Goal: Communication & Community: Answer question/provide support

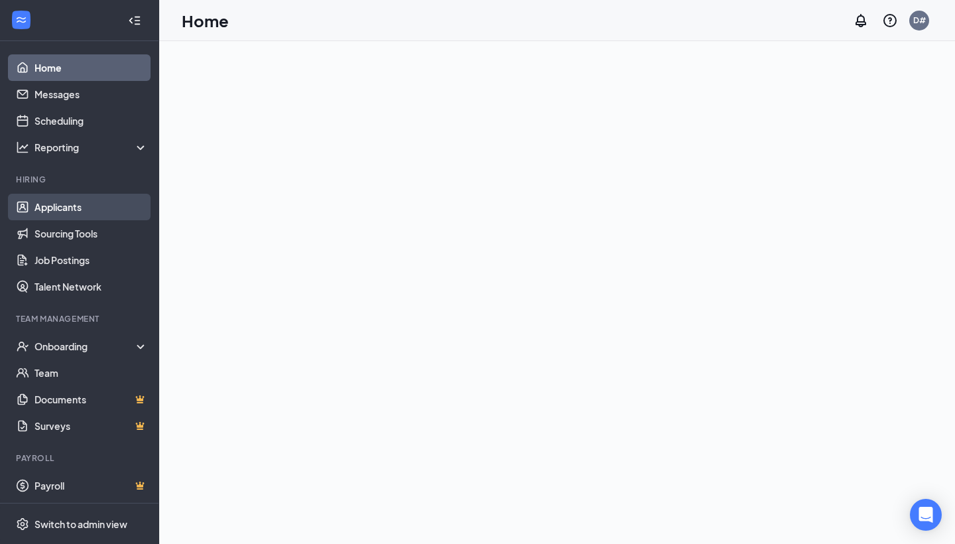
click at [78, 210] on link "Applicants" at bounding box center [90, 207] width 113 height 27
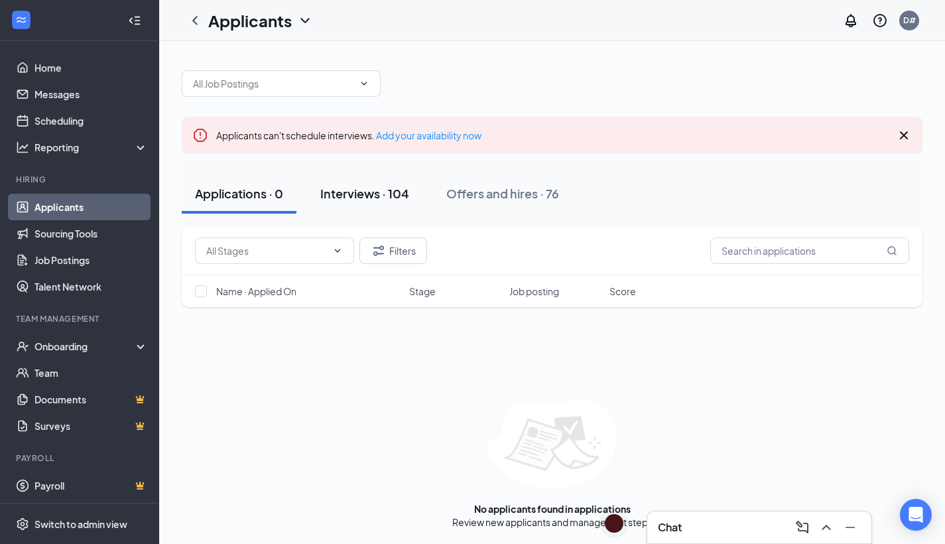
click at [367, 200] on div "Interviews · 104" at bounding box center [364, 193] width 89 height 17
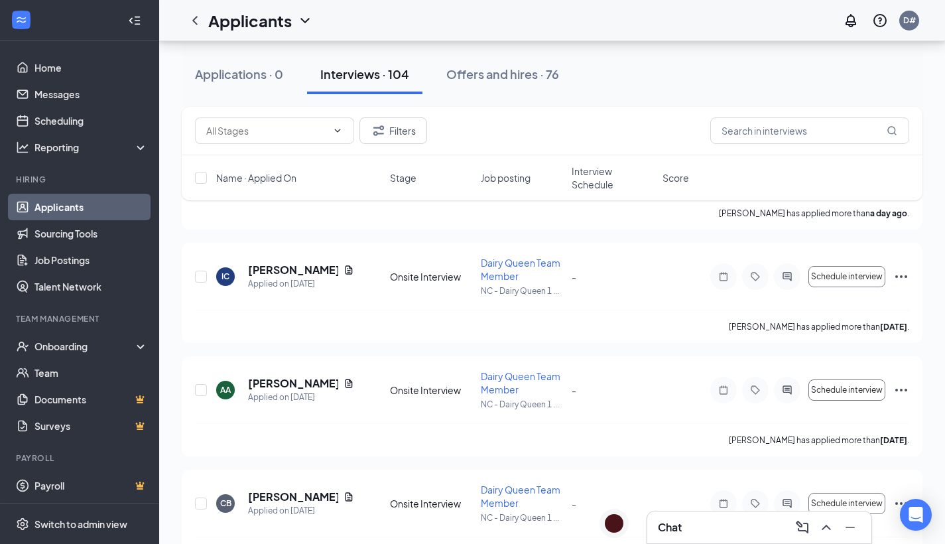
scroll to position [201, 0]
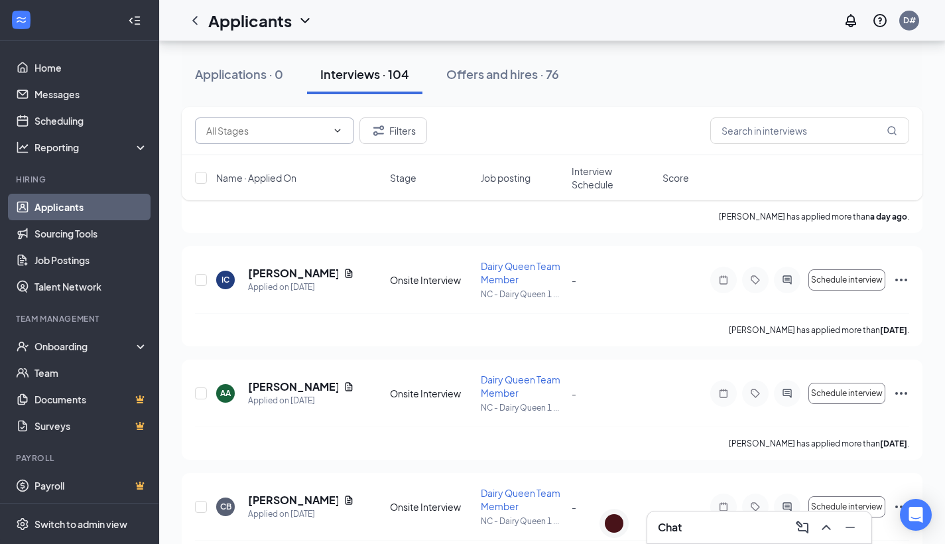
click at [312, 129] on input "text" at bounding box center [266, 130] width 121 height 15
click at [549, 115] on div "Filters" at bounding box center [552, 131] width 741 height 48
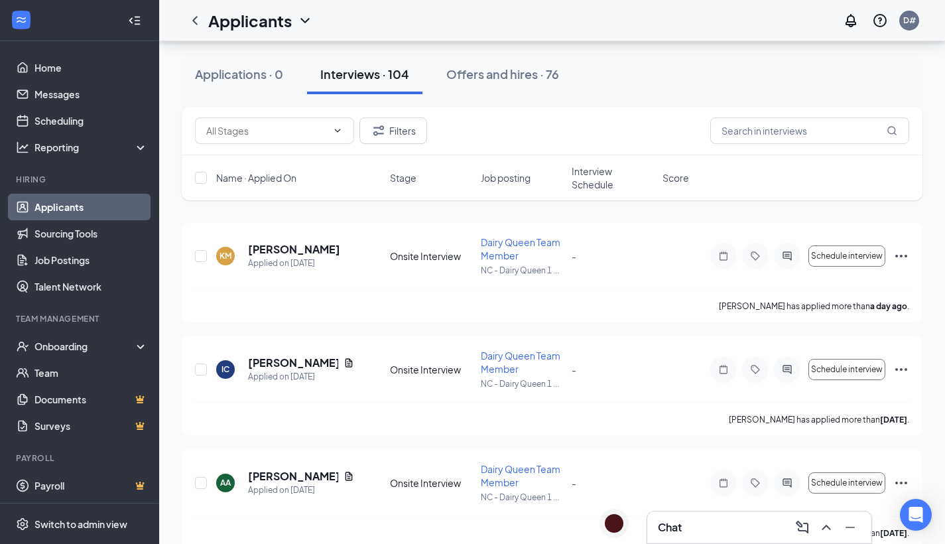
scroll to position [59, 0]
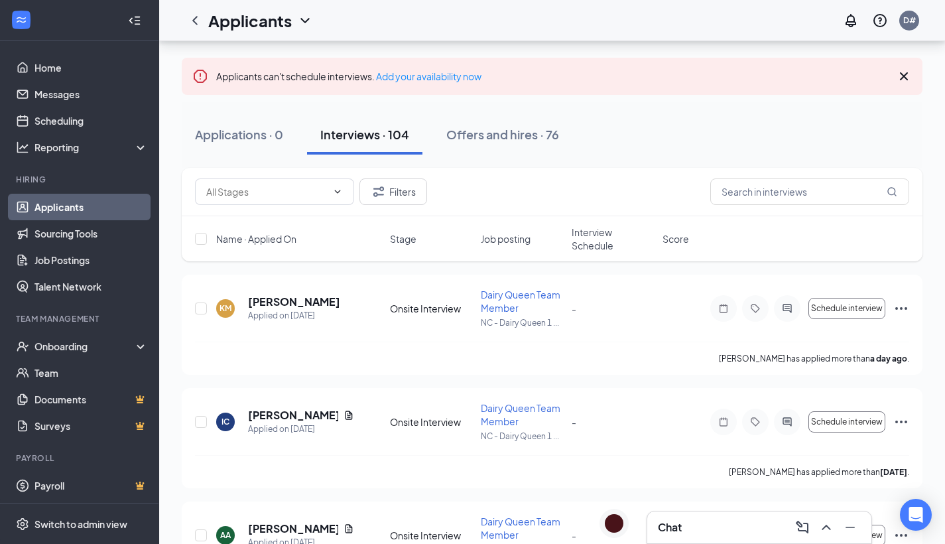
click at [304, 23] on icon "ChevronDown" at bounding box center [305, 21] width 16 height 16
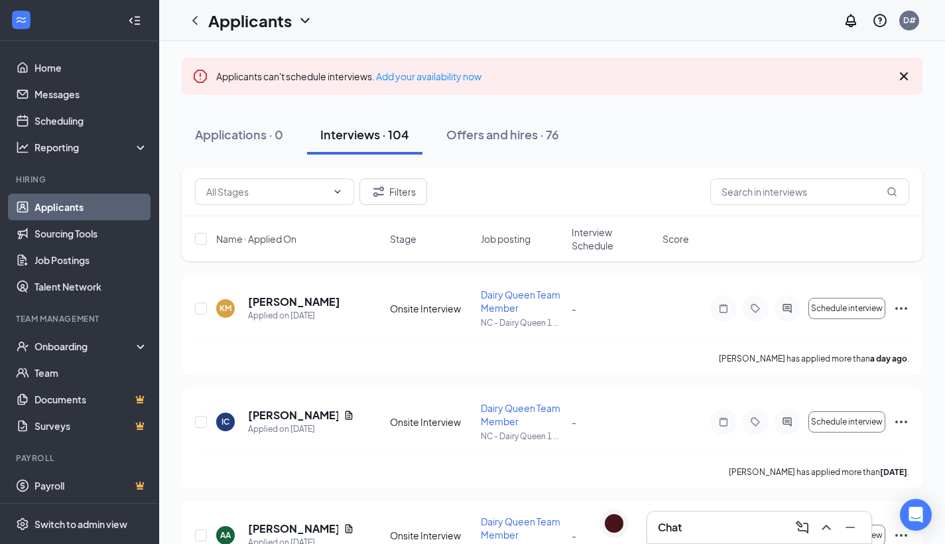
scroll to position [0, 0]
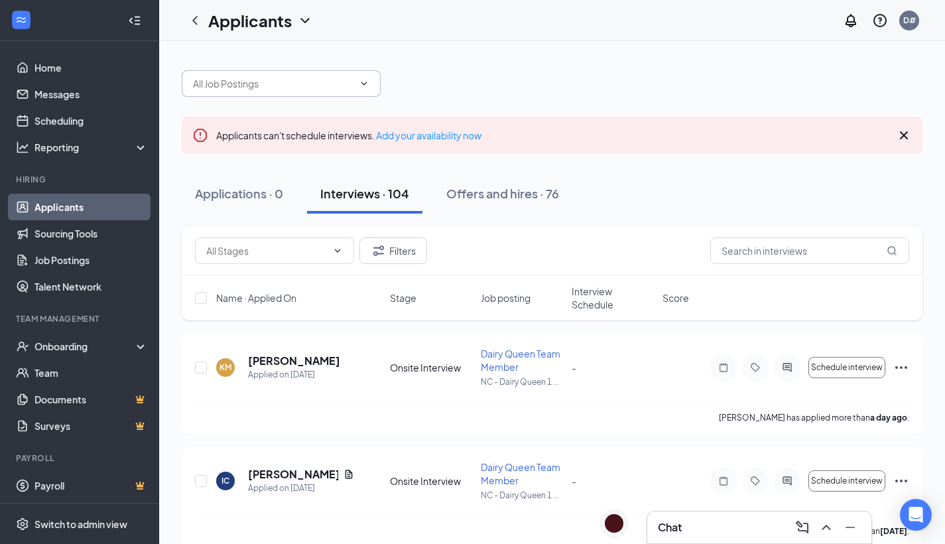
click at [343, 89] on input "text" at bounding box center [273, 83] width 160 height 15
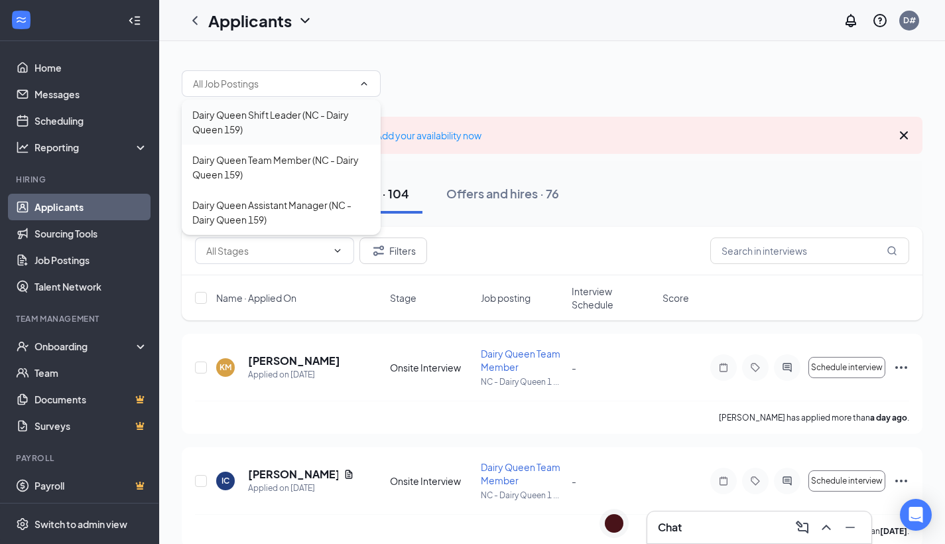
click at [304, 123] on div "Dairy Queen Shift Leader (NC - Dairy Queen 159)" at bounding box center [281, 121] width 178 height 29
type input "Dairy Queen Shift Leader (NC - Dairy Queen 159)"
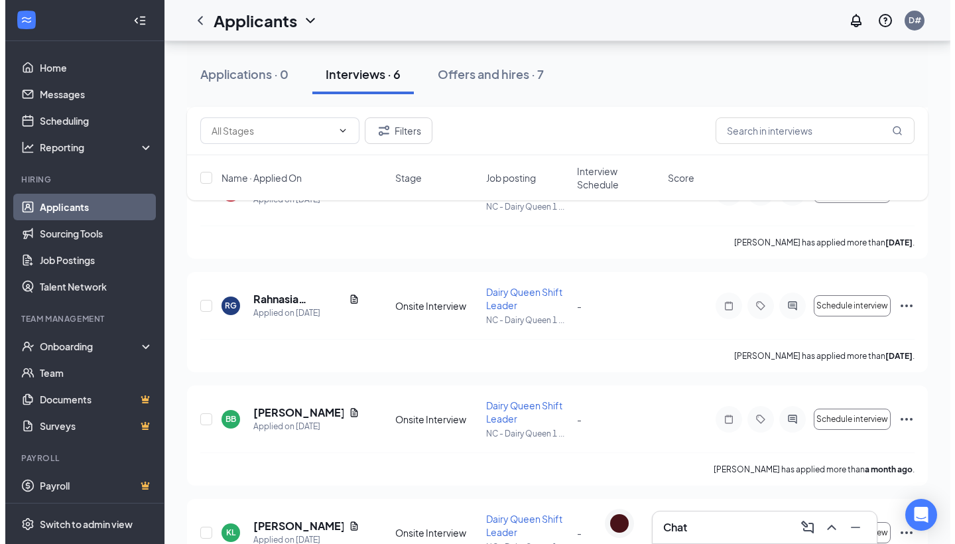
scroll to position [432, 0]
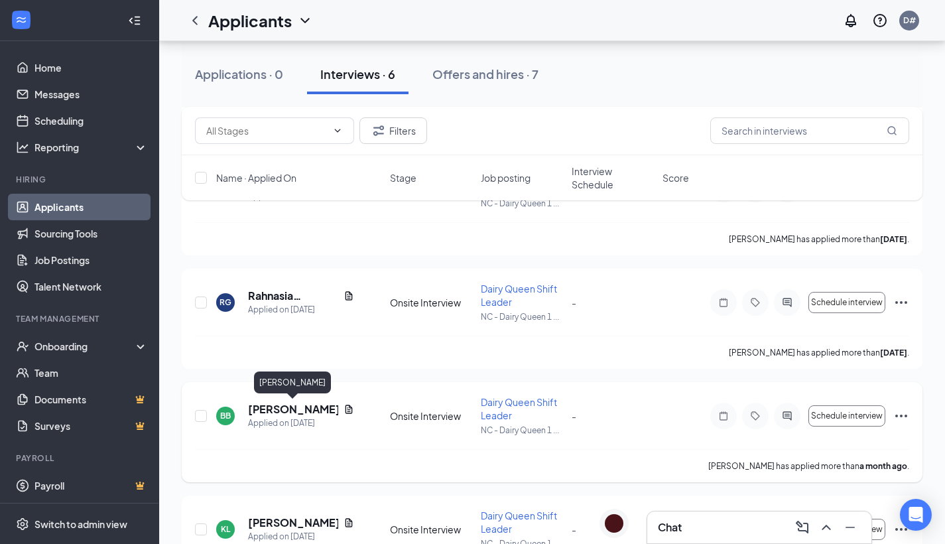
click at [299, 410] on h5 "Brandon Benton" at bounding box center [293, 409] width 90 height 15
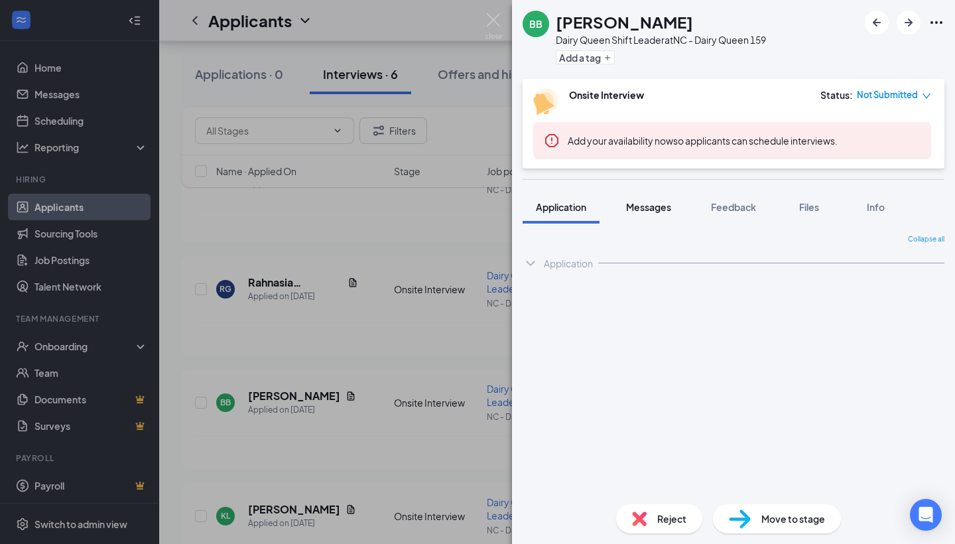
click at [646, 211] on span "Messages" at bounding box center [648, 207] width 45 height 12
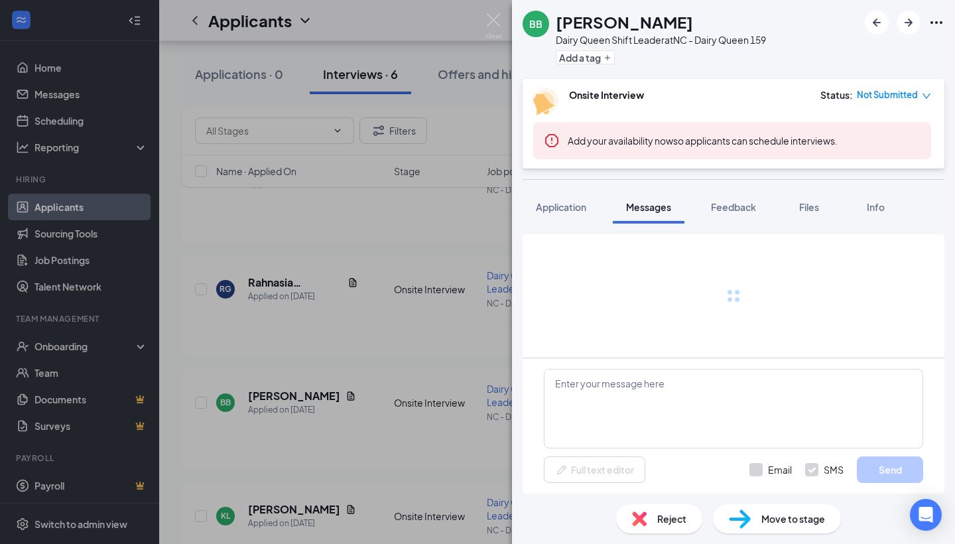
click at [646, 211] on span "Messages" at bounding box center [648, 207] width 45 height 12
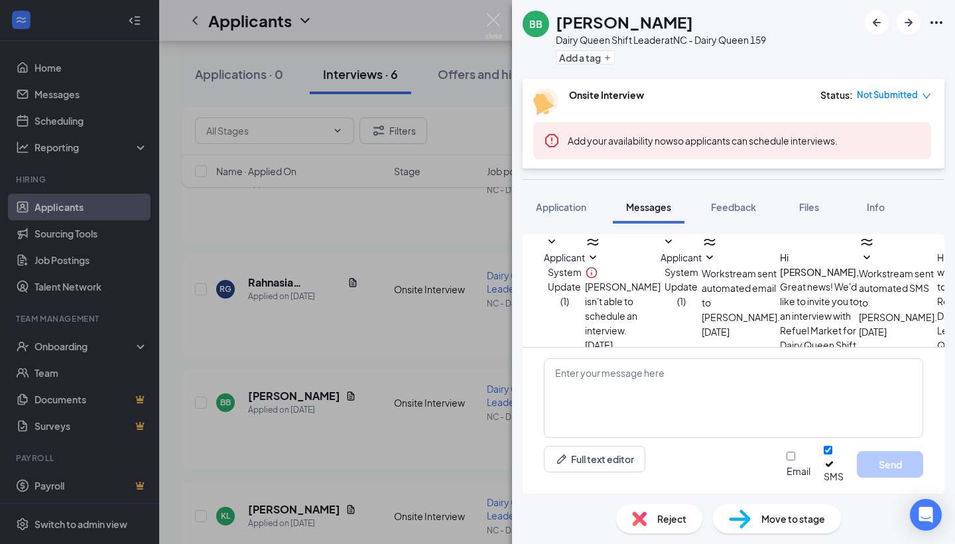
scroll to position [557, 0]
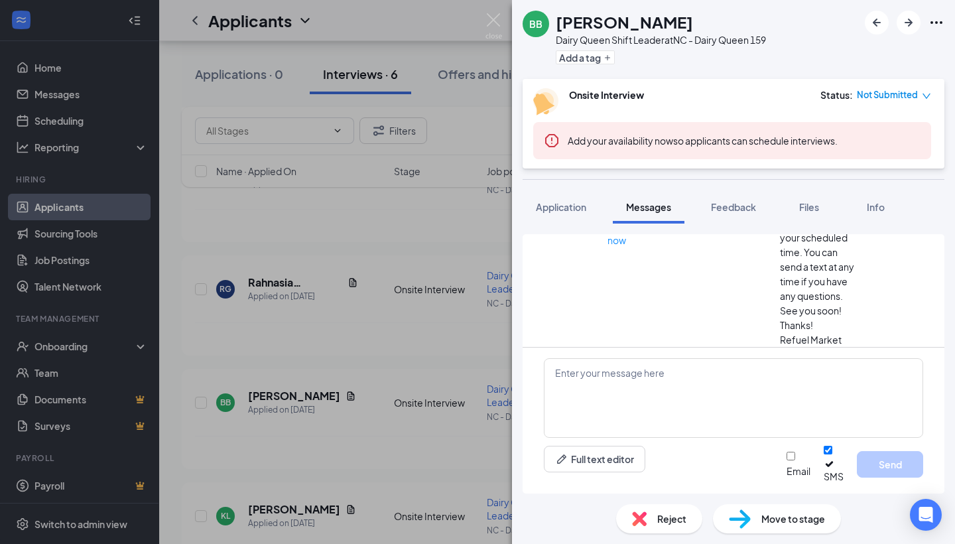
click at [672, 521] on span "Reject" at bounding box center [671, 518] width 29 height 15
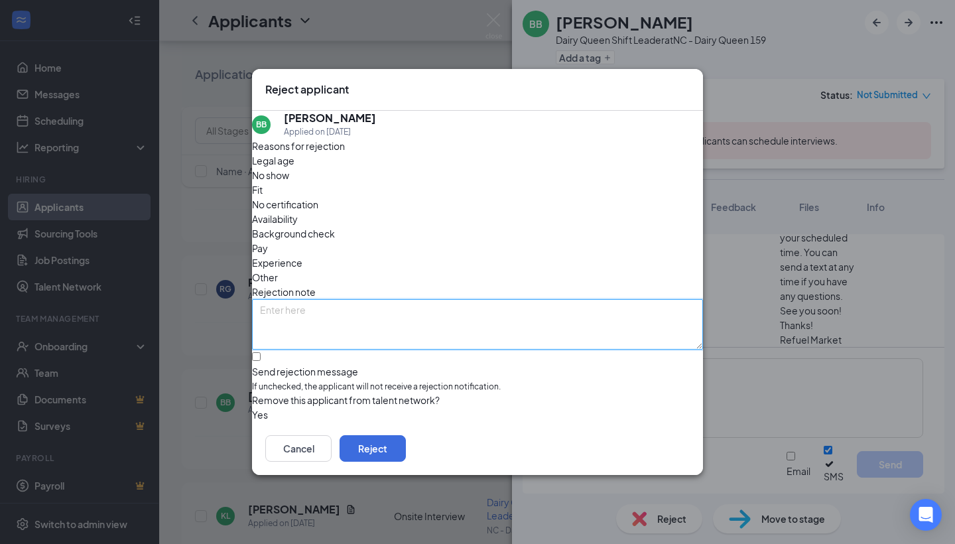
click at [371, 299] on textarea at bounding box center [477, 324] width 451 height 50
type textarea "NO RESPONSE"
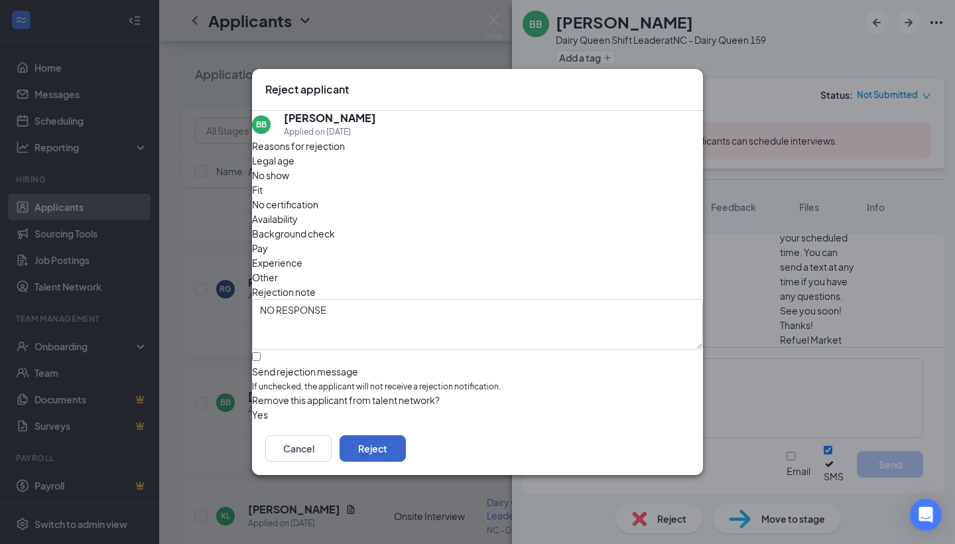
click at [406, 450] on button "Reject" at bounding box center [372, 448] width 66 height 27
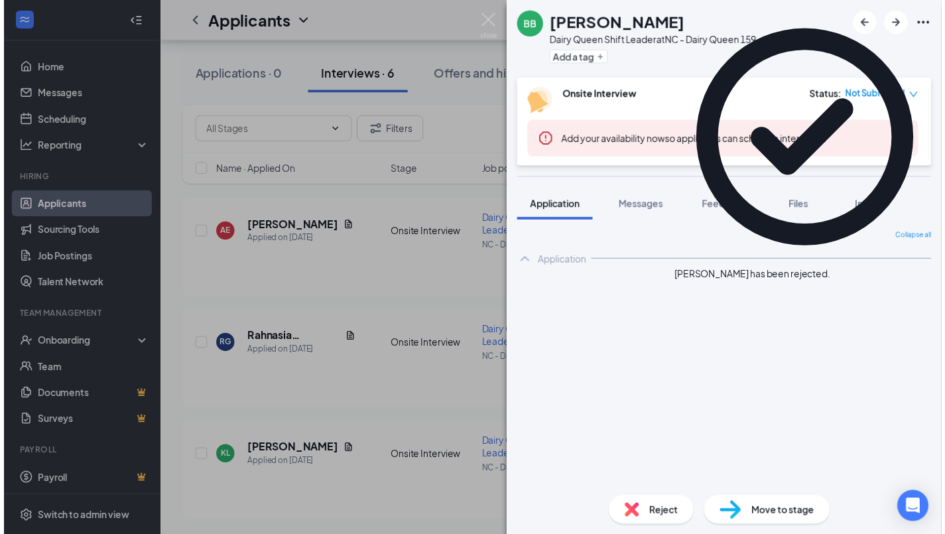
scroll to position [373, 0]
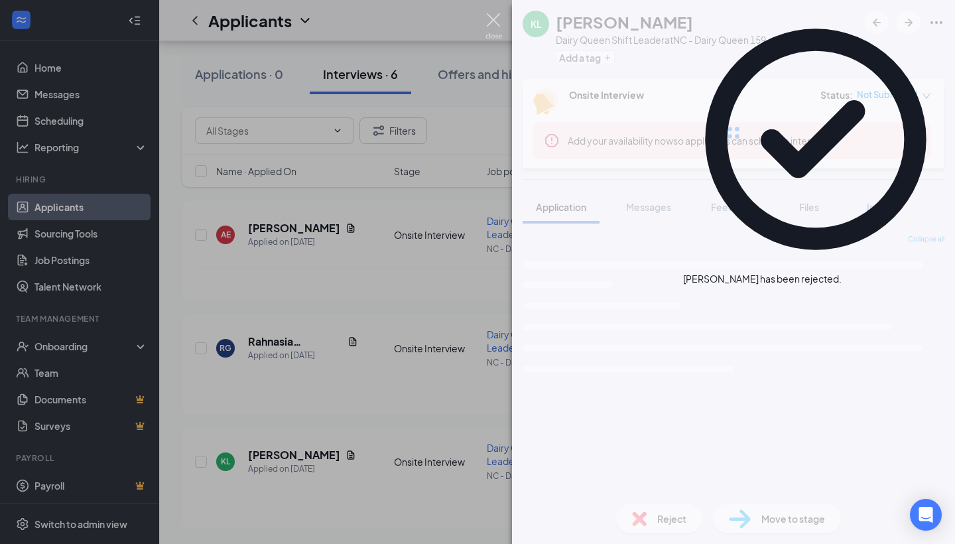
click at [491, 24] on img at bounding box center [493, 26] width 17 height 26
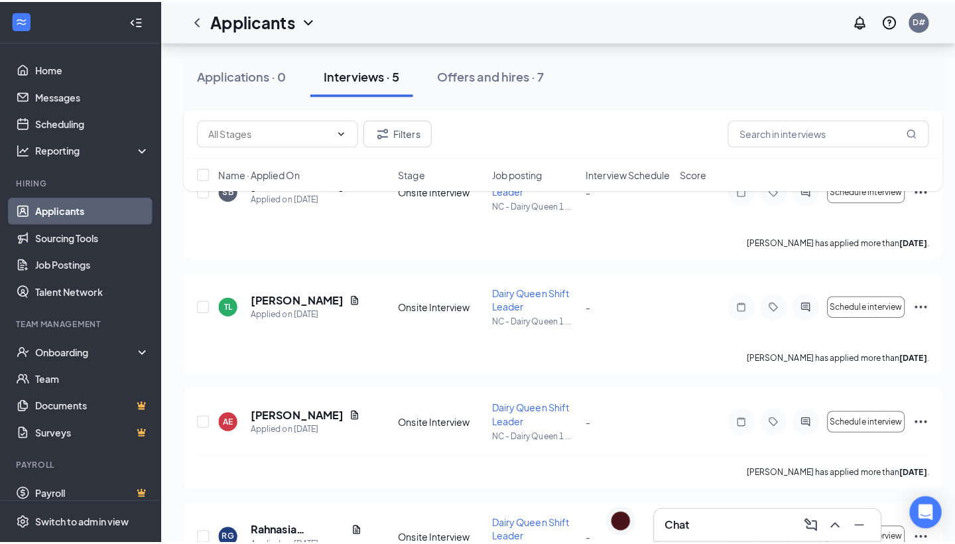
scroll to position [178, 0]
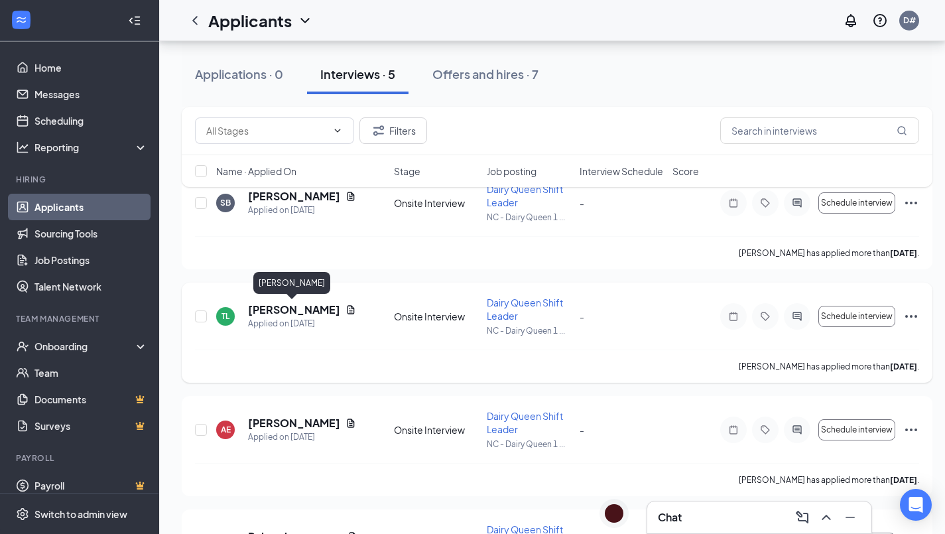
click at [302, 315] on h5 "Tonya Locklear" at bounding box center [294, 309] width 92 height 15
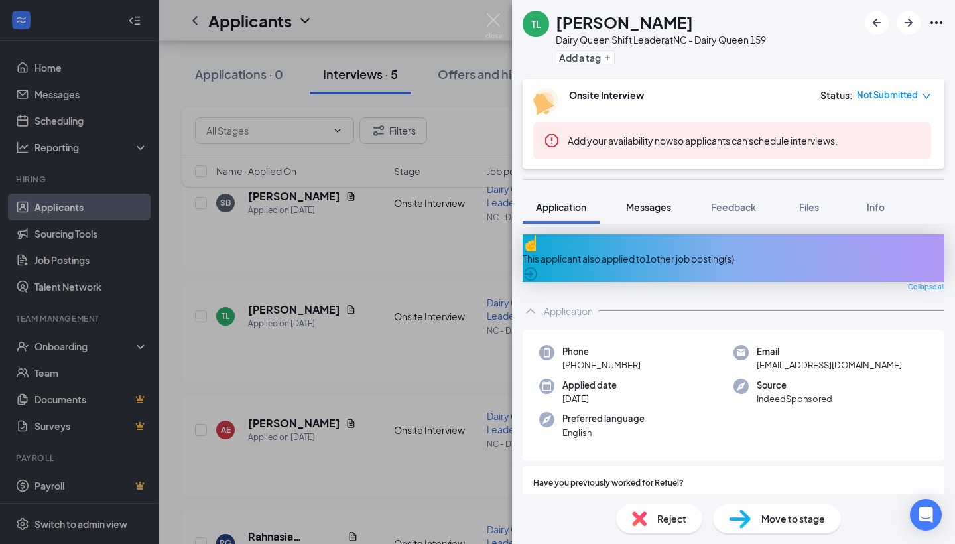
click at [652, 221] on button "Messages" at bounding box center [649, 206] width 72 height 33
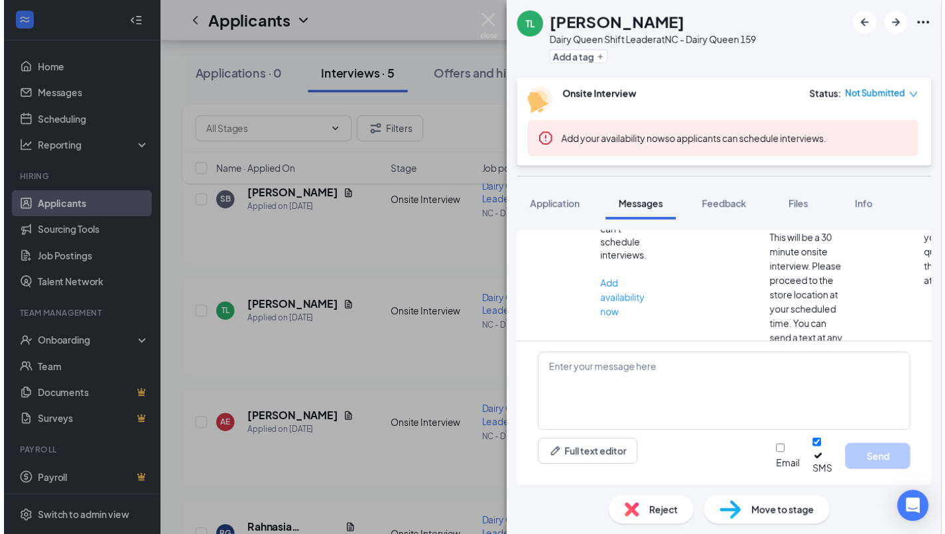
scroll to position [212, 0]
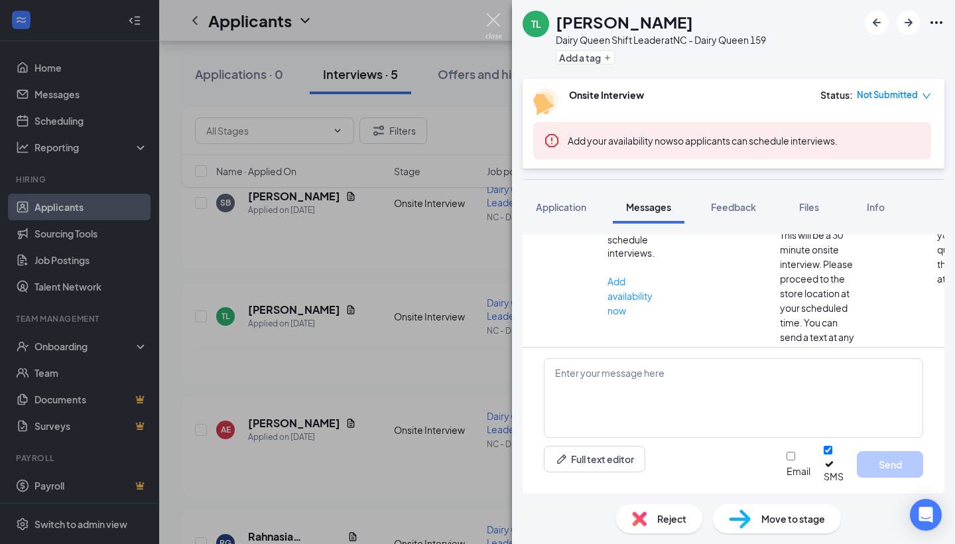
click at [485, 19] on img at bounding box center [493, 26] width 17 height 26
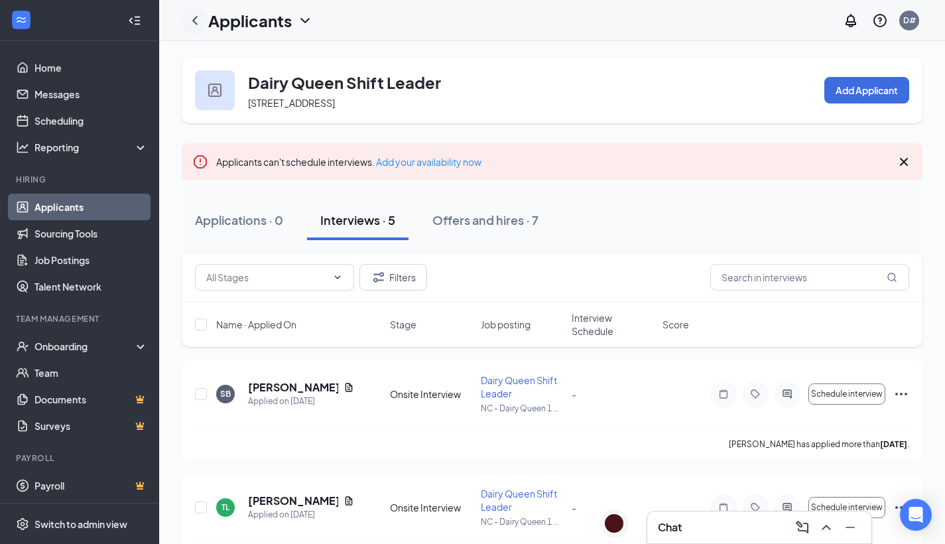
click at [196, 21] on icon "ChevronLeft" at bounding box center [195, 21] width 16 height 16
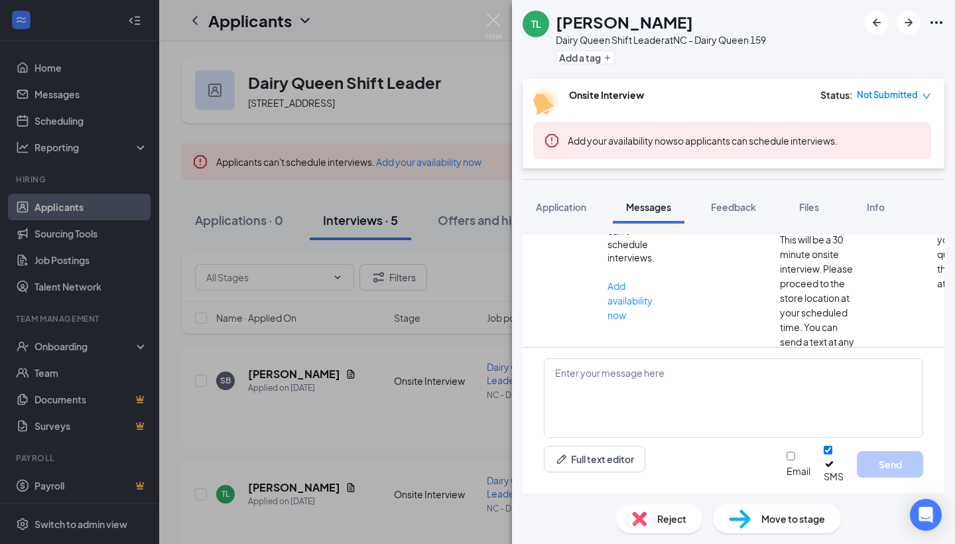
scroll to position [212, 0]
click at [498, 23] on img at bounding box center [493, 26] width 17 height 26
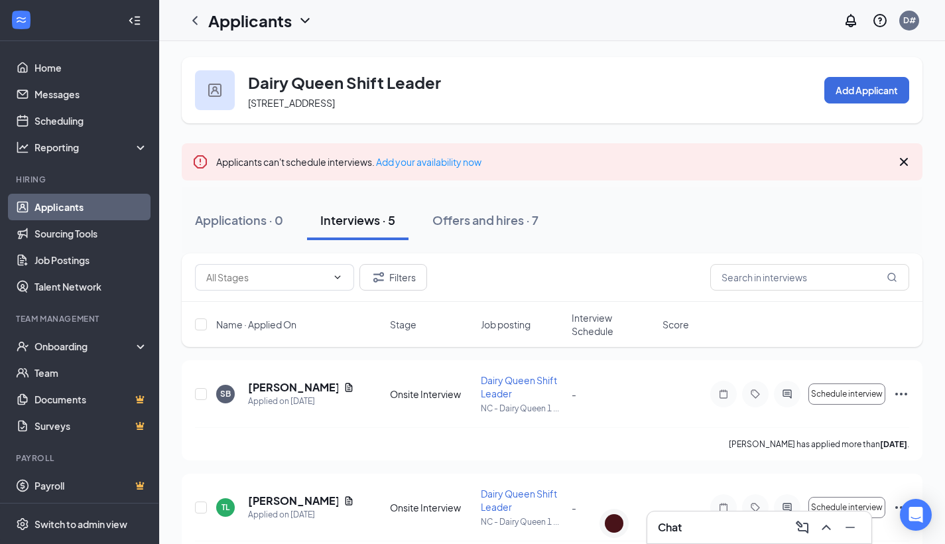
click at [904, 164] on icon "Cross" at bounding box center [904, 162] width 16 height 16
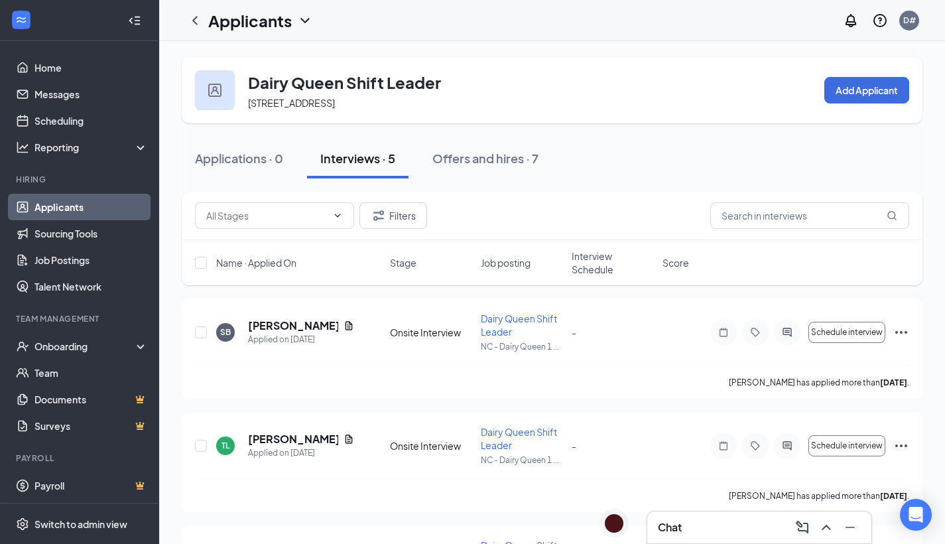
click at [299, 21] on icon "ChevronDown" at bounding box center [305, 21] width 16 height 16
click at [305, 22] on icon "ChevronDown" at bounding box center [304, 20] width 9 height 5
click at [198, 21] on icon "ChevronLeft" at bounding box center [195, 21] width 16 height 16
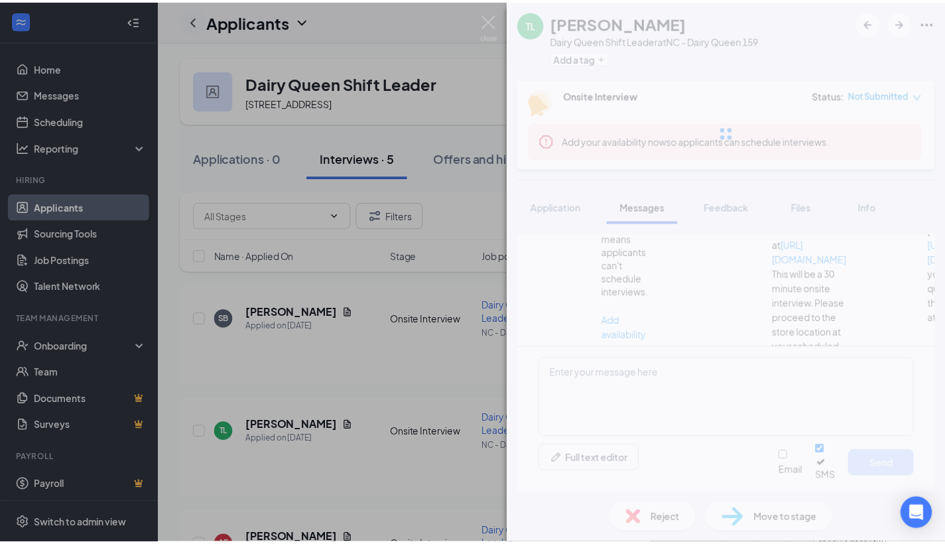
scroll to position [212, 0]
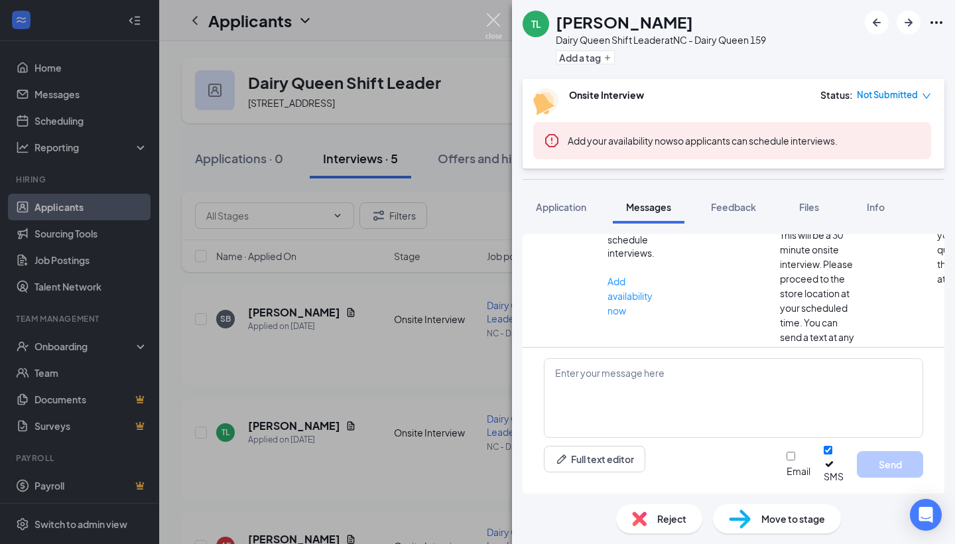
click at [492, 24] on img at bounding box center [493, 26] width 17 height 26
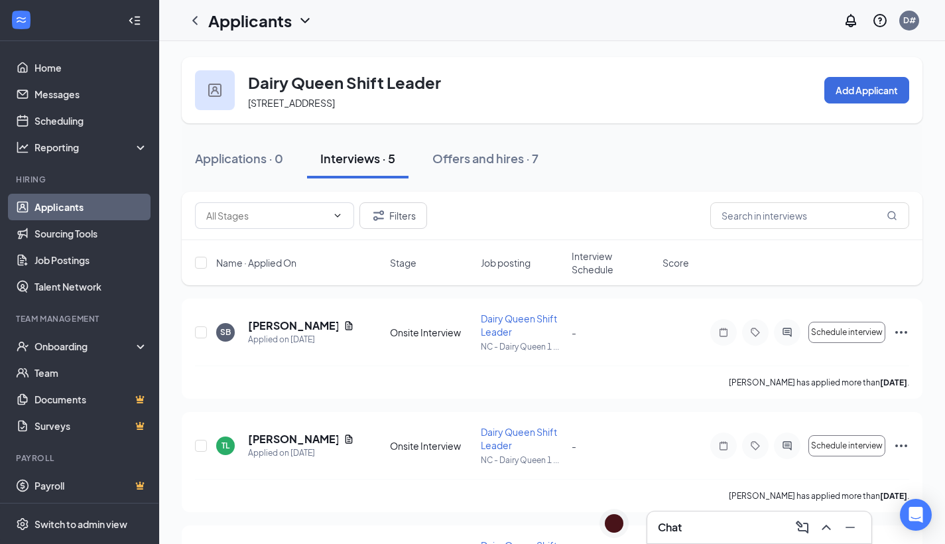
click at [89, 202] on link "Applicants" at bounding box center [90, 207] width 113 height 27
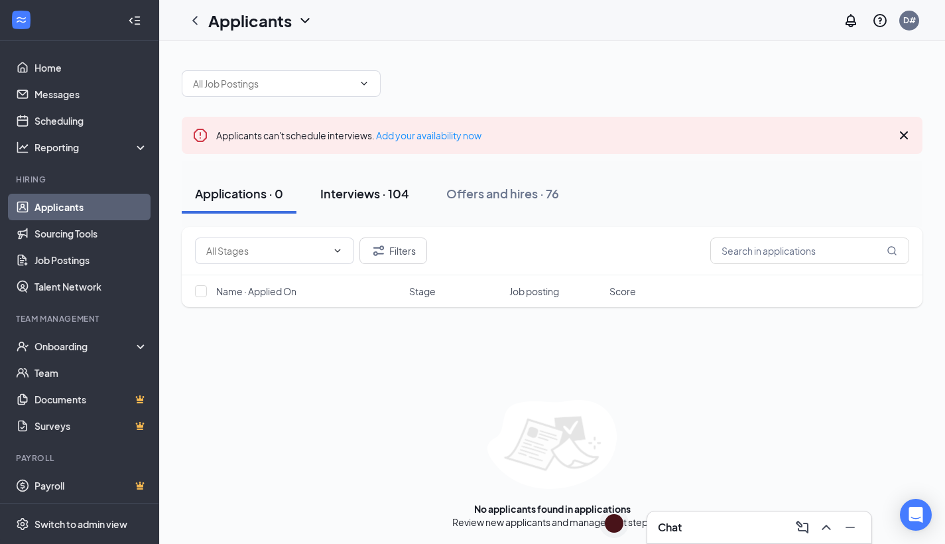
click at [385, 202] on button "Interviews · 104" at bounding box center [364, 194] width 115 height 40
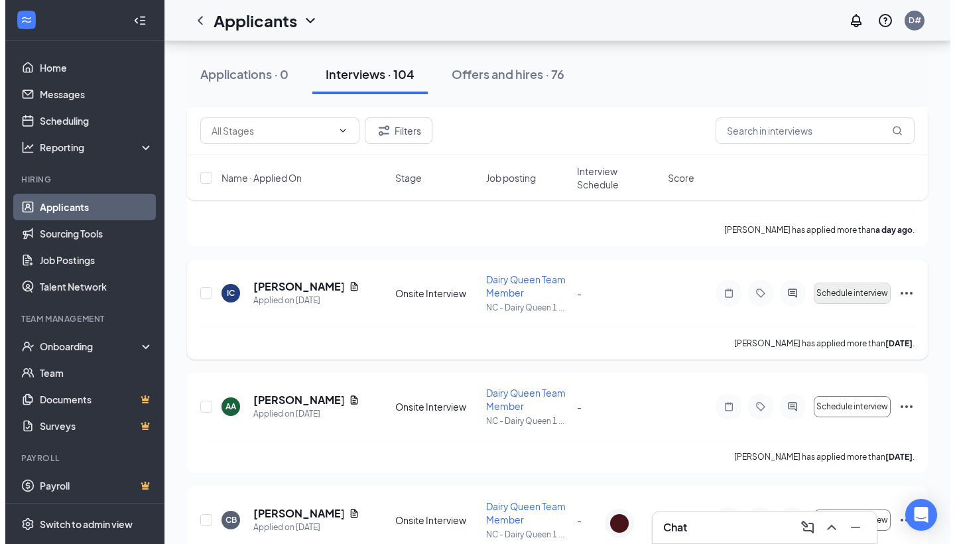
scroll to position [316, 0]
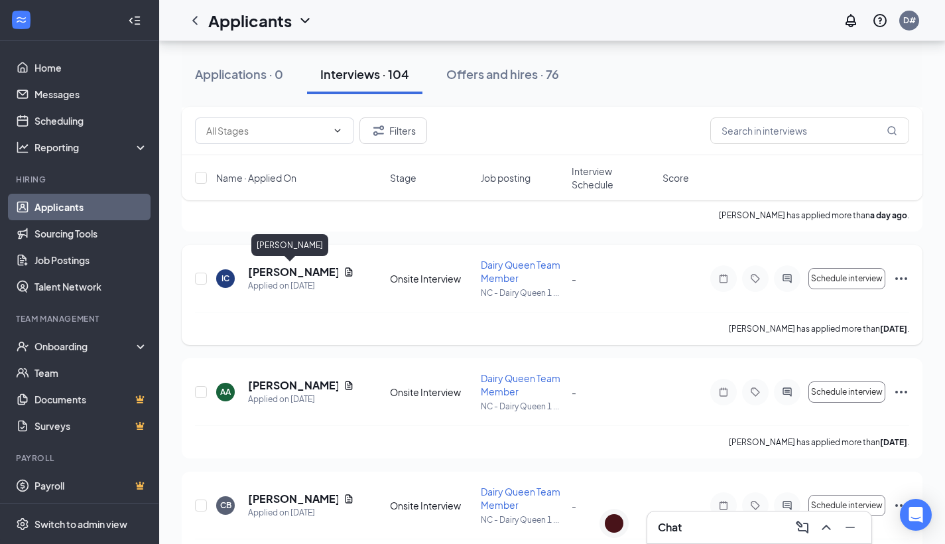
click at [266, 274] on h5 "Imani coffey" at bounding box center [293, 272] width 90 height 15
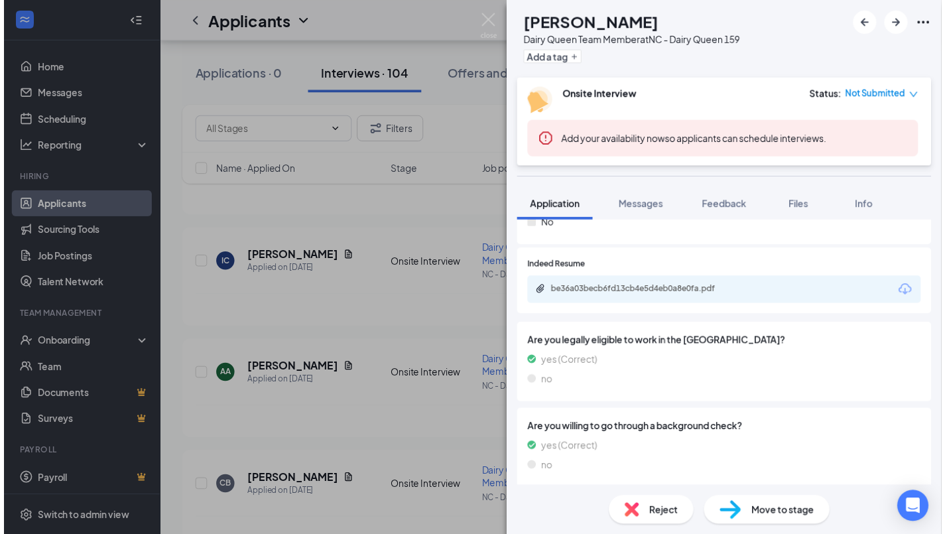
scroll to position [658, 0]
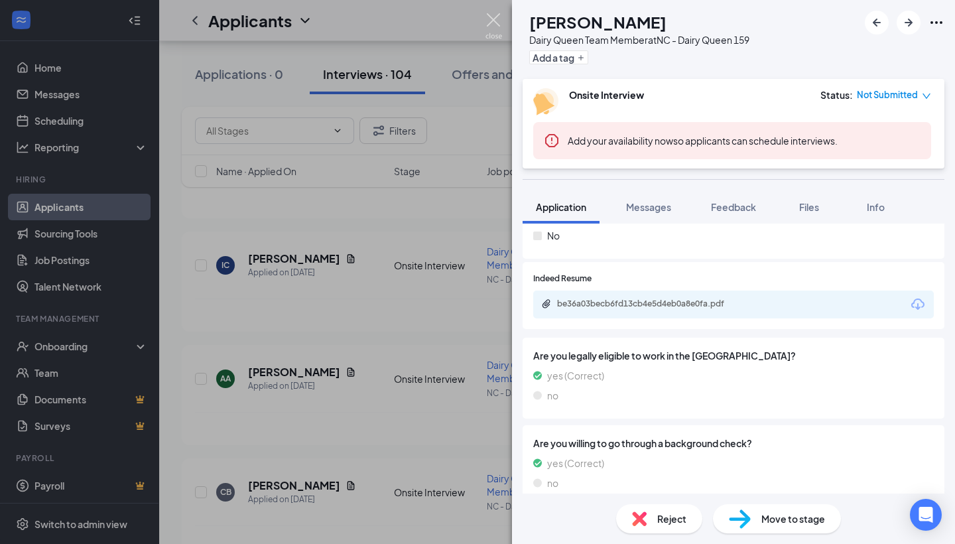
click at [492, 23] on img at bounding box center [493, 26] width 17 height 26
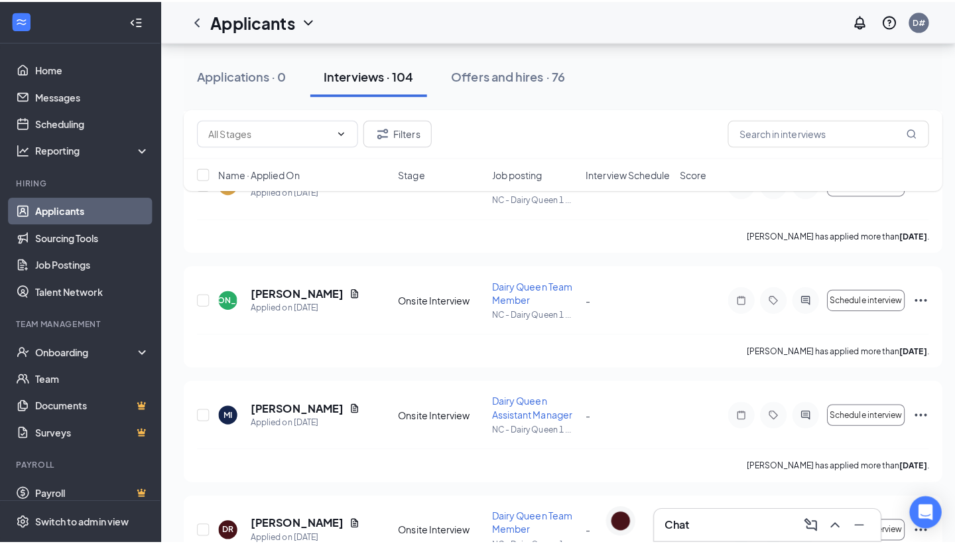
scroll to position [2720, 0]
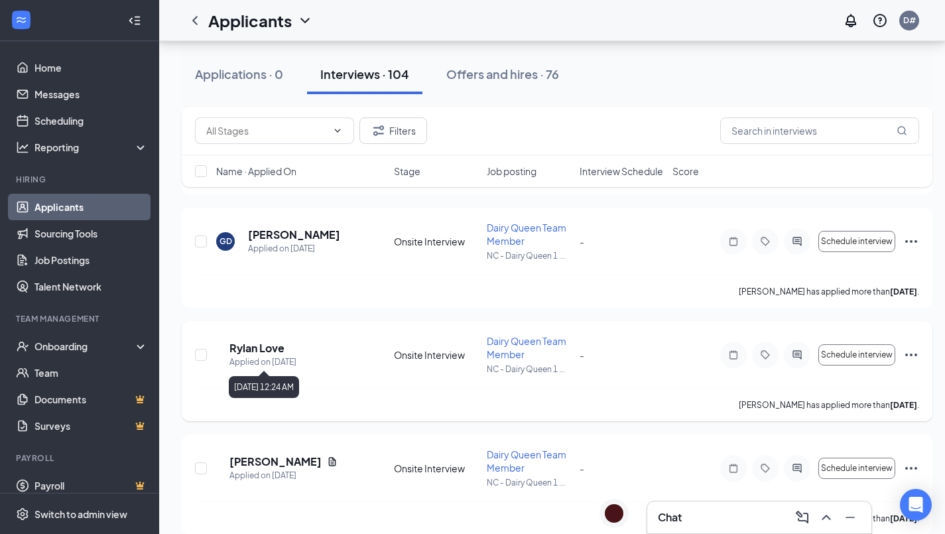
click at [279, 355] on div "Applied on Aug 17" at bounding box center [262, 361] width 67 height 13
click at [279, 354] on h5 "Rylan Love" at bounding box center [256, 348] width 55 height 15
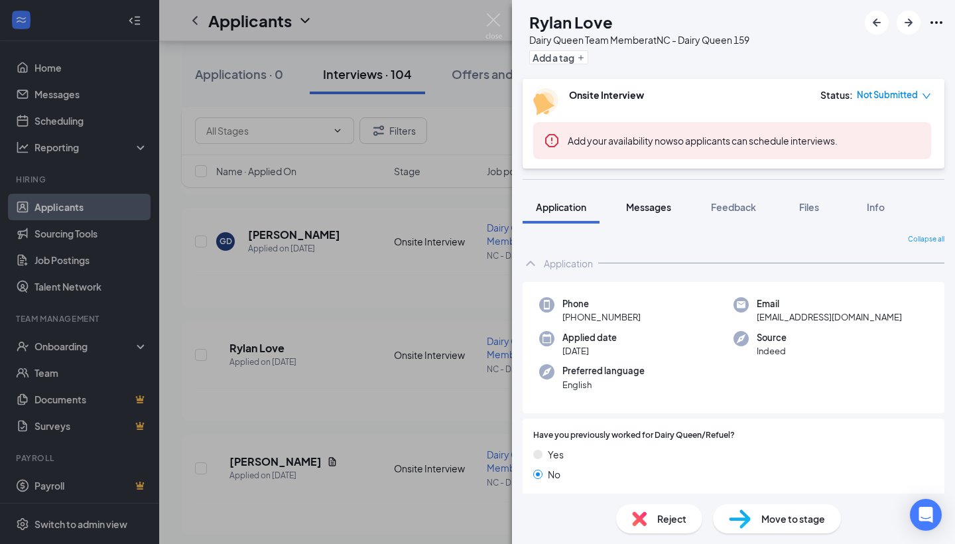
click at [639, 208] on span "Messages" at bounding box center [648, 207] width 45 height 12
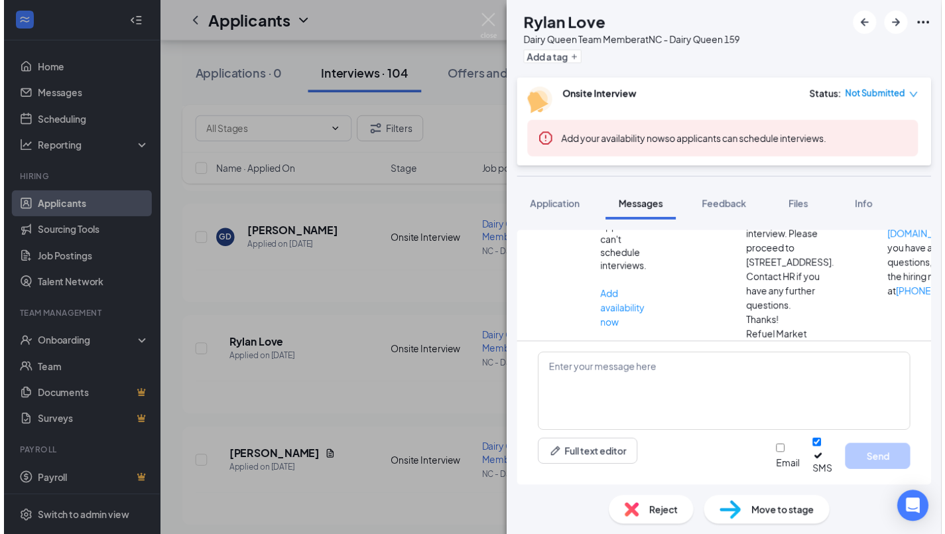
scroll to position [212, 0]
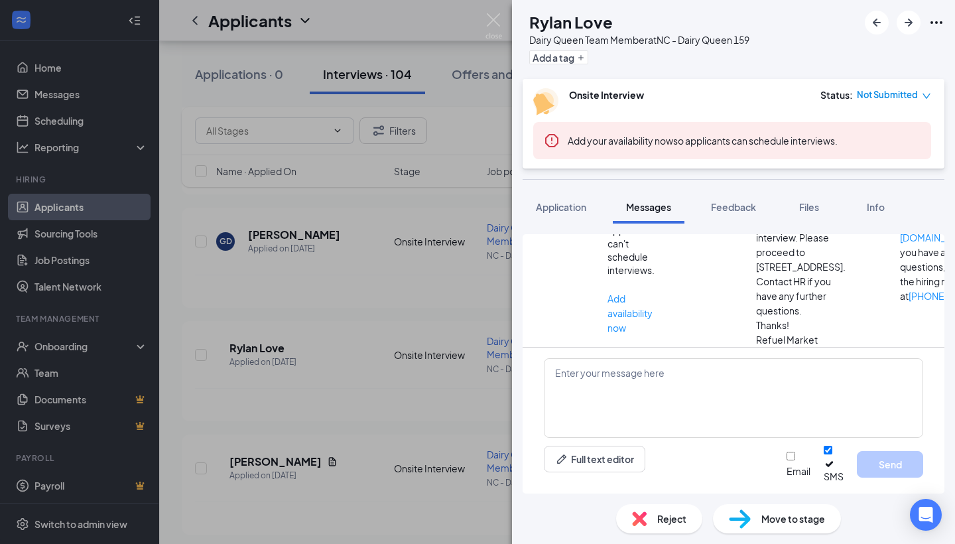
click at [480, 25] on div "RL Rylan Love Dairy Queen Team Member at NC - Dairy Queen 159 Add a tag Onsite …" at bounding box center [477, 272] width 955 height 544
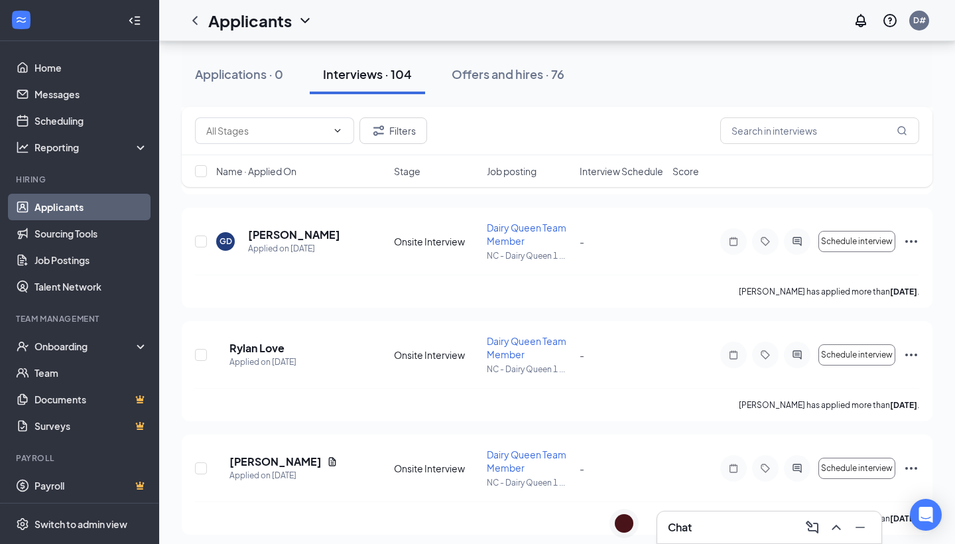
click at [505, 26] on div "Applicants D#" at bounding box center [557, 20] width 796 height 41
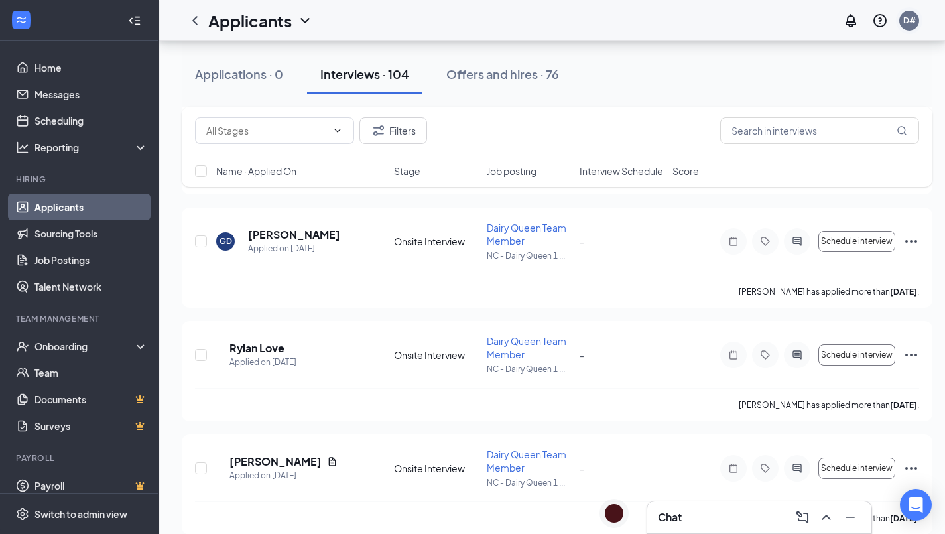
click at [907, 19] on div "D#" at bounding box center [909, 20] width 27 height 27
click at [916, 25] on div "D#" at bounding box center [909, 20] width 13 height 11
click at [798, 157] on div "Log out" at bounding box center [852, 150] width 143 height 13
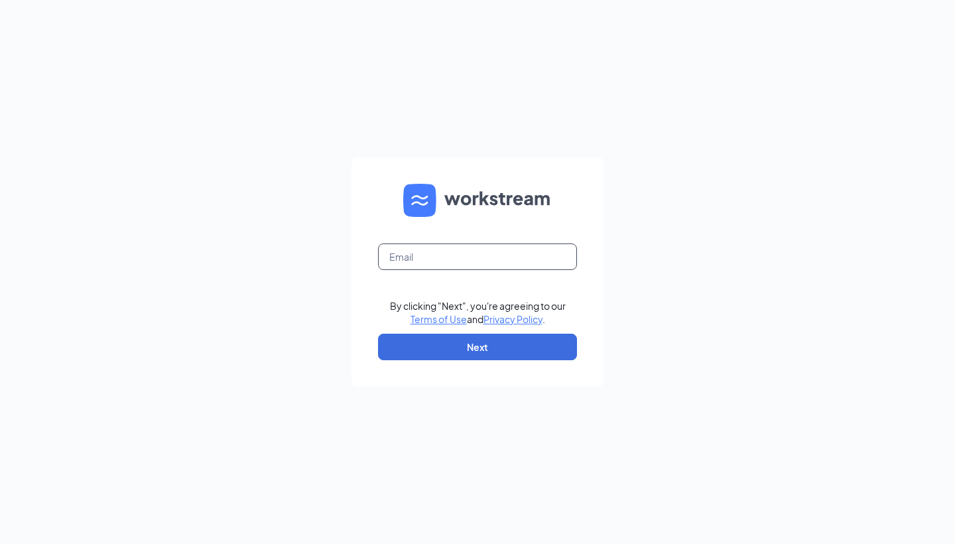
click at [440, 263] on input "text" at bounding box center [477, 256] width 199 height 27
type input "REFUEL162@REFUELMARKET.COM"
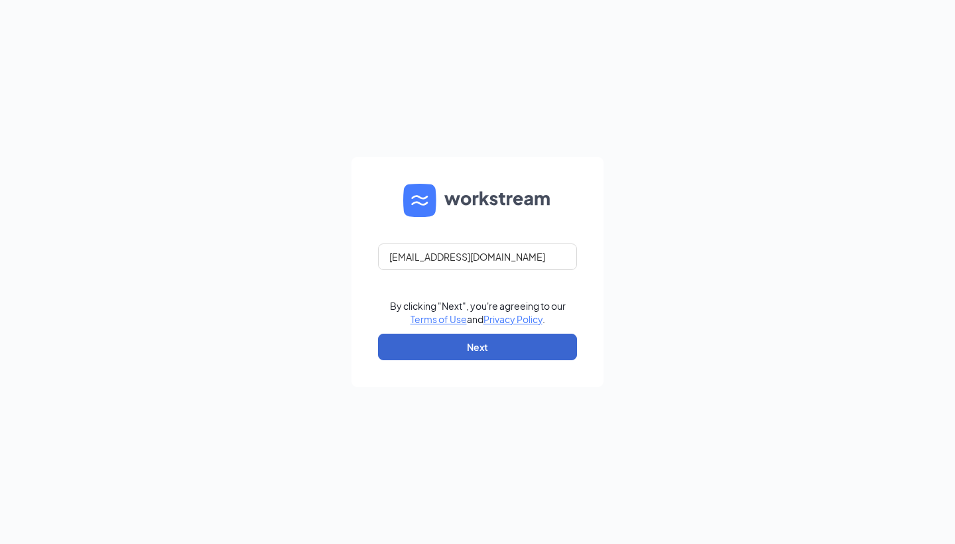
click at [495, 343] on button "Next" at bounding box center [477, 346] width 199 height 27
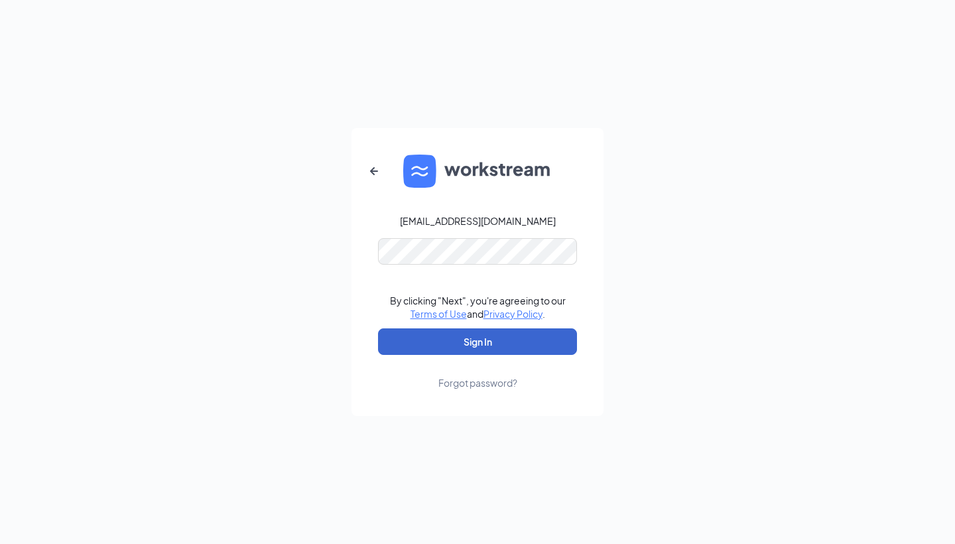
click at [469, 342] on button "Sign In" at bounding box center [477, 341] width 199 height 27
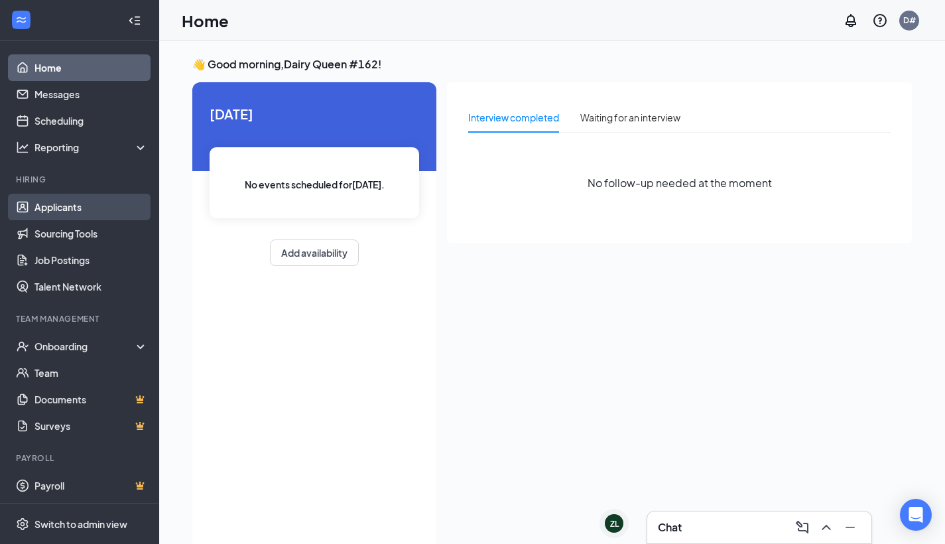
click at [79, 202] on link "Applicants" at bounding box center [90, 207] width 113 height 27
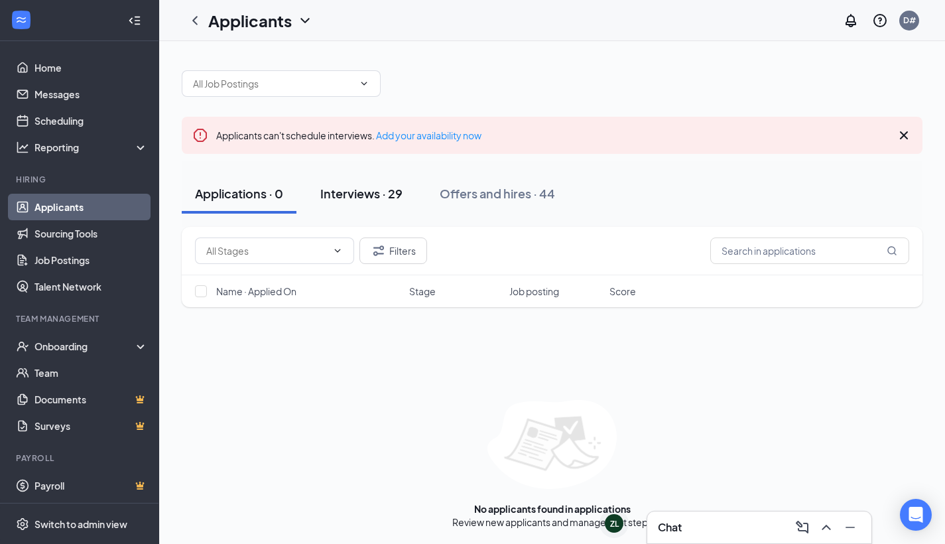
click at [368, 190] on div "Interviews · 29" at bounding box center [361, 193] width 82 height 17
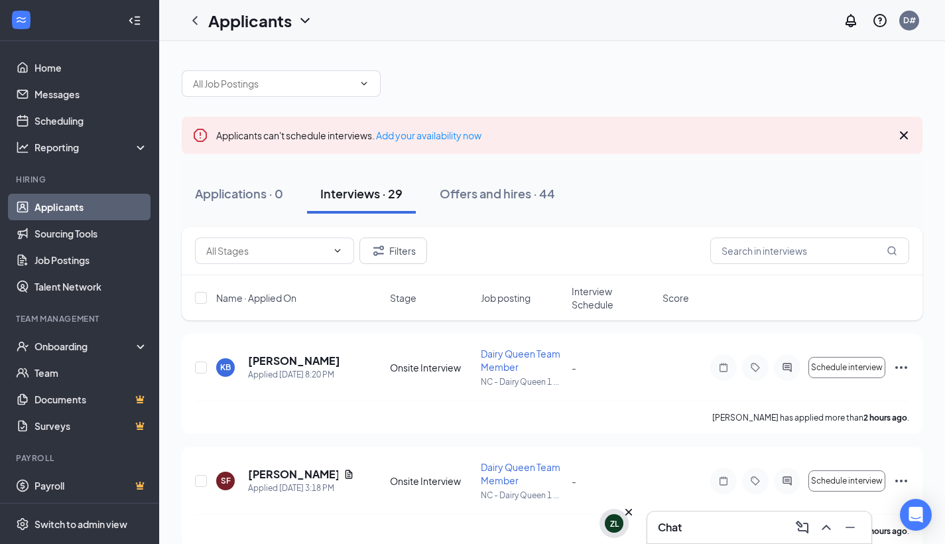
click at [609, 528] on div "ZL" at bounding box center [614, 523] width 19 height 19
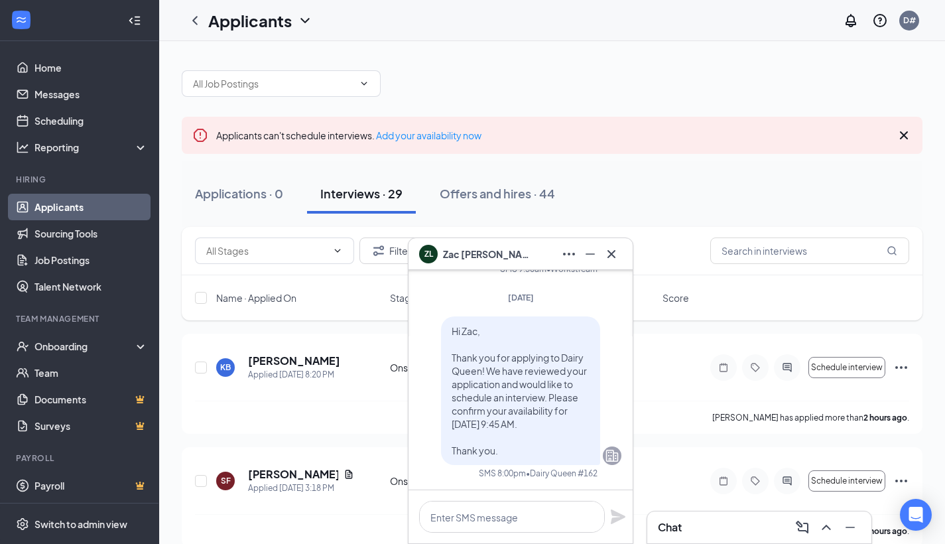
click at [454, 249] on span "Zac Leslie" at bounding box center [489, 254] width 93 height 15
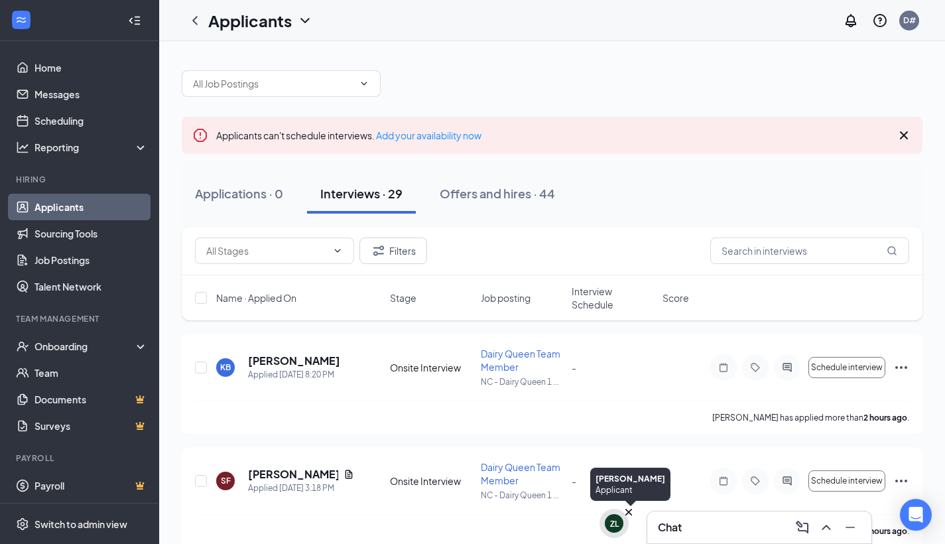
click at [610, 528] on div "ZL" at bounding box center [614, 523] width 9 height 11
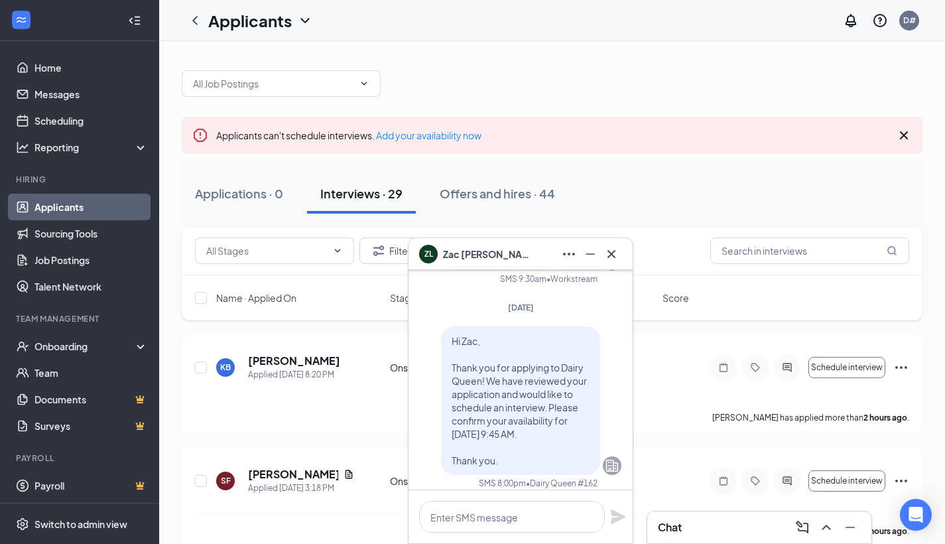
click at [463, 255] on span "Zac Leslie" at bounding box center [489, 254] width 93 height 15
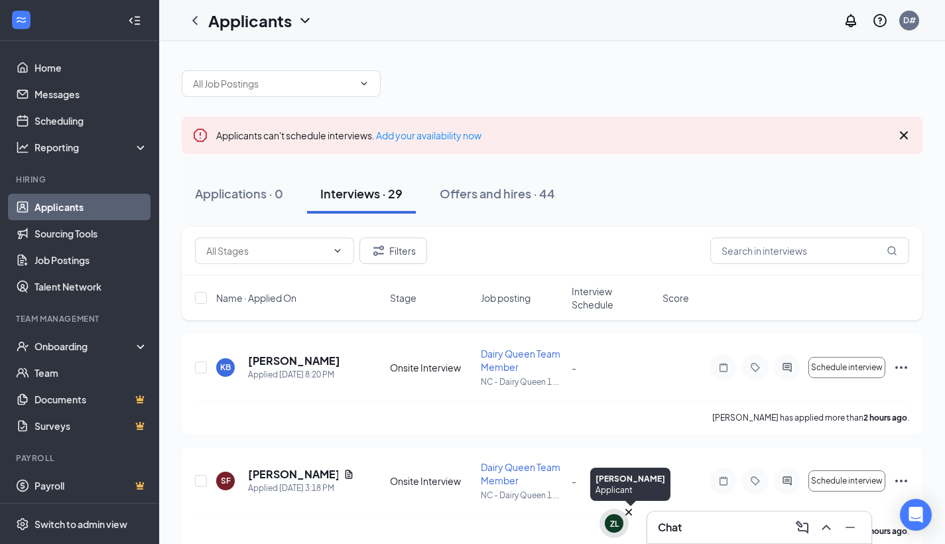
click at [616, 526] on div "ZL" at bounding box center [614, 523] width 9 height 11
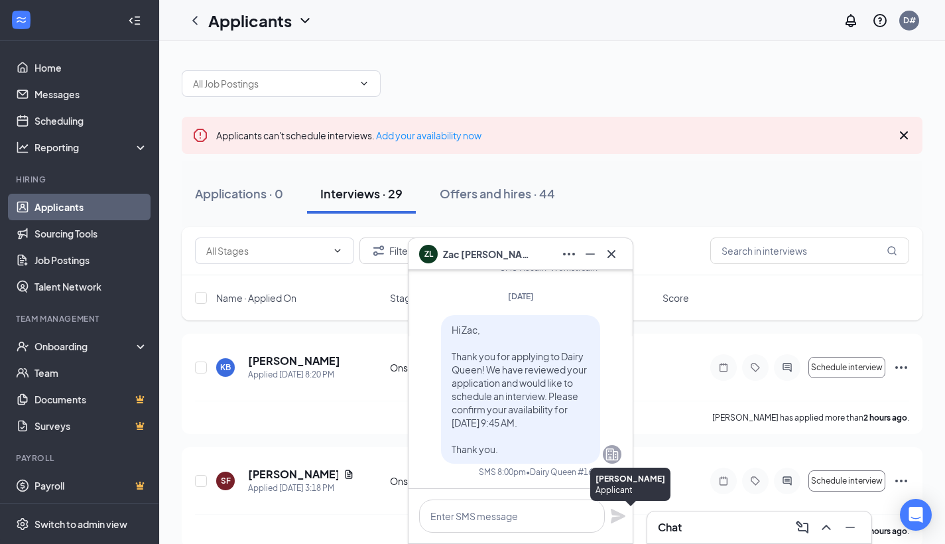
scroll to position [-10, 0]
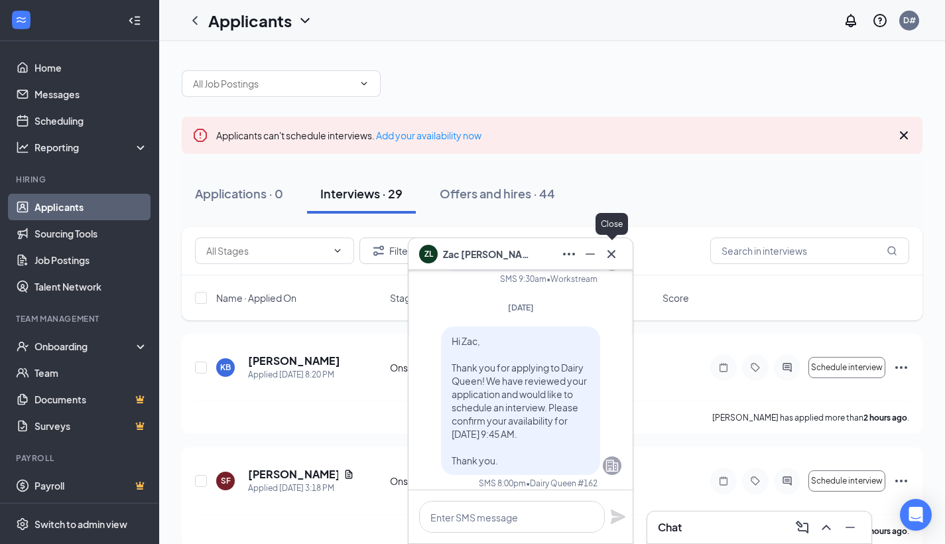
click at [617, 254] on icon "Cross" at bounding box center [611, 254] width 16 height 16
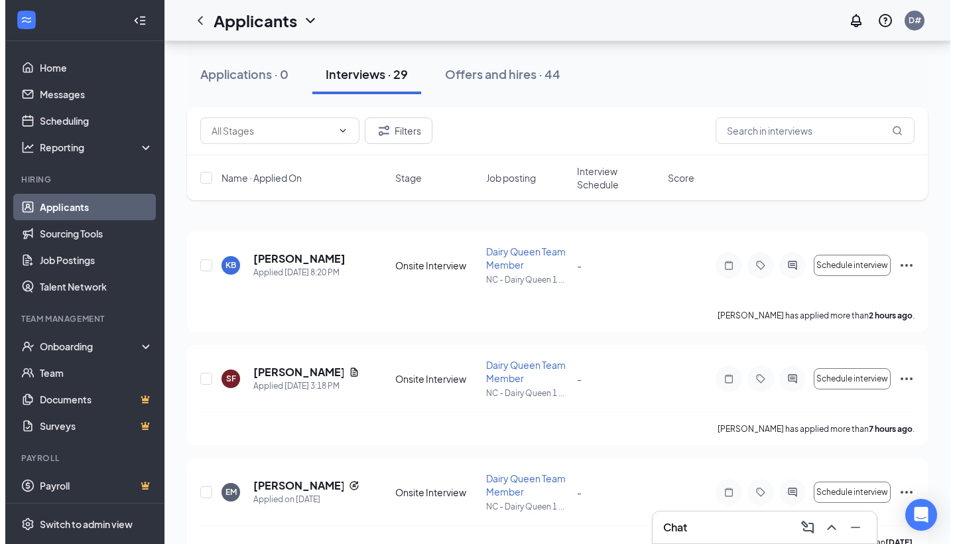
scroll to position [97, 0]
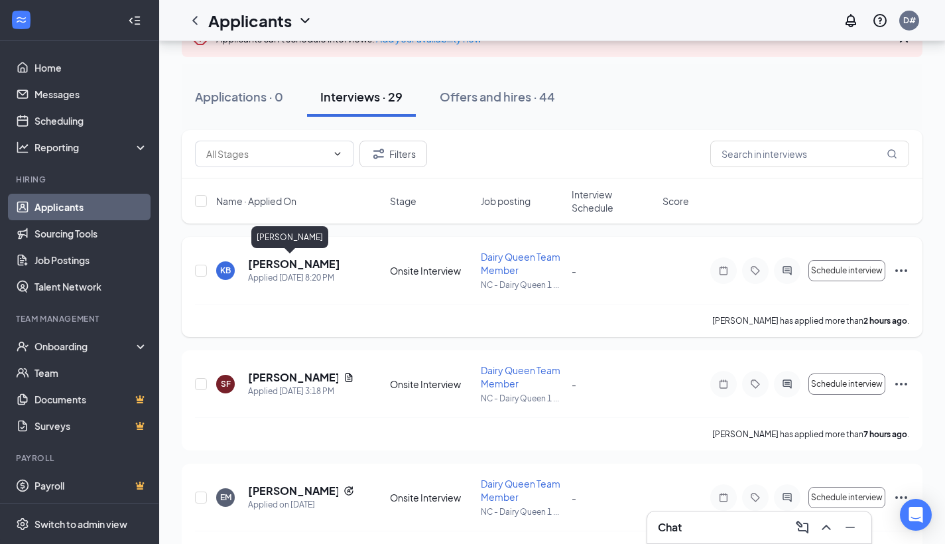
click at [298, 260] on h5 "[PERSON_NAME]" at bounding box center [294, 264] width 92 height 15
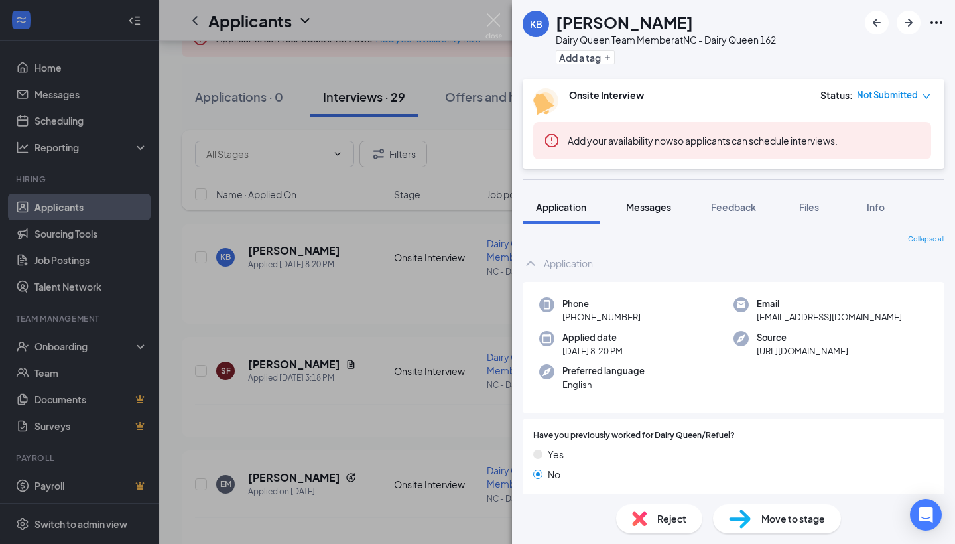
click at [649, 209] on span "Messages" at bounding box center [648, 207] width 45 height 12
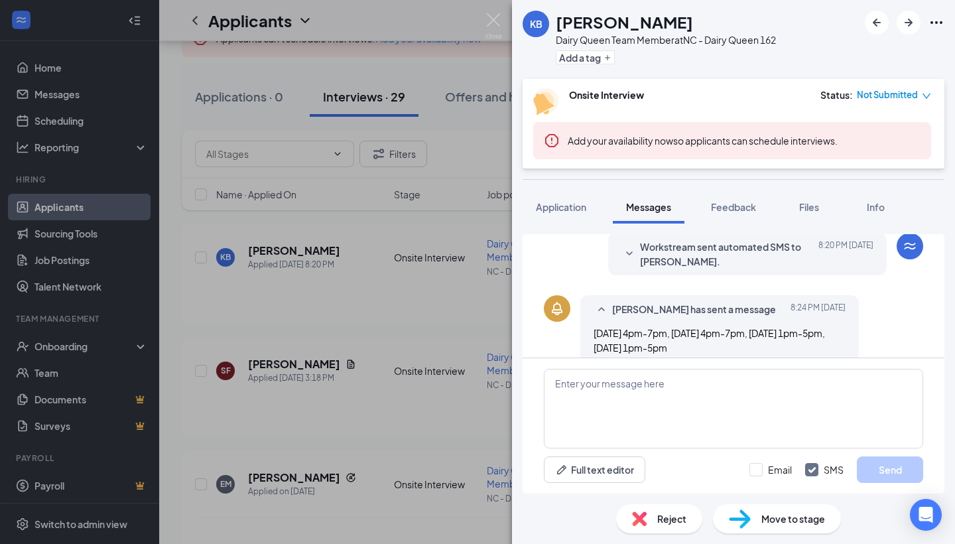
scroll to position [227, 0]
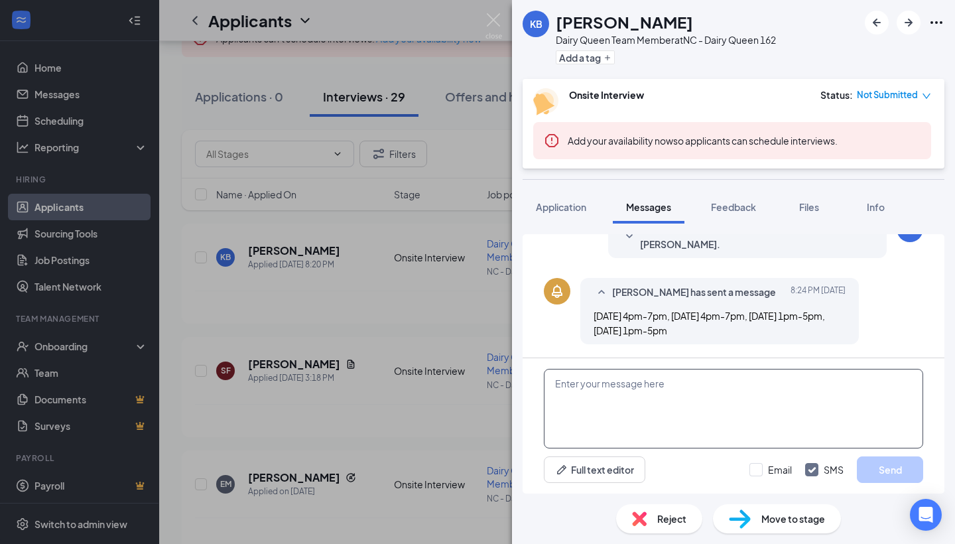
click at [735, 426] on textarea at bounding box center [733, 409] width 379 height 80
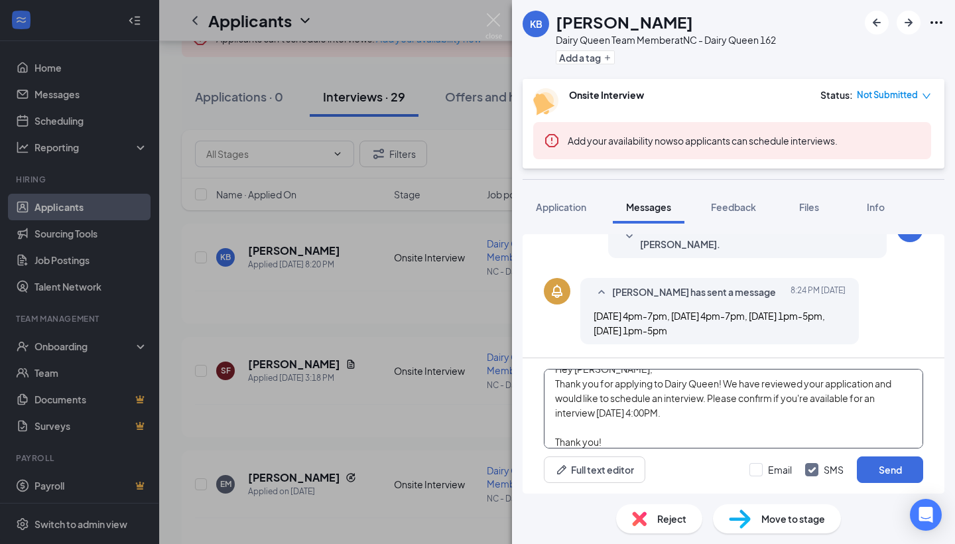
scroll to position [29, 0]
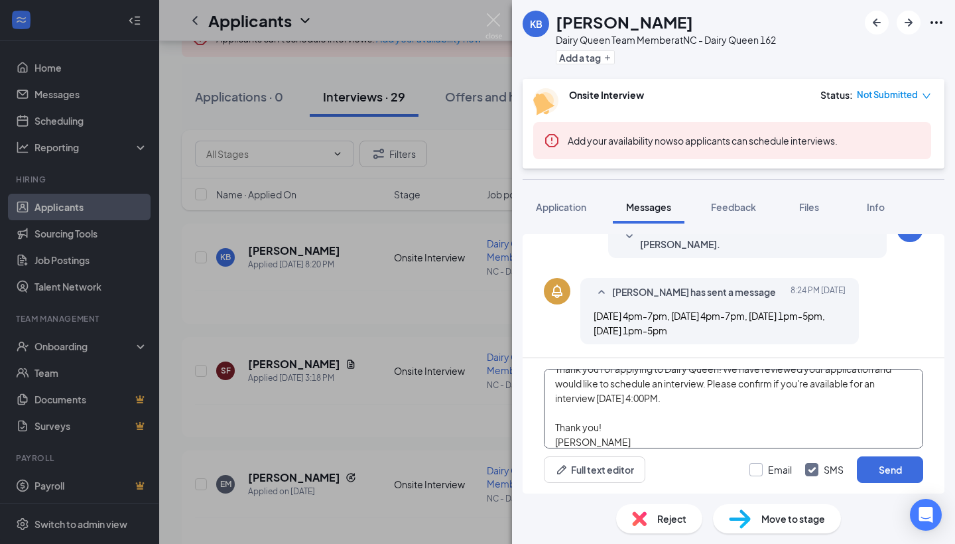
type textarea "Hey [PERSON_NAME], Thank you for applying to Dairy Queen! We have reviewed your…"
click at [778, 474] on div "Email" at bounding box center [780, 469] width 24 height 13
click at [778, 474] on input "Email" at bounding box center [770, 469] width 42 height 13
checkbox input "true"
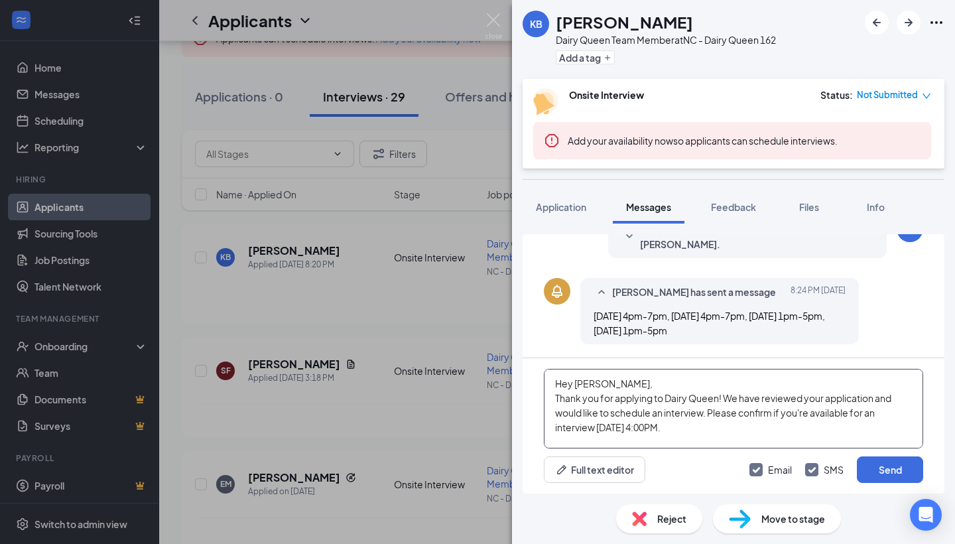
scroll to position [37, 0]
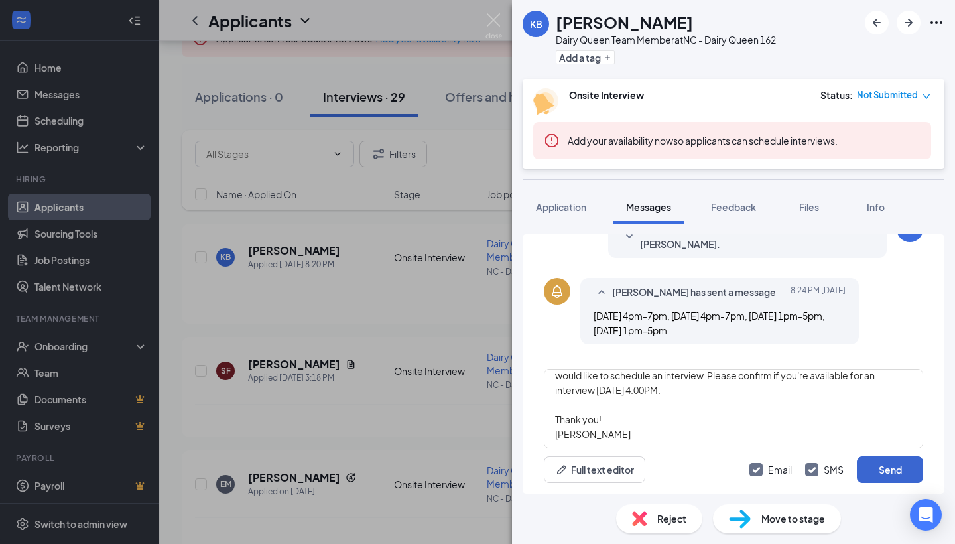
click at [871, 475] on button "Send" at bounding box center [890, 469] width 66 height 27
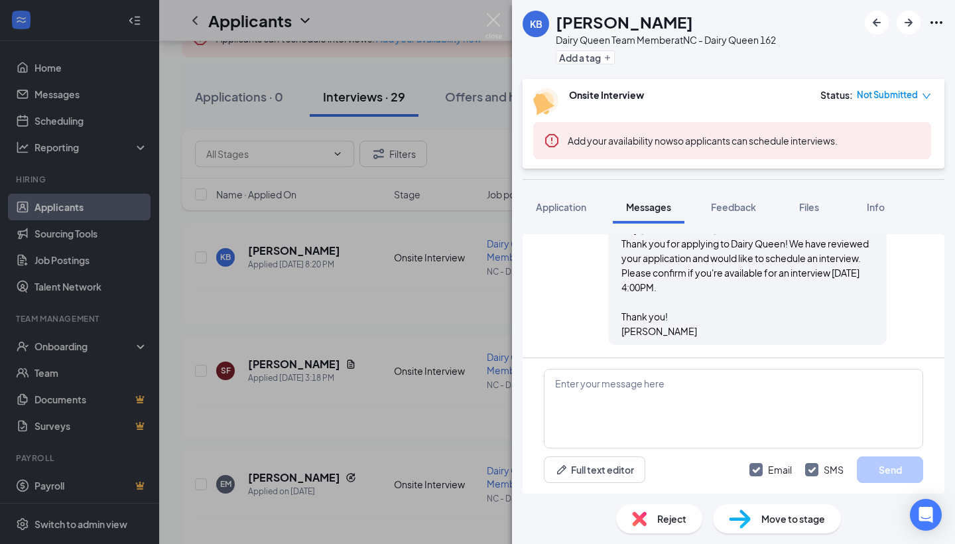
scroll to position [601, 0]
click at [489, 23] on img at bounding box center [493, 26] width 17 height 26
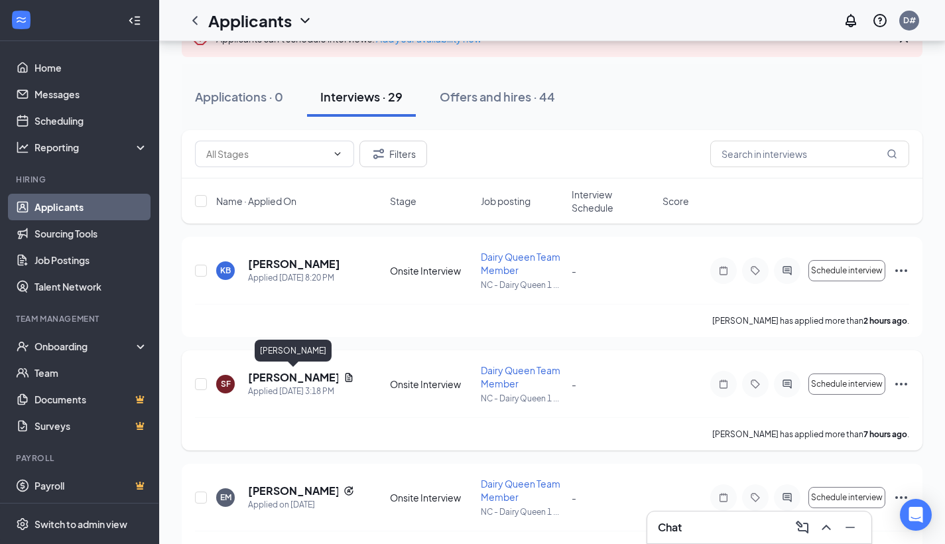
click at [302, 379] on h5 "[PERSON_NAME]" at bounding box center [293, 377] width 90 height 15
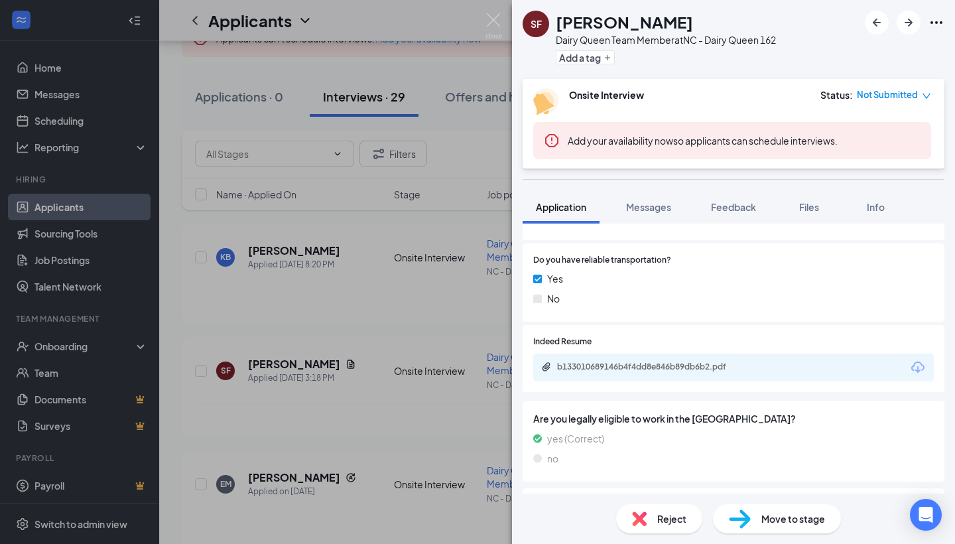
scroll to position [610, 0]
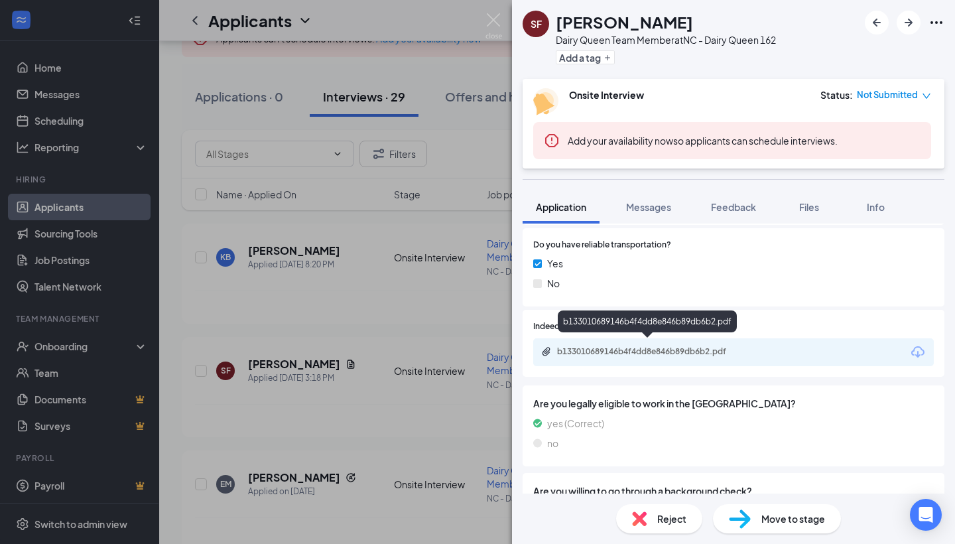
click at [699, 346] on div "b133010689146b4f4dd8e846b89db6b2.pdf" at bounding box center [650, 351] width 186 height 11
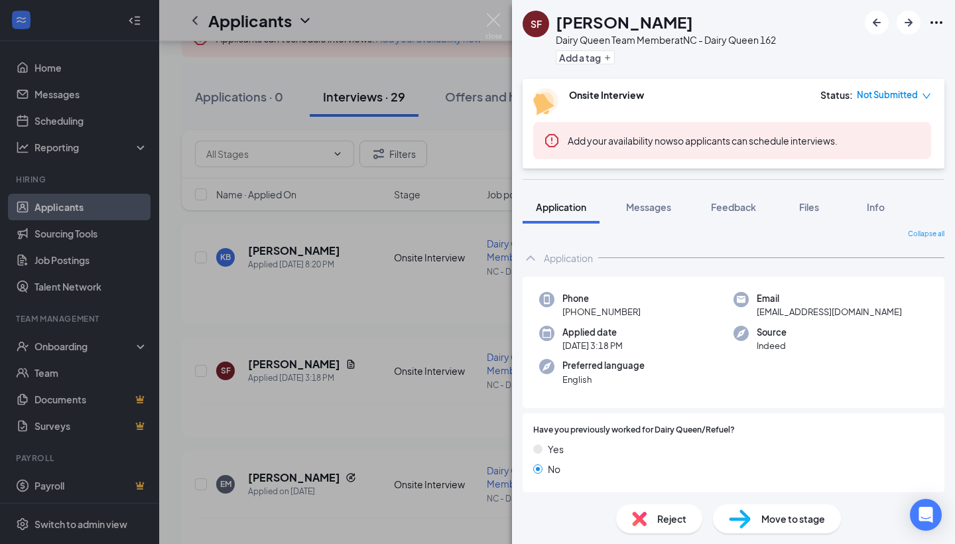
scroll to position [0, 0]
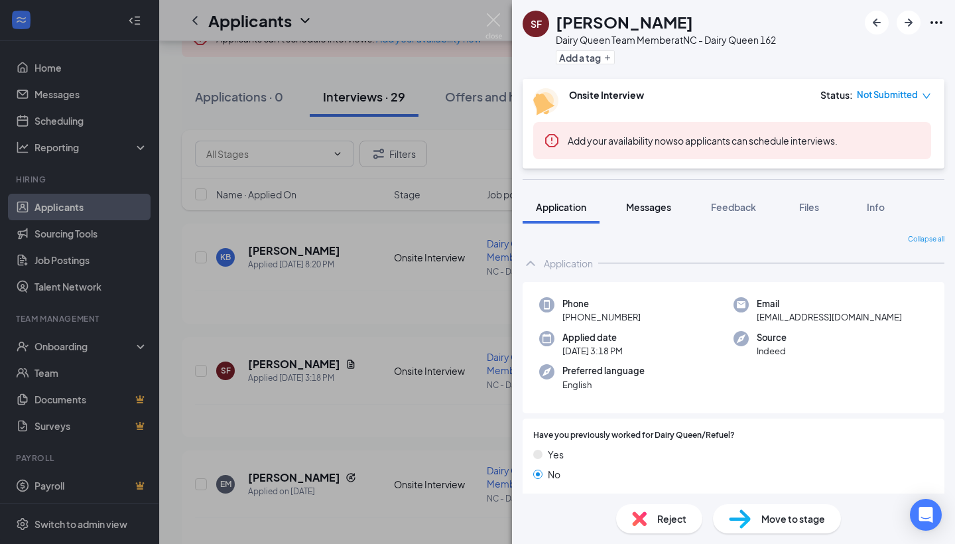
click at [658, 215] on button "Messages" at bounding box center [649, 206] width 72 height 33
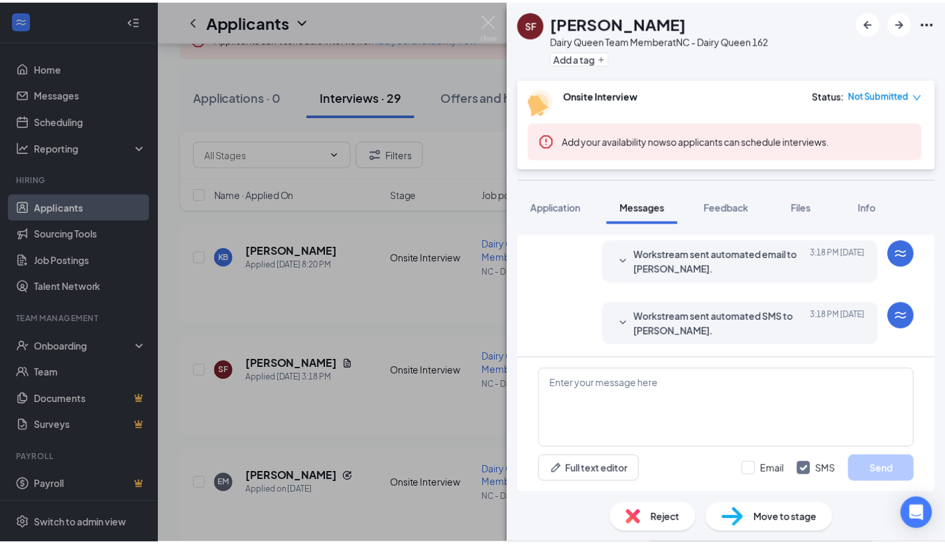
scroll to position [141, 0]
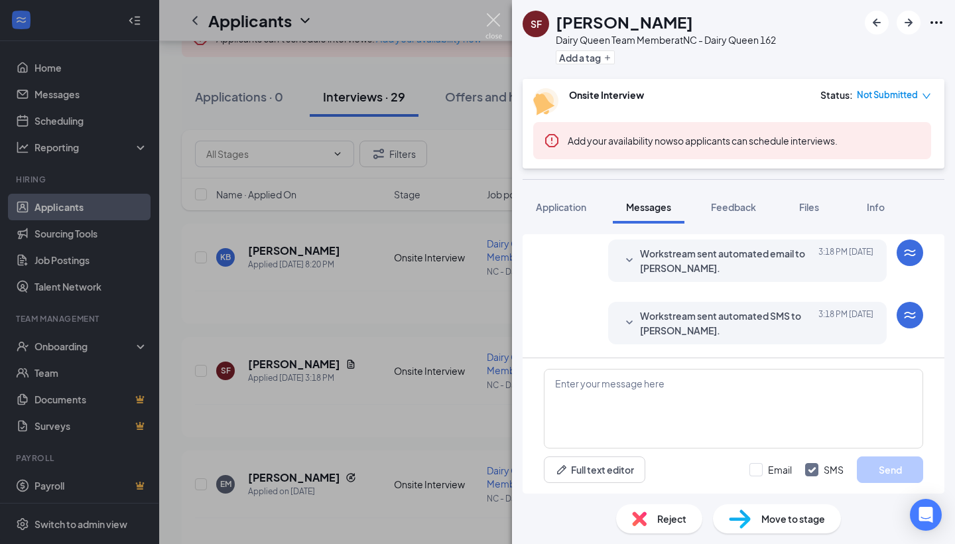
click at [489, 31] on img at bounding box center [493, 26] width 17 height 26
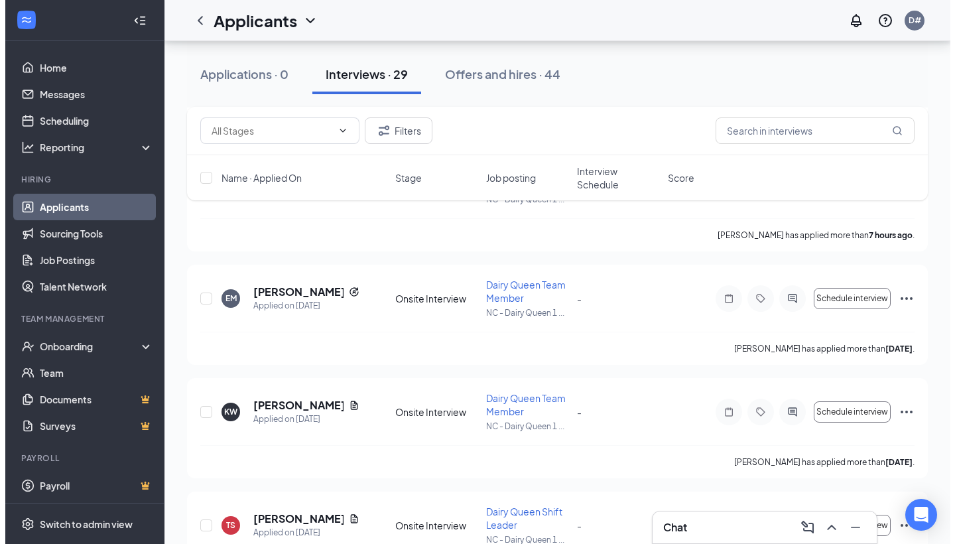
scroll to position [301, 0]
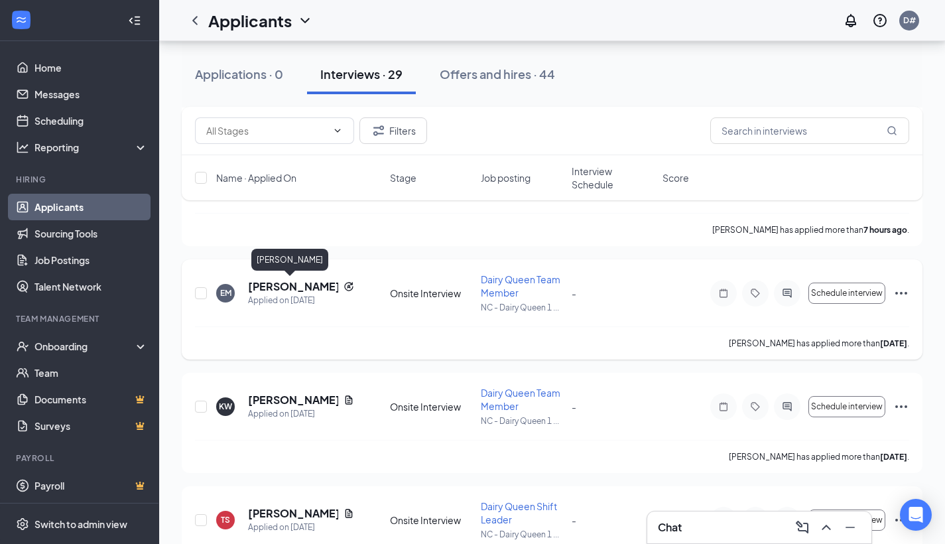
click at [289, 284] on h5 "[PERSON_NAME]" at bounding box center [293, 286] width 90 height 15
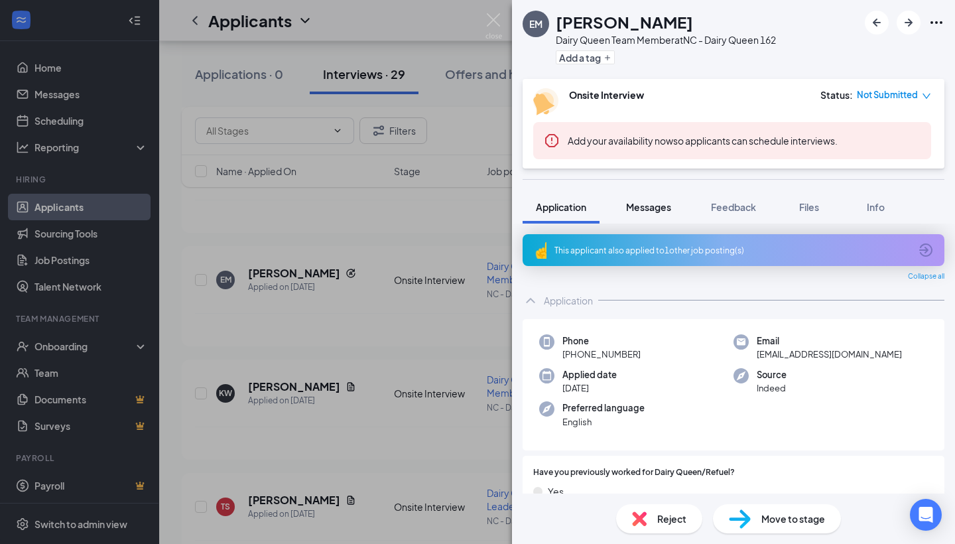
click at [650, 205] on span "Messages" at bounding box center [648, 207] width 45 height 12
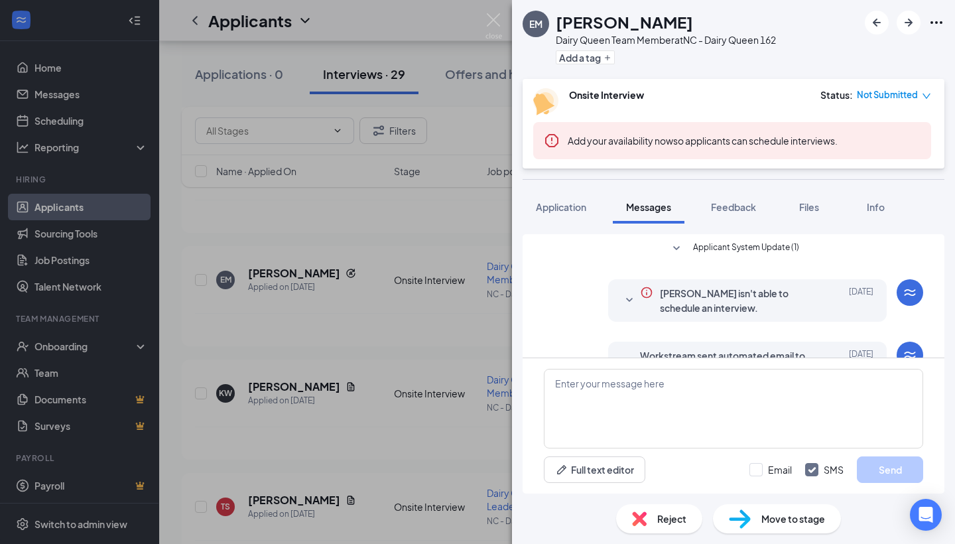
scroll to position [141, 0]
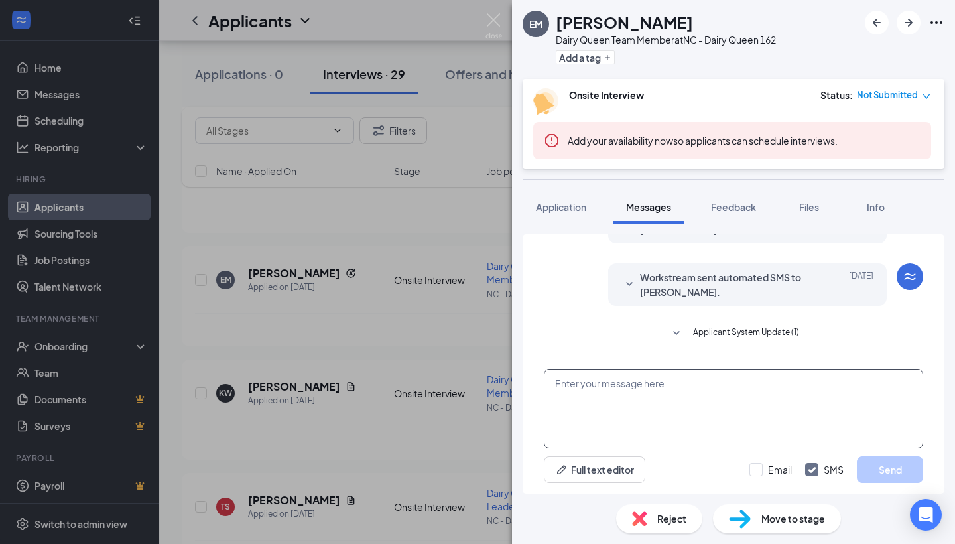
click at [699, 406] on textarea at bounding box center [733, 409] width 379 height 80
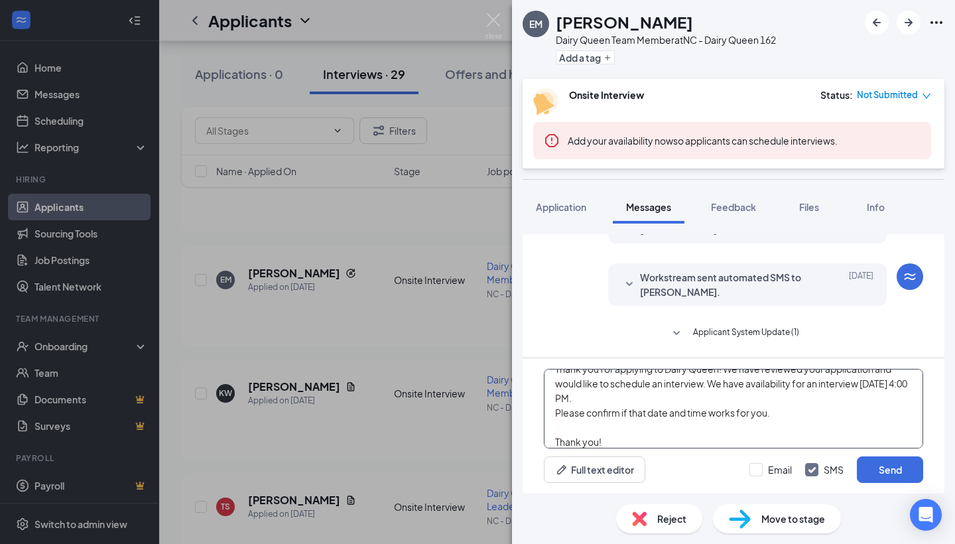
scroll to position [44, 0]
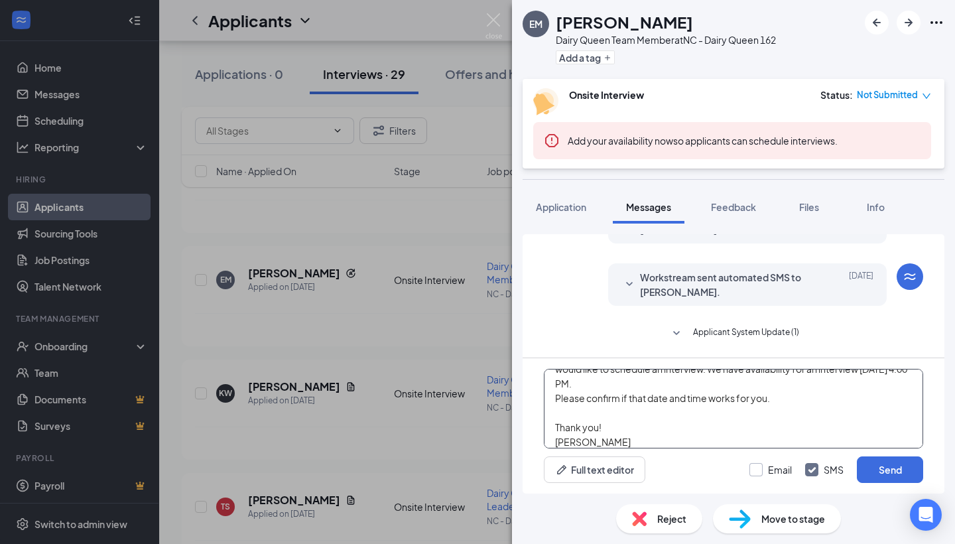
type textarea "Hi [PERSON_NAME], Thank you for applying to Dairy Queen! We have reviewed your …"
click at [790, 467] on div "Email" at bounding box center [780, 469] width 24 height 13
click at [790, 467] on input "Email" at bounding box center [770, 469] width 42 height 13
checkbox input "true"
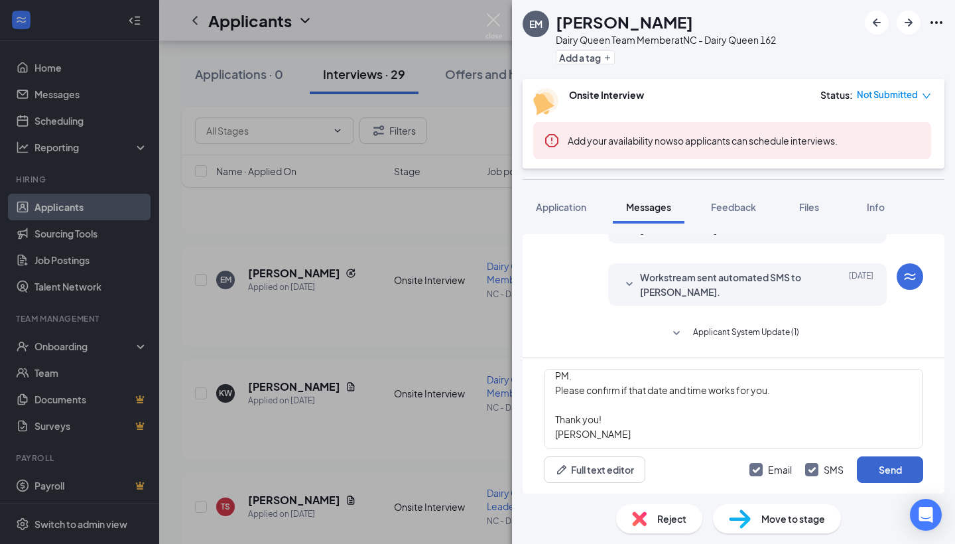
click at [887, 477] on button "Send" at bounding box center [890, 469] width 66 height 27
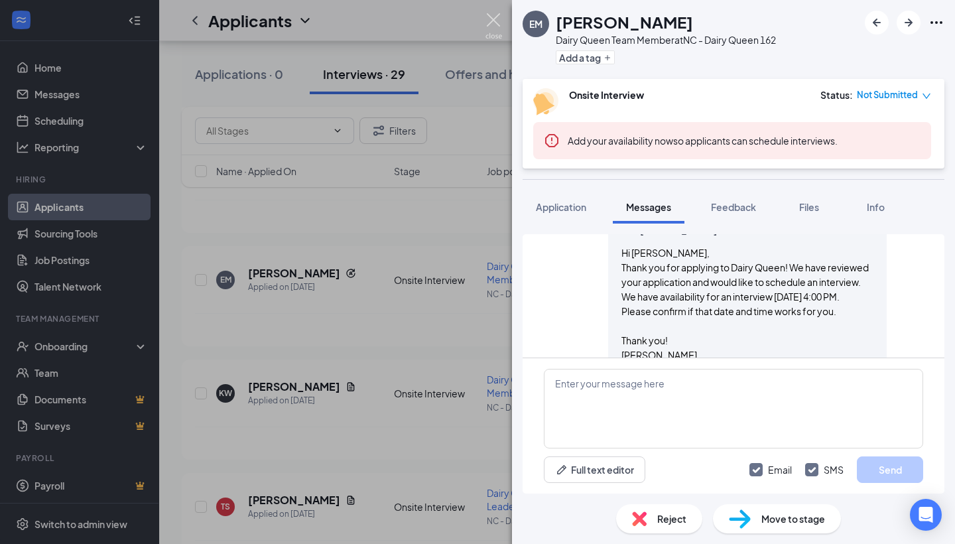
scroll to position [544, 0]
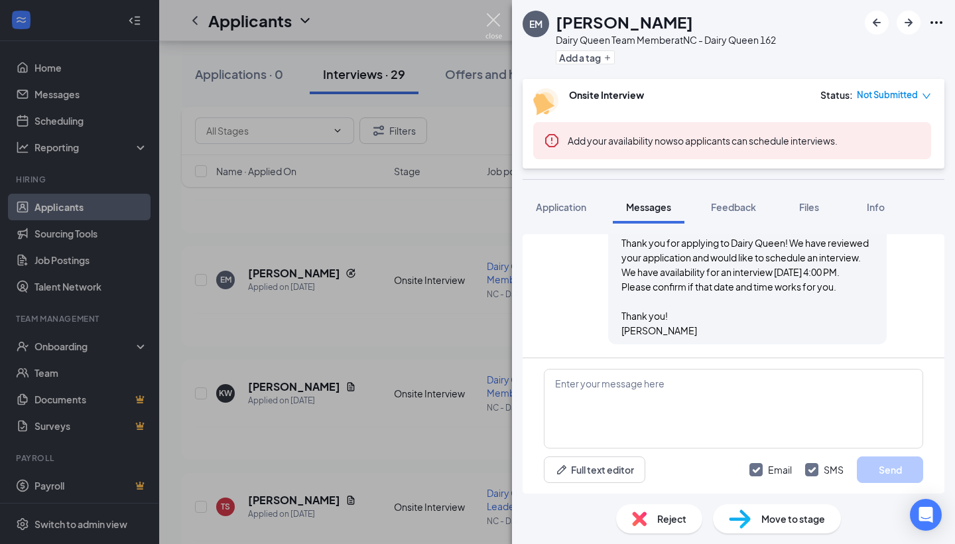
click at [492, 25] on img at bounding box center [493, 26] width 17 height 26
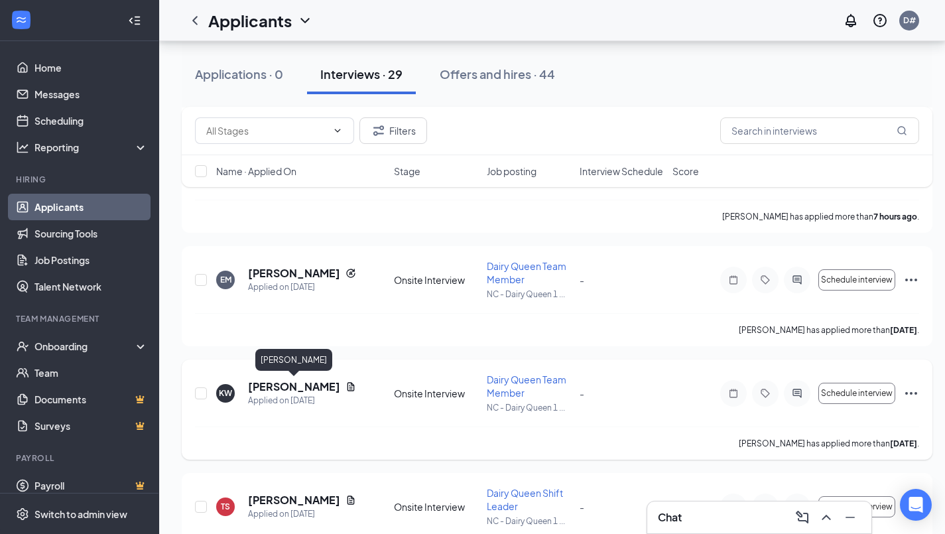
click at [321, 387] on h5 "[PERSON_NAME]" at bounding box center [294, 386] width 92 height 15
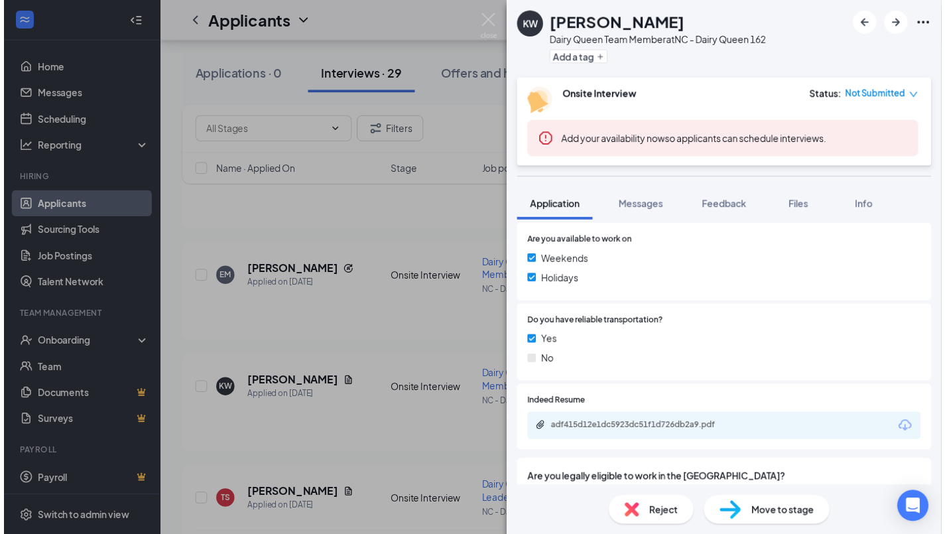
scroll to position [581, 0]
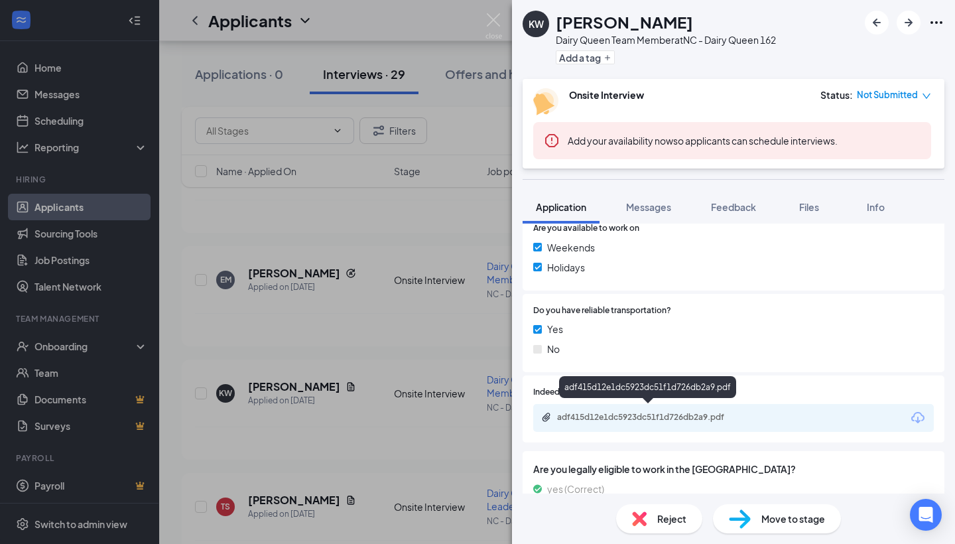
click at [709, 416] on div "adf415d12e1dc5923dc51f1d726db2a9.pdf" at bounding box center [650, 417] width 186 height 11
click at [491, 28] on img at bounding box center [493, 26] width 17 height 26
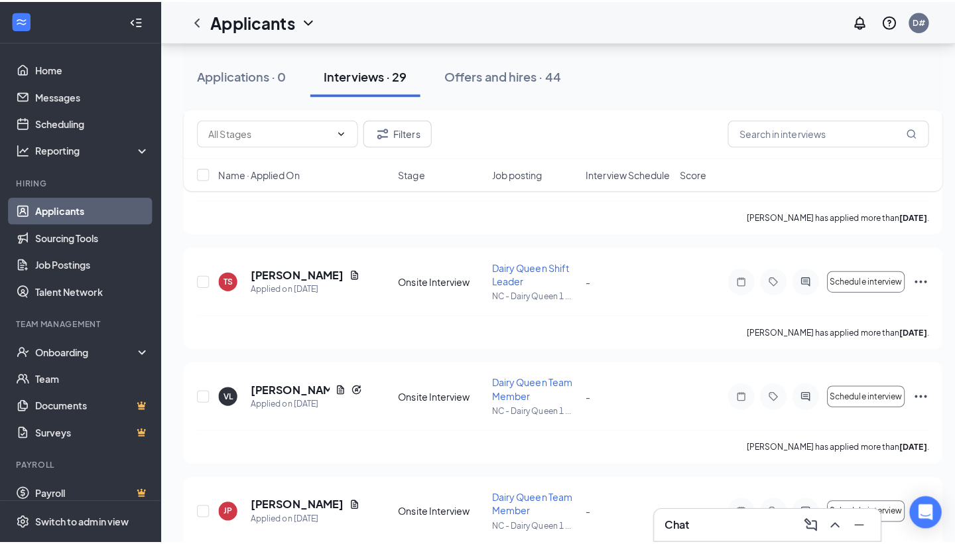
scroll to position [521, 0]
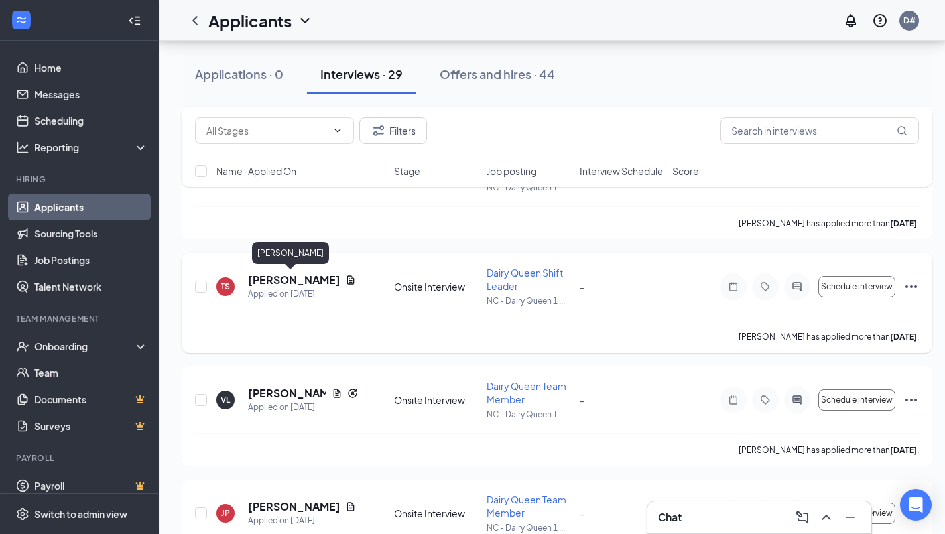
click at [279, 282] on h5 "[PERSON_NAME]" at bounding box center [294, 279] width 92 height 15
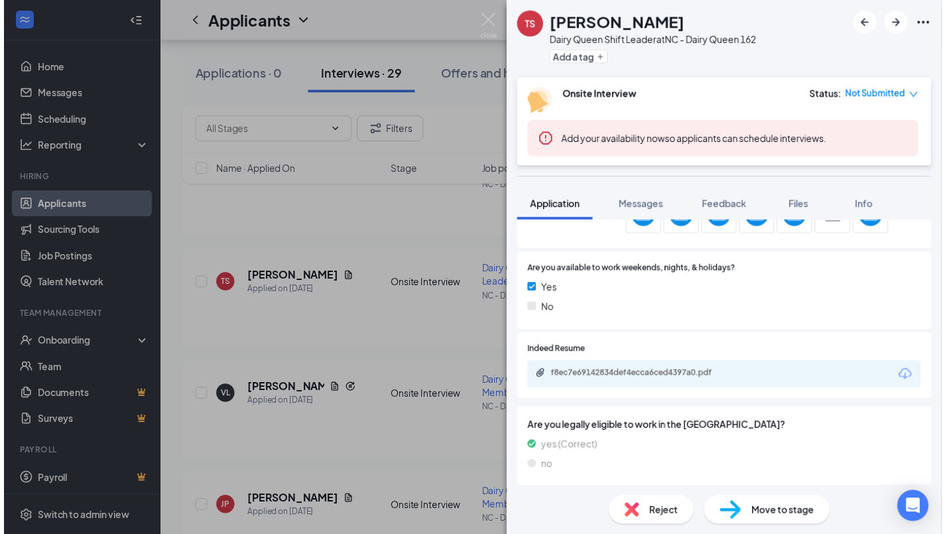
scroll to position [489, 0]
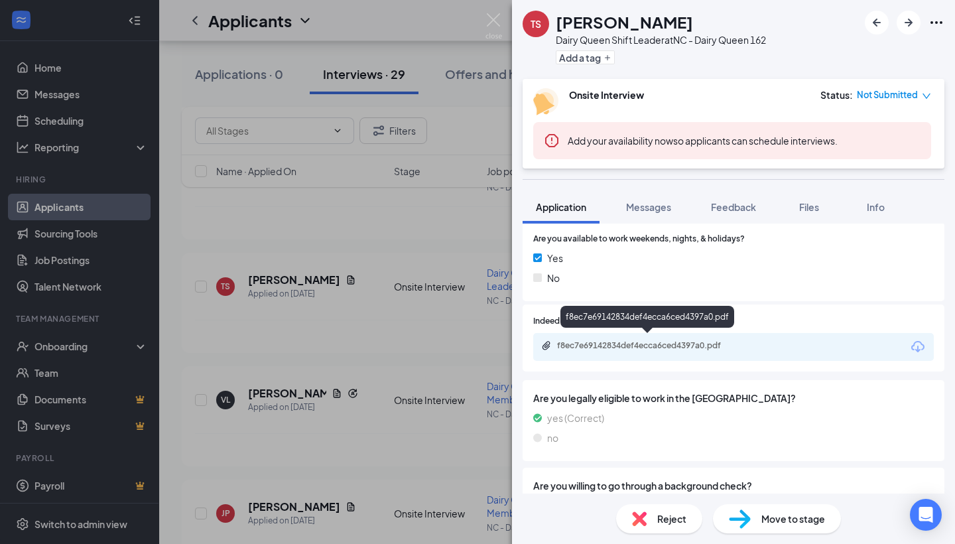
click at [691, 340] on div "f8ec7e69142834def4ecca6ced4397a0.pdf" at bounding box center [650, 345] width 186 height 11
click at [496, 24] on img at bounding box center [493, 26] width 17 height 26
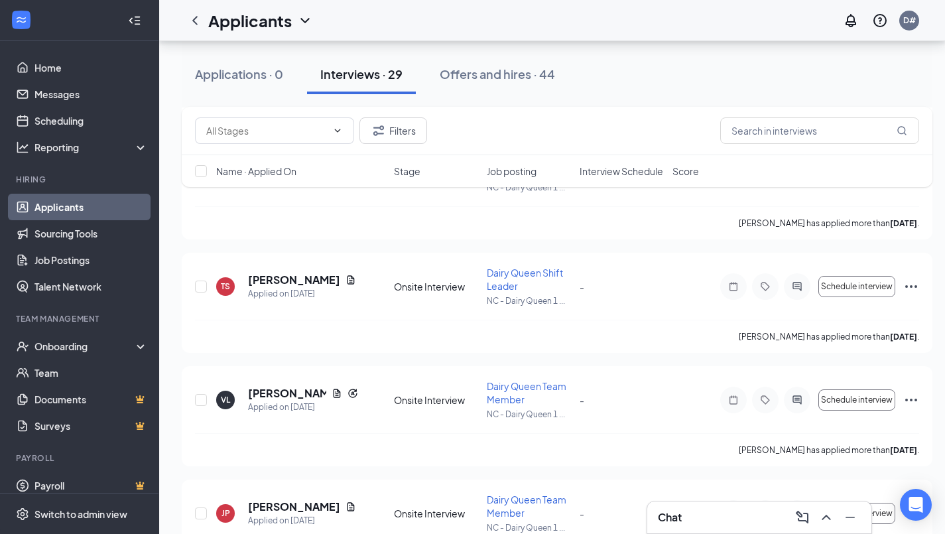
click at [694, 517] on div "Chat" at bounding box center [759, 516] width 203 height 21
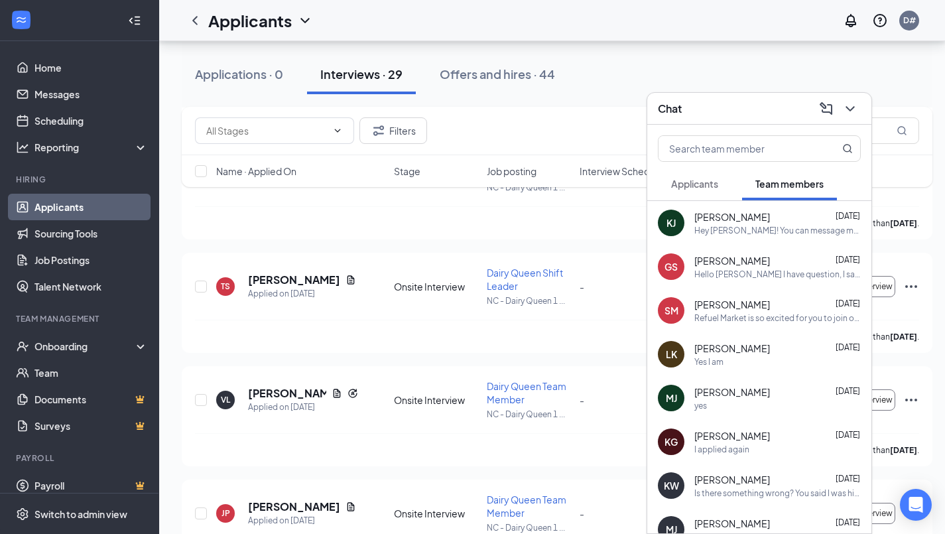
click at [783, 259] on div "Gia-Marie Santiago Aug 19" at bounding box center [777, 260] width 166 height 13
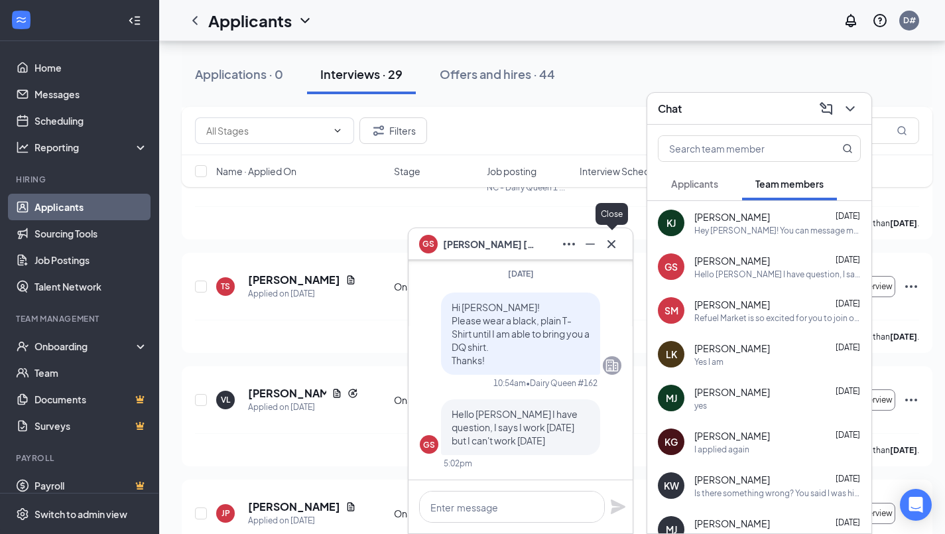
click at [613, 249] on icon "Cross" at bounding box center [611, 244] width 16 height 16
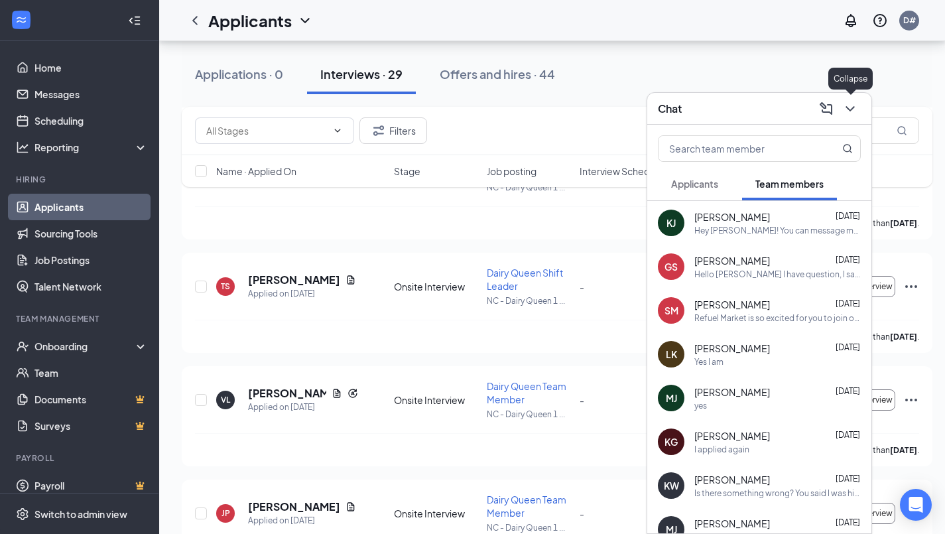
click at [854, 111] on icon "ChevronDown" at bounding box center [850, 109] width 16 height 16
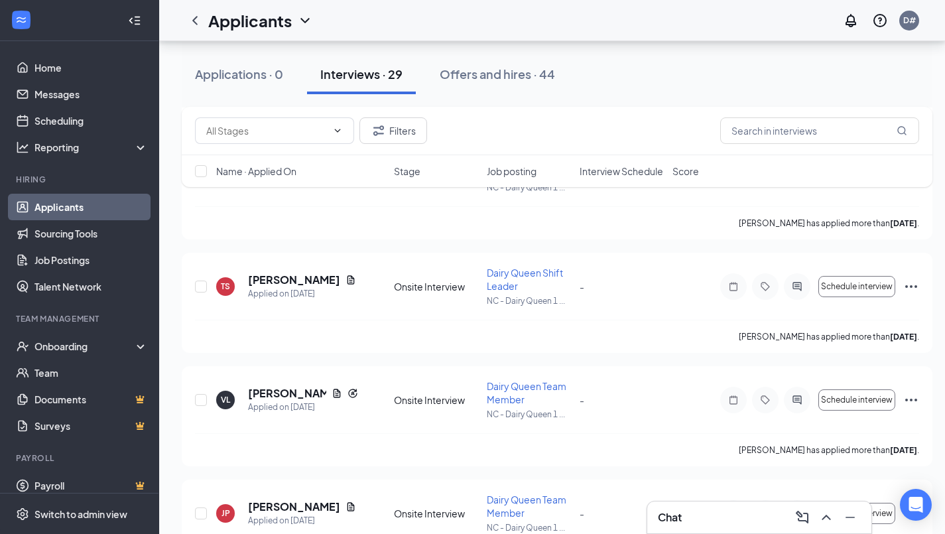
click at [733, 527] on div "Chat" at bounding box center [759, 516] width 203 height 21
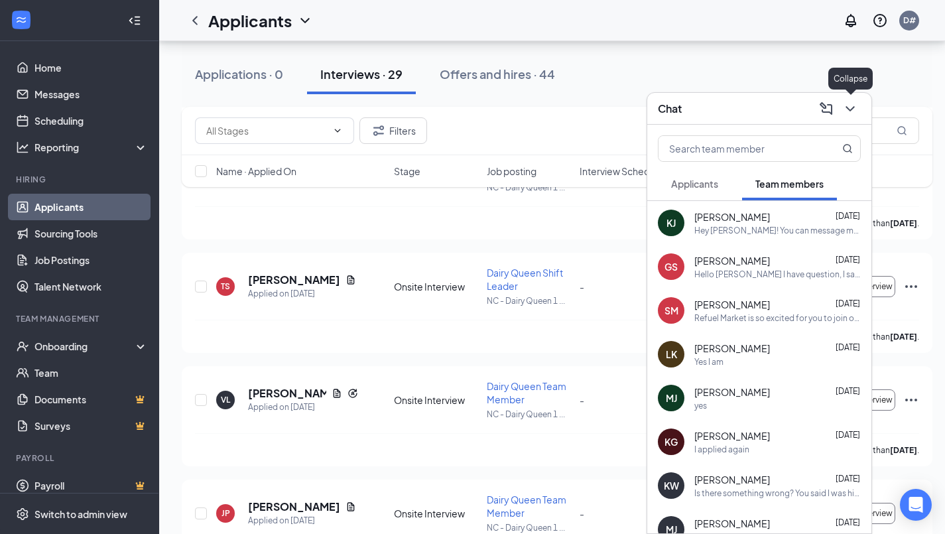
click at [849, 113] on icon "ChevronDown" at bounding box center [850, 109] width 16 height 16
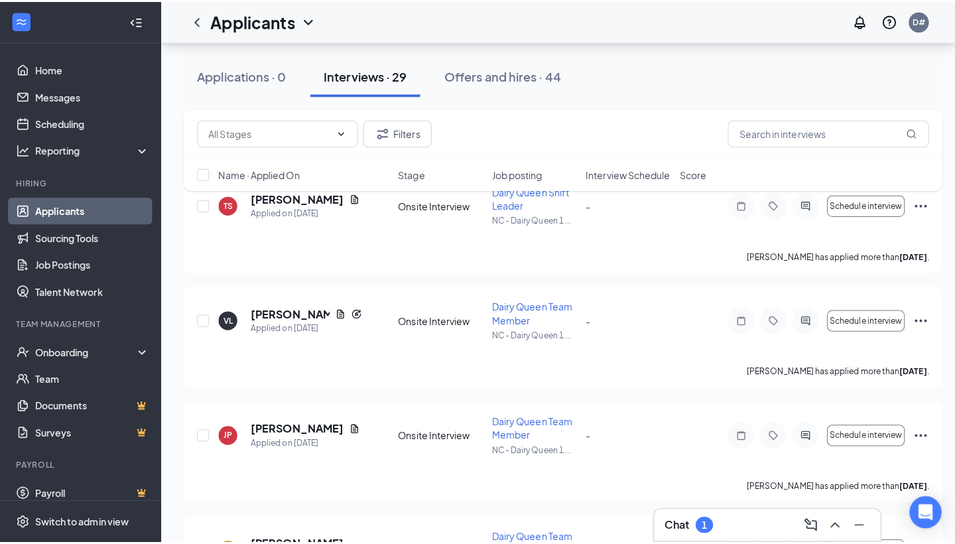
scroll to position [628, 0]
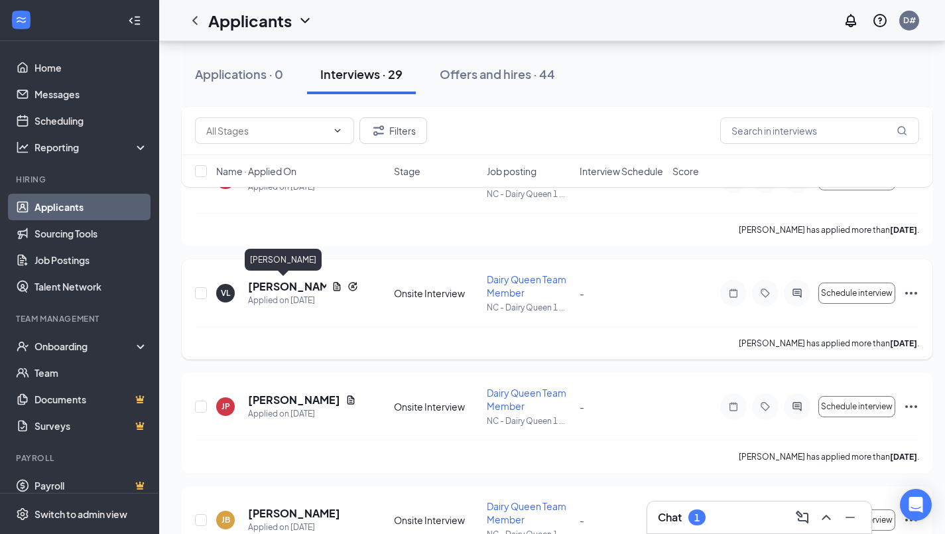
click at [261, 288] on h5 "[PERSON_NAME]" at bounding box center [287, 286] width 78 height 15
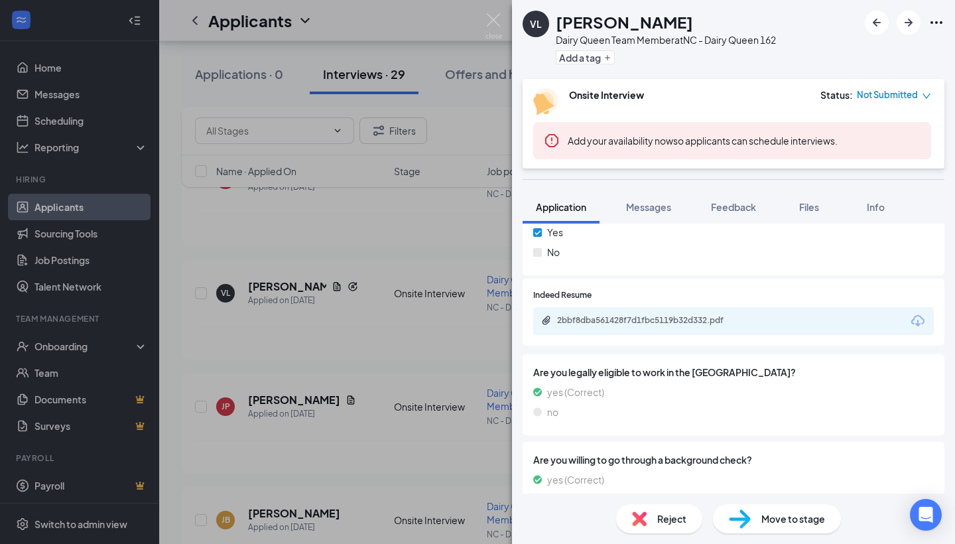
scroll to position [676, 0]
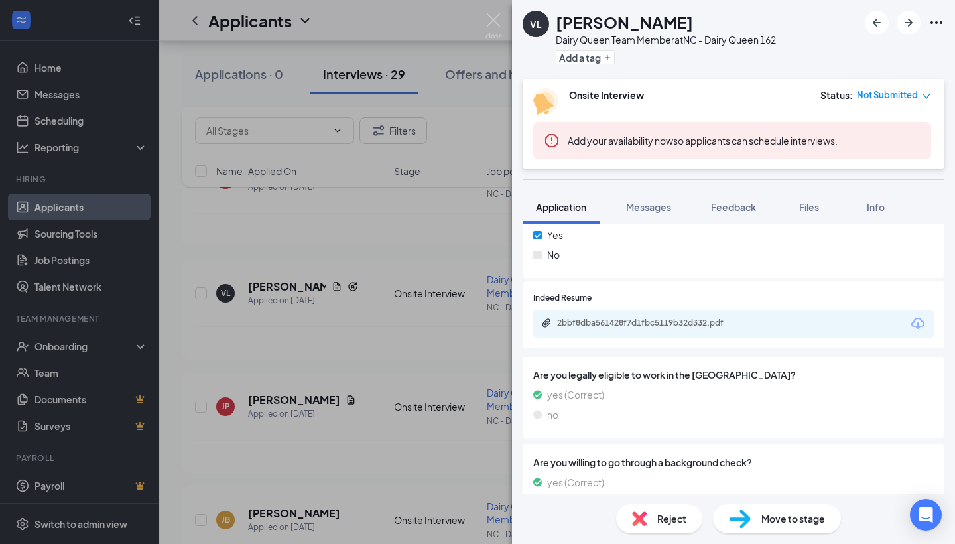
click at [698, 311] on div "2bbf8dba561428f7d1fbc5119b32d332.pdf" at bounding box center [733, 324] width 400 height 28
click at [698, 318] on div "2bbf8dba561428f7d1fbc5119b32d332.pdf" at bounding box center [650, 323] width 186 height 11
click at [944, 432] on div "This applicant also applied to 1 other job posting(s) Collapse all Application …" at bounding box center [733, 358] width 443 height 270
click at [944, 435] on div "This applicant also applied to 1 other job posting(s) Collapse all Application …" at bounding box center [733, 358] width 443 height 270
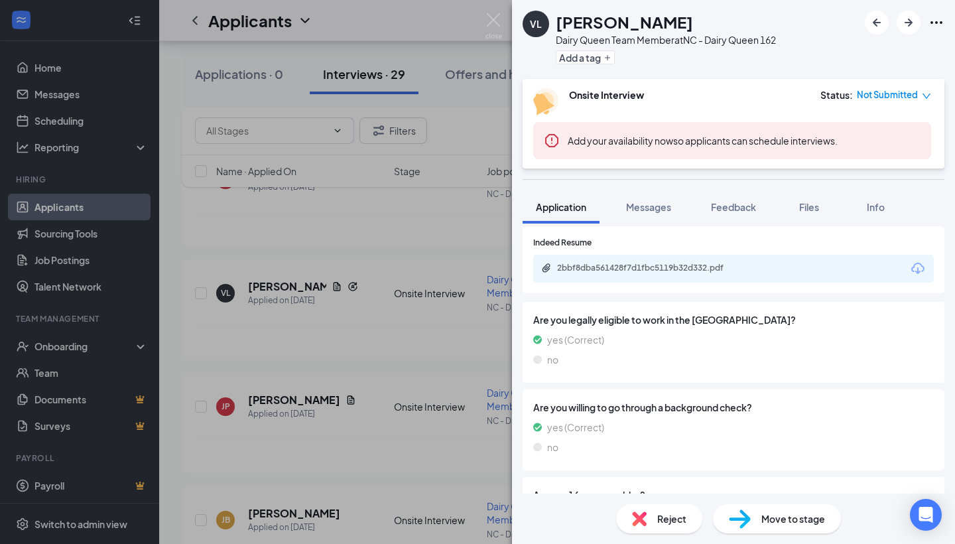
scroll to position [793, 0]
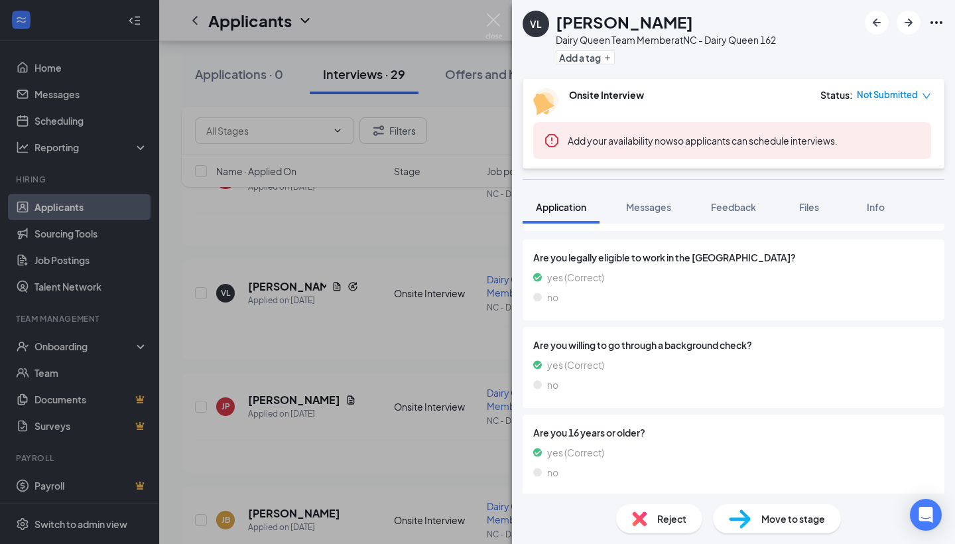
click at [481, 25] on div "VL Vincenzo Labarbera Dairy Queen Team Member at NC - Dairy Queen 162 Add a tag…" at bounding box center [477, 272] width 955 height 544
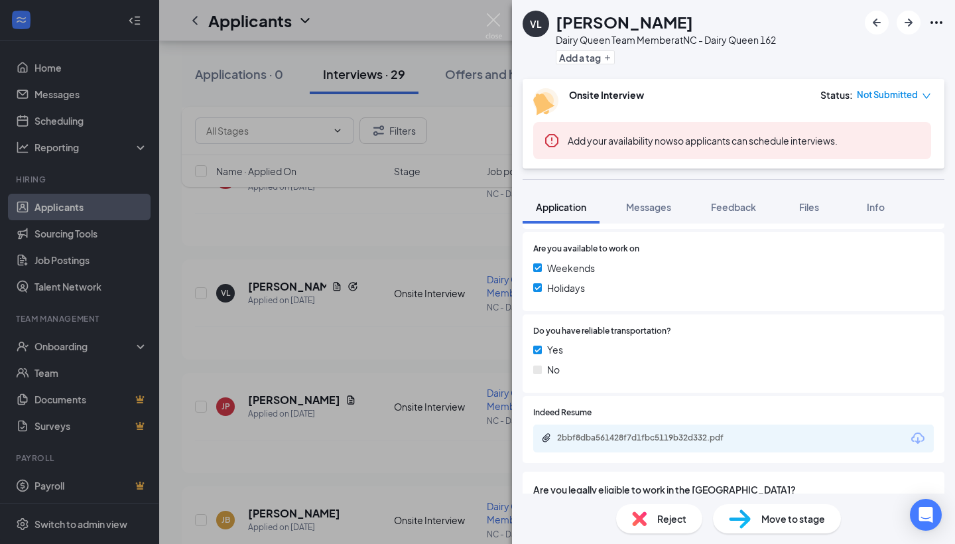
scroll to position [569, 0]
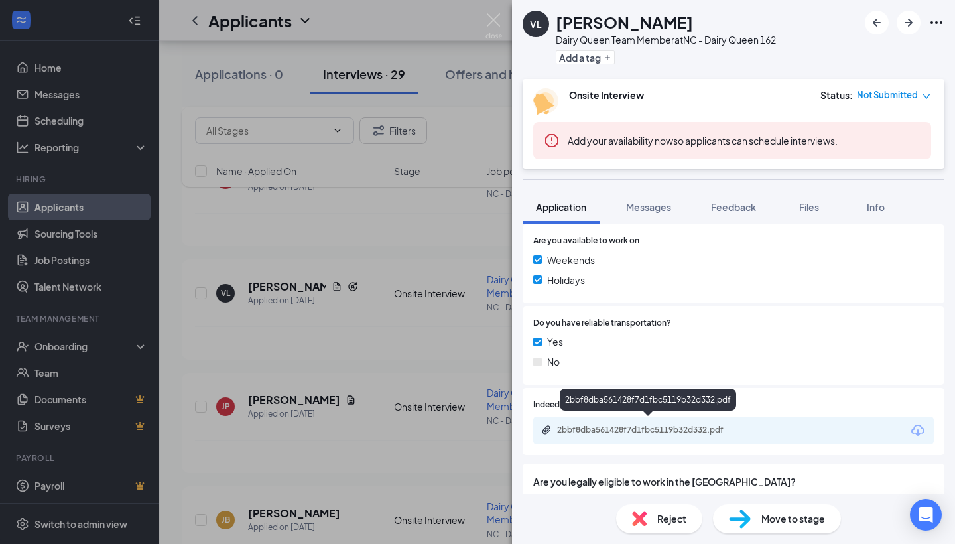
click at [648, 424] on div "2bbf8dba561428f7d1fbc5119b32d332.pdf" at bounding box center [650, 429] width 186 height 11
click at [495, 24] on img at bounding box center [493, 26] width 17 height 26
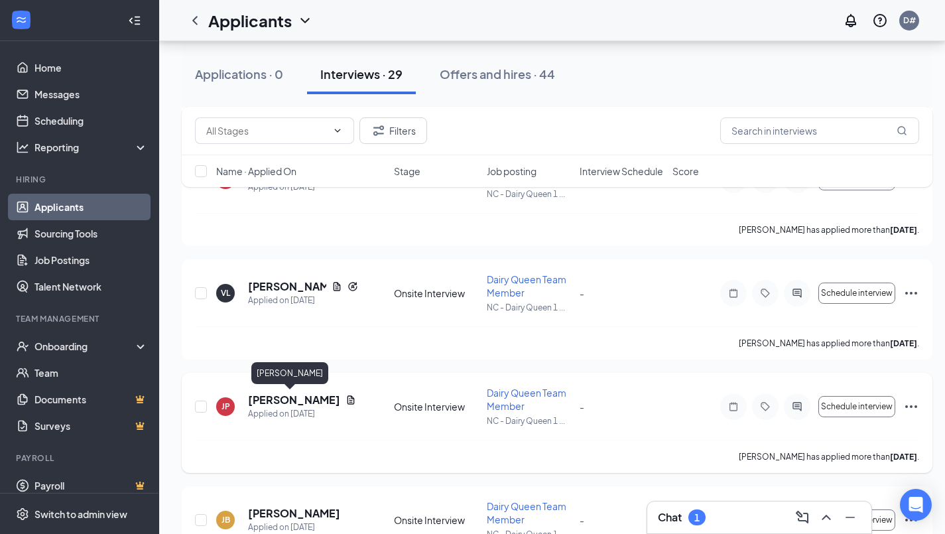
click at [279, 398] on h5 "[PERSON_NAME]" at bounding box center [294, 399] width 92 height 15
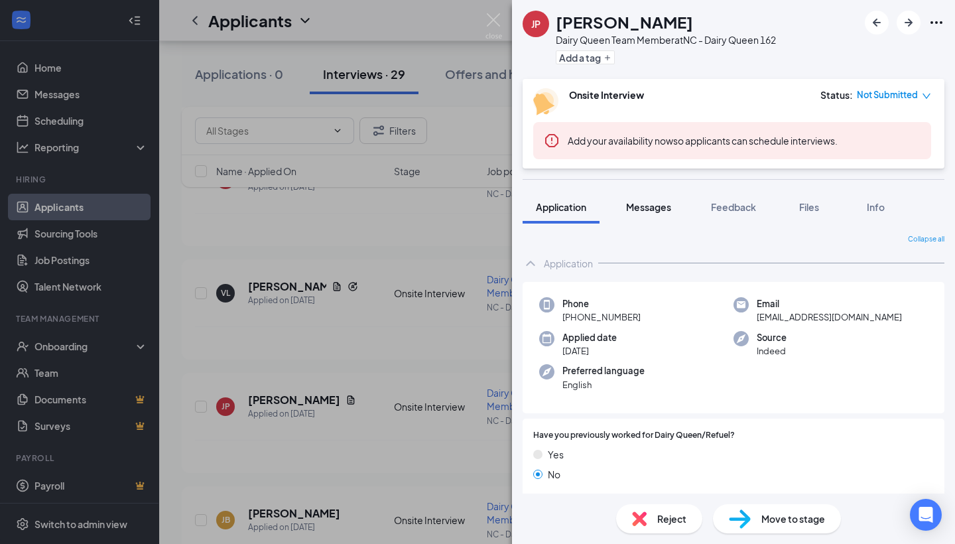
click at [663, 209] on span "Messages" at bounding box center [648, 207] width 45 height 12
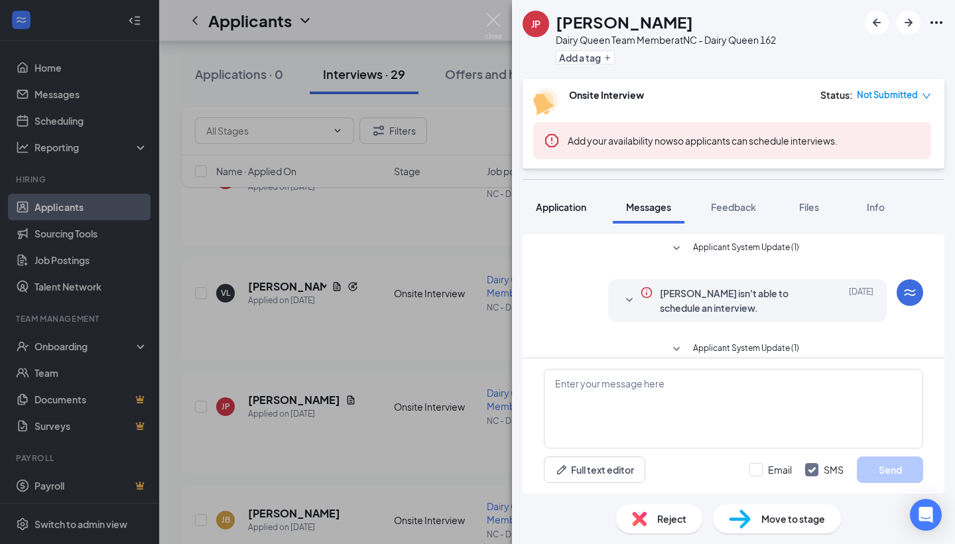
scroll to position [212, 0]
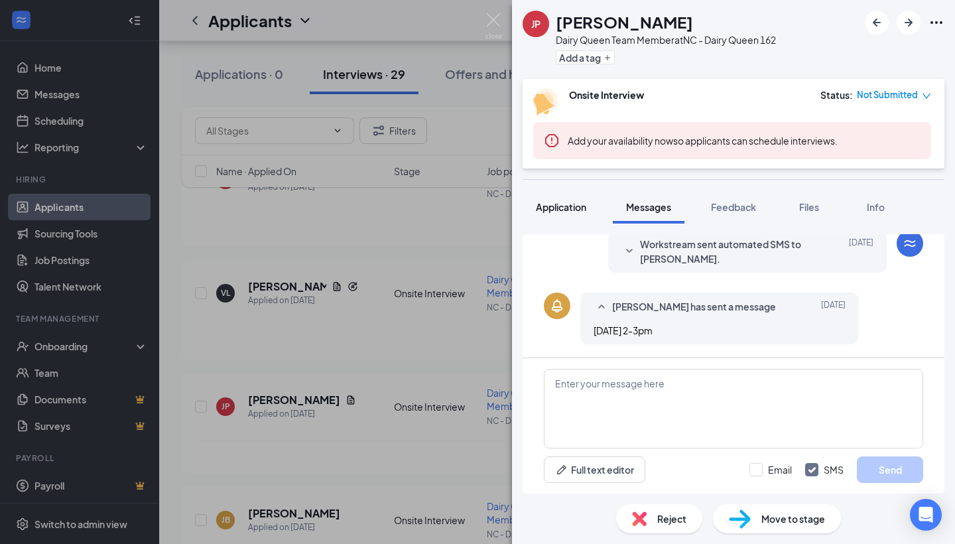
click at [575, 223] on button "Application" at bounding box center [560, 206] width 77 height 33
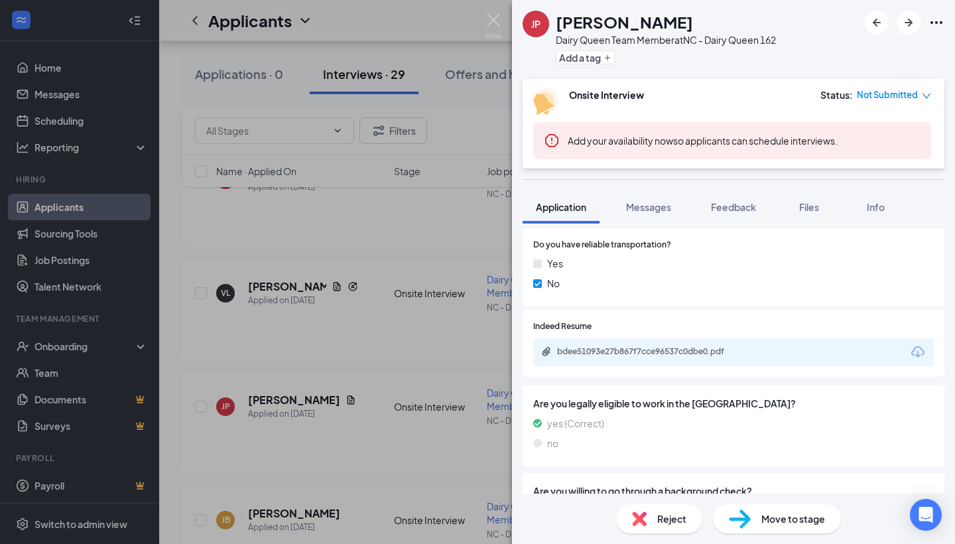
scroll to position [625, 0]
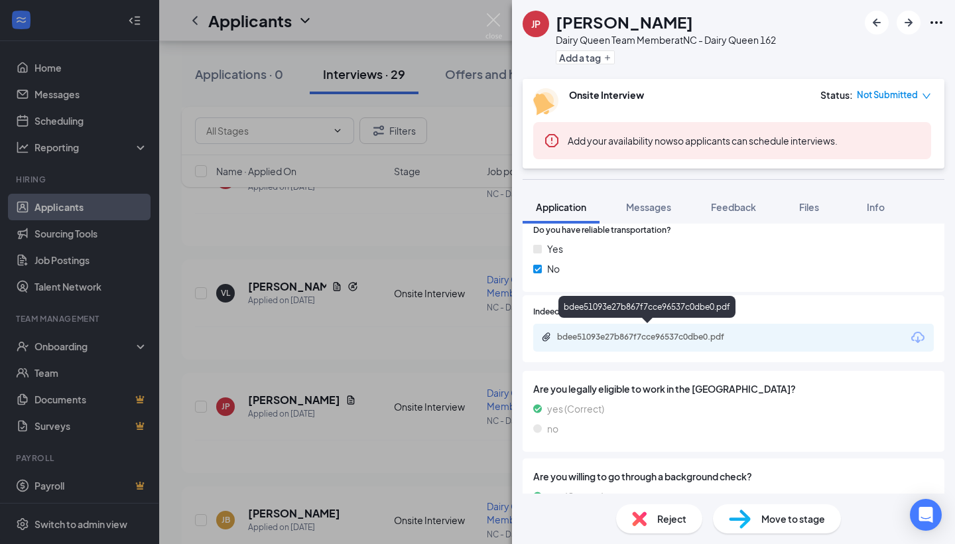
click at [723, 333] on div "bdee51093e27b867f7cce96537c0dbe0.pdf" at bounding box center [650, 336] width 186 height 11
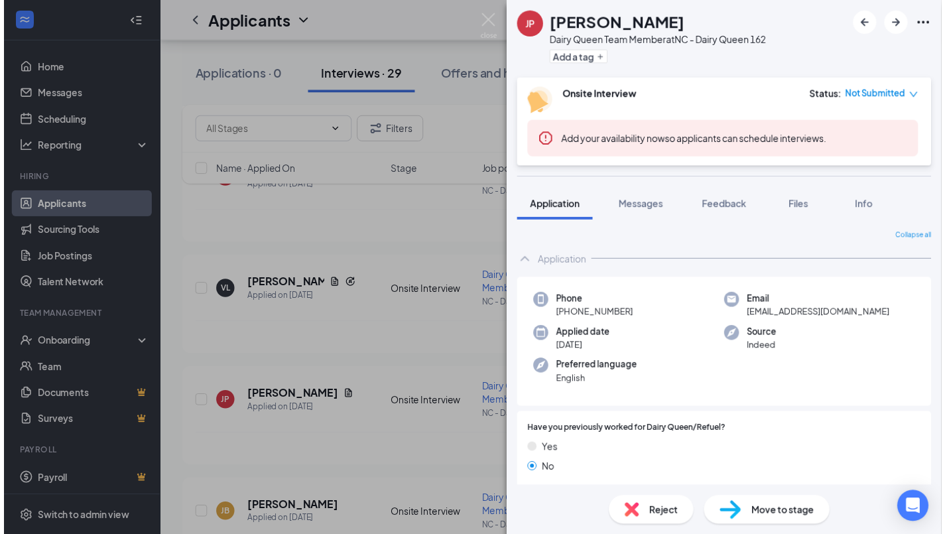
scroll to position [625, 0]
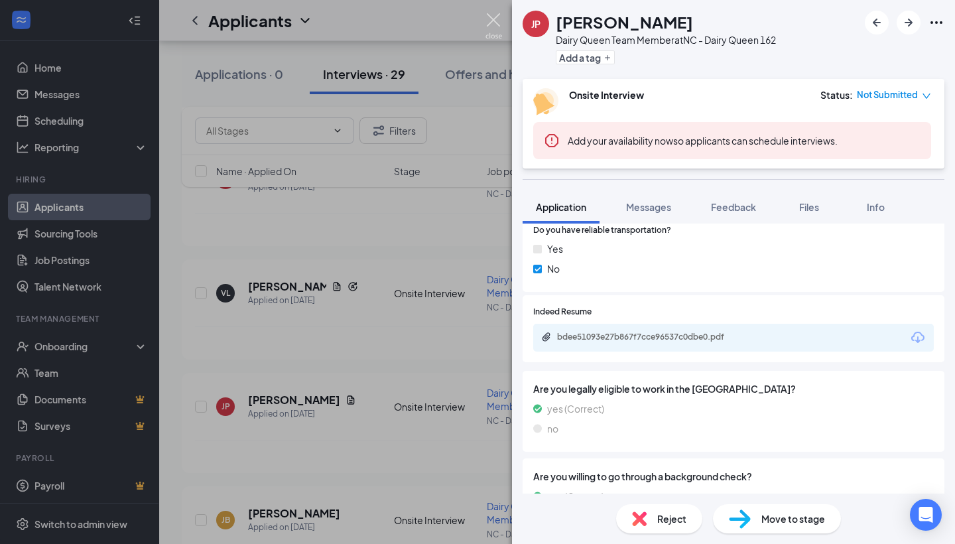
click at [497, 23] on img at bounding box center [493, 26] width 17 height 26
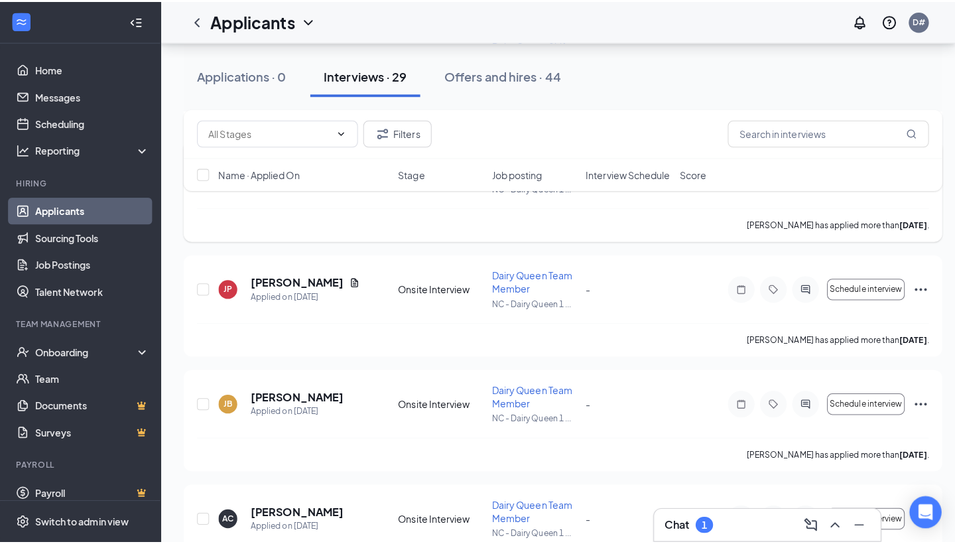
scroll to position [776, 0]
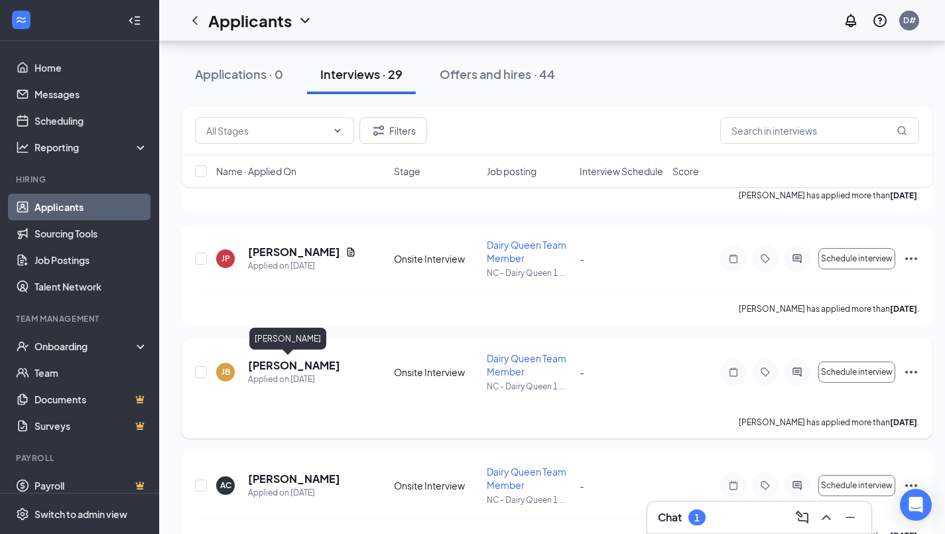
click at [270, 367] on h5 "[PERSON_NAME]" at bounding box center [294, 365] width 92 height 15
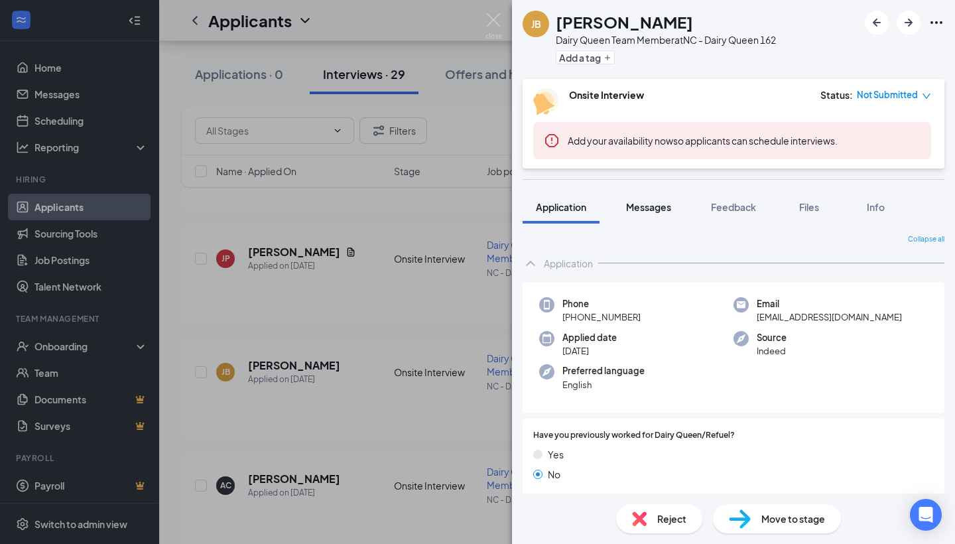
click at [648, 213] on button "Messages" at bounding box center [649, 206] width 72 height 33
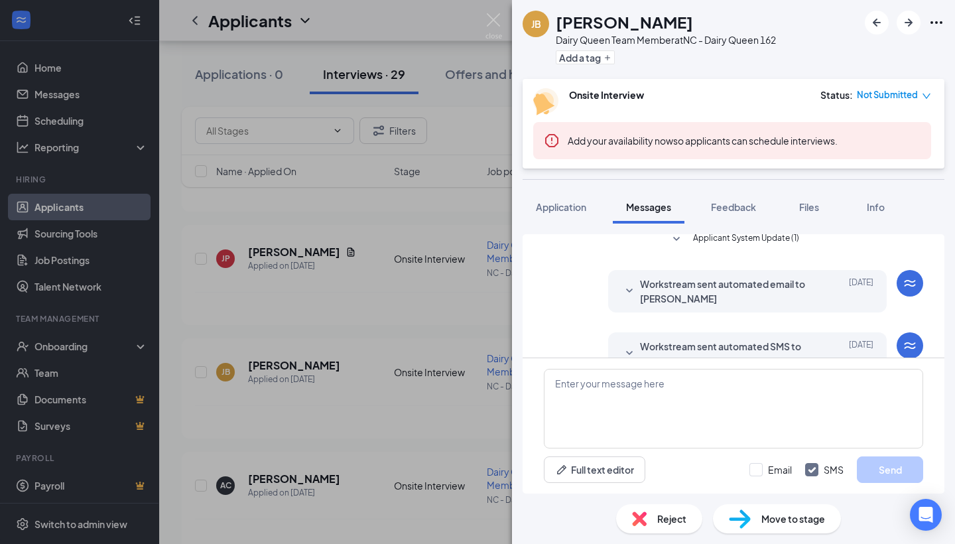
scroll to position [227, 0]
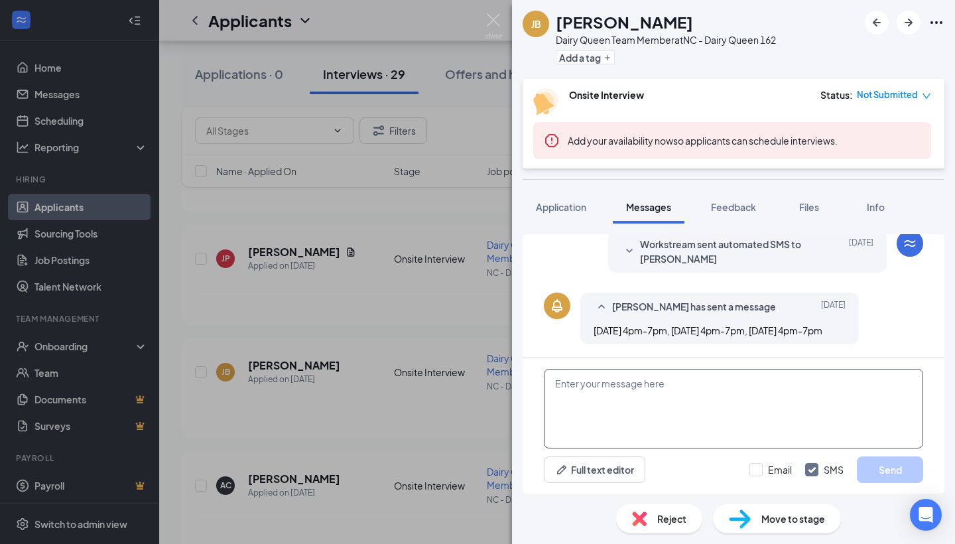
click at [733, 396] on textarea at bounding box center [733, 409] width 379 height 80
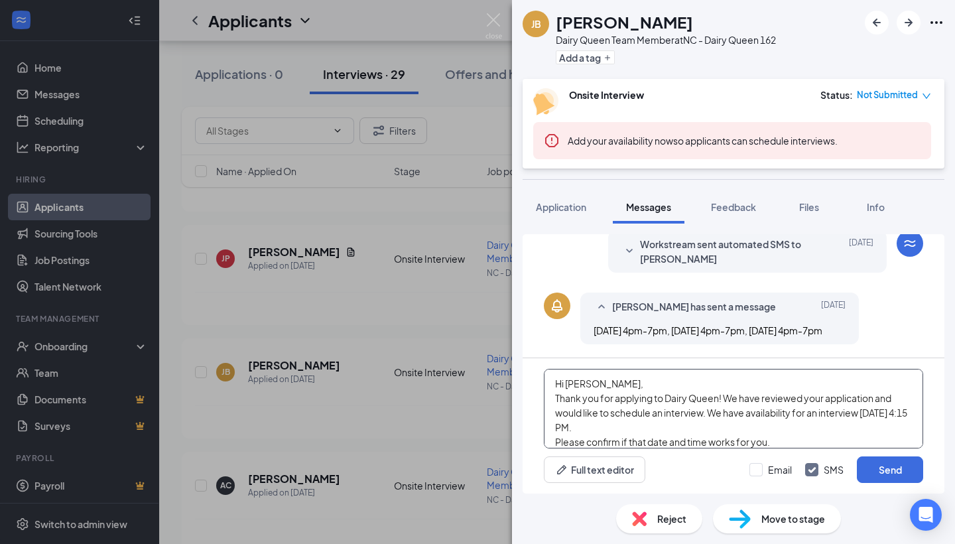
scroll to position [52, 0]
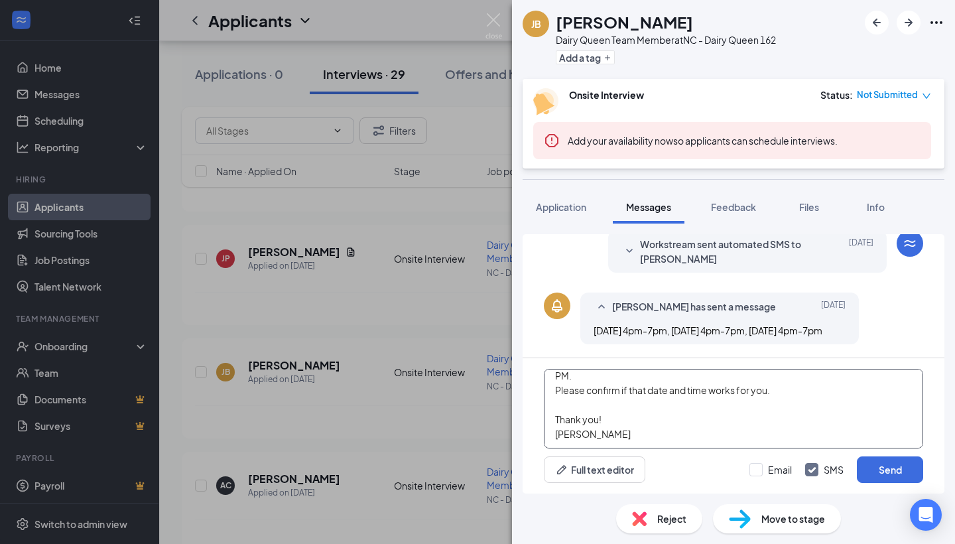
type textarea "Hi [PERSON_NAME], Thank you for applying to Dairy Queen! We have reviewed your …"
click at [767, 480] on div "Email SMS Send" at bounding box center [836, 469] width 174 height 27
click at [767, 475] on label "Email" at bounding box center [770, 469] width 42 height 13
click at [767, 475] on input "Email" at bounding box center [770, 469] width 42 height 13
checkbox input "true"
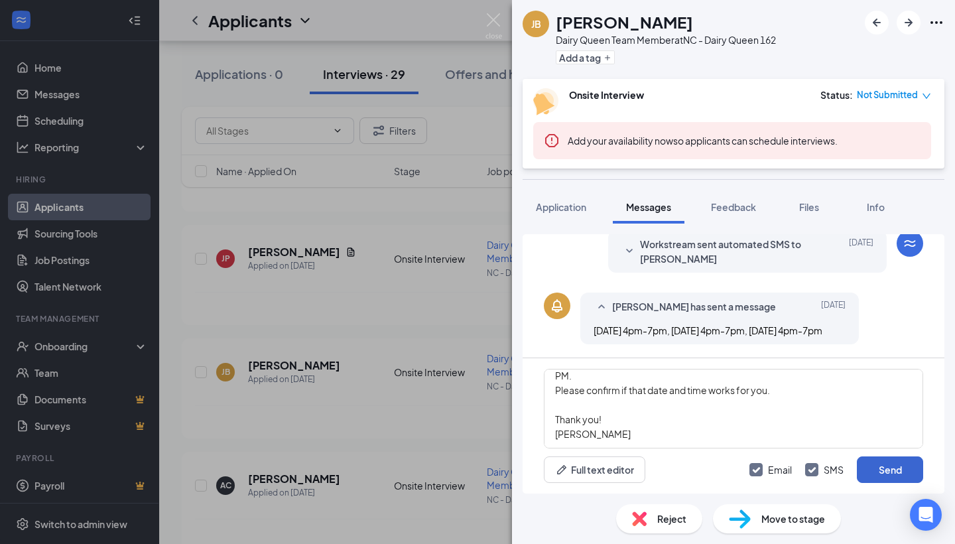
drag, startPoint x: 850, startPoint y: 465, endPoint x: 864, endPoint y: 465, distance: 13.9
click at [859, 465] on div "Email SMS Send" at bounding box center [836, 469] width 174 height 27
click at [864, 465] on button "Send" at bounding box center [890, 469] width 66 height 27
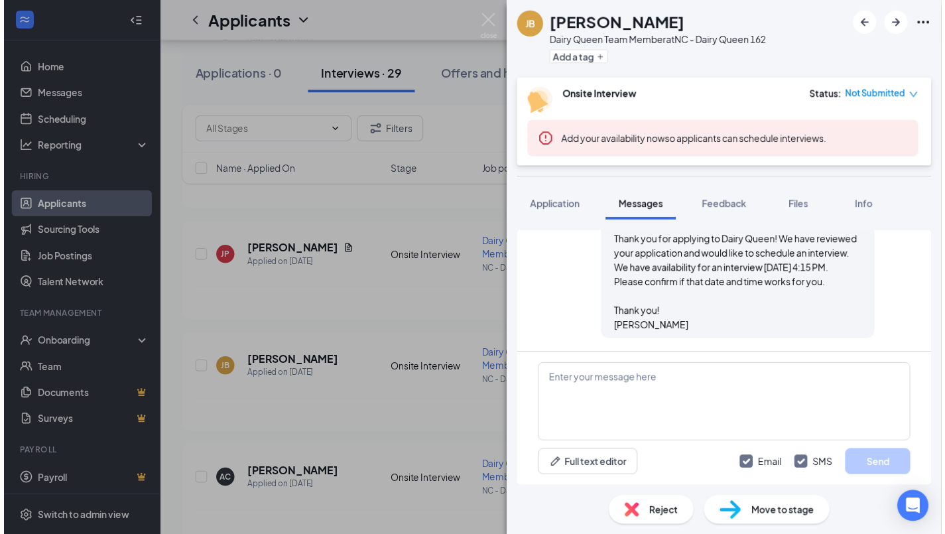
scroll to position [630, 0]
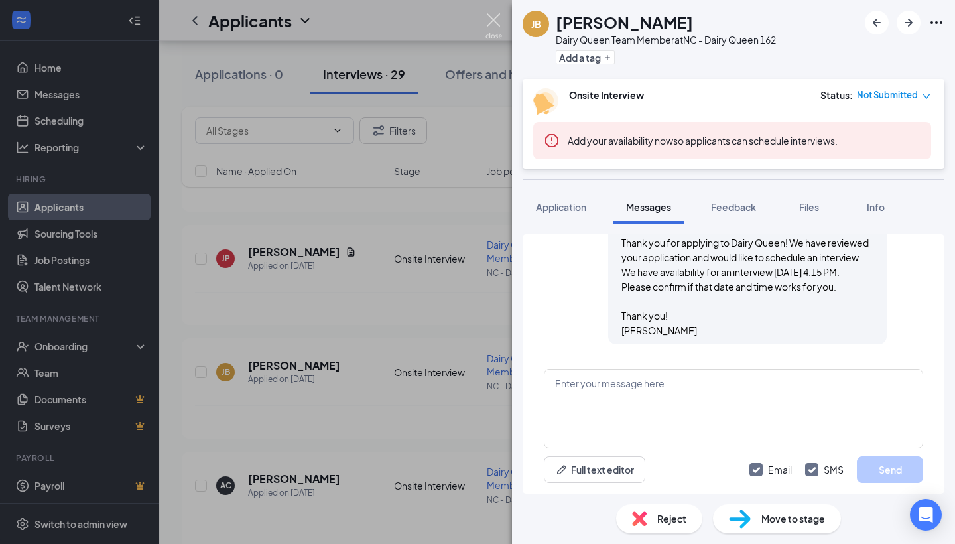
click at [493, 20] on img at bounding box center [493, 26] width 17 height 26
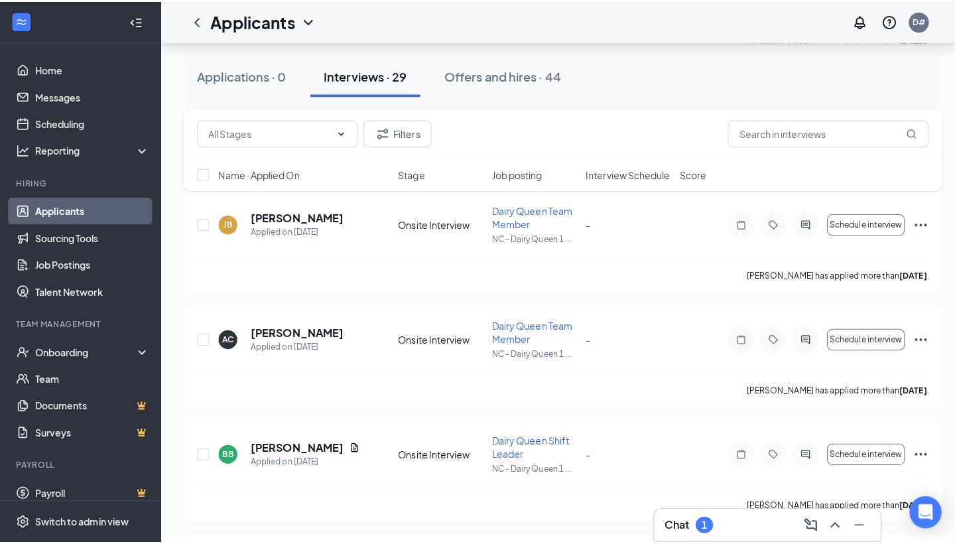
scroll to position [930, 0]
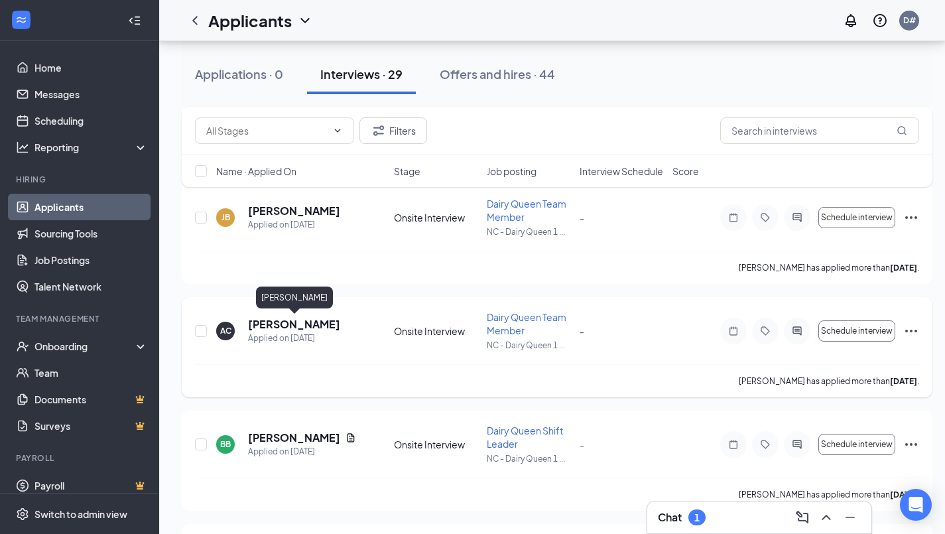
click at [292, 321] on h5 "[PERSON_NAME]" at bounding box center [294, 324] width 92 height 15
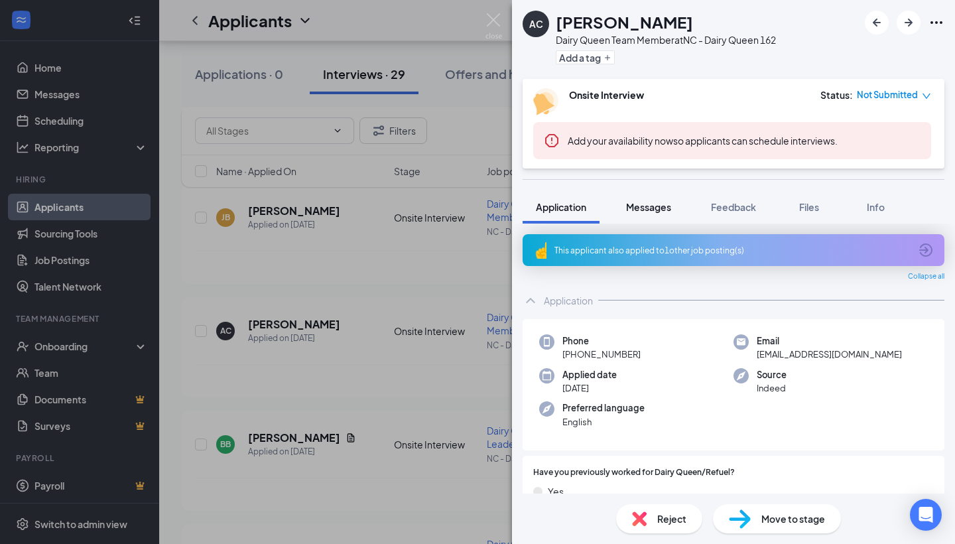
click at [636, 208] on span "Messages" at bounding box center [648, 207] width 45 height 12
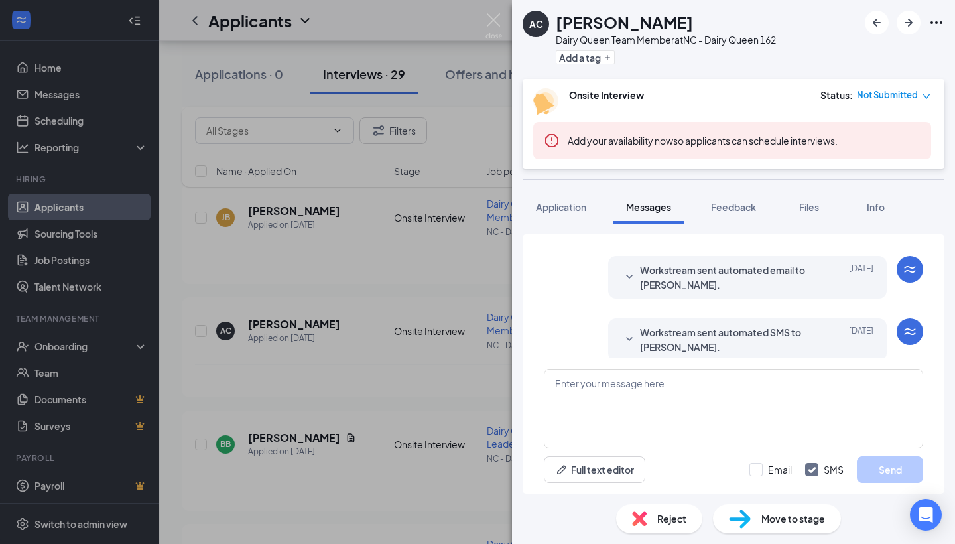
scroll to position [141, 0]
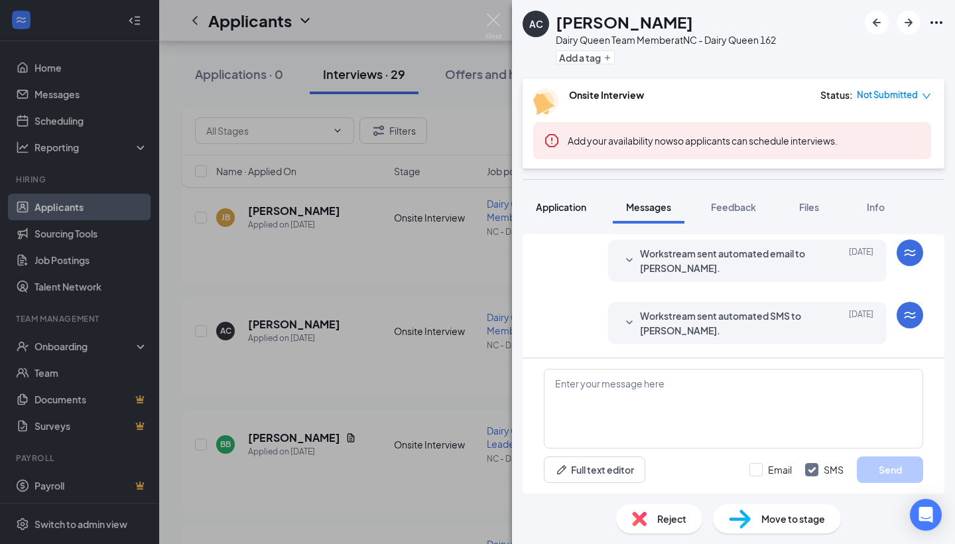
click at [582, 216] on button "Application" at bounding box center [560, 206] width 77 height 33
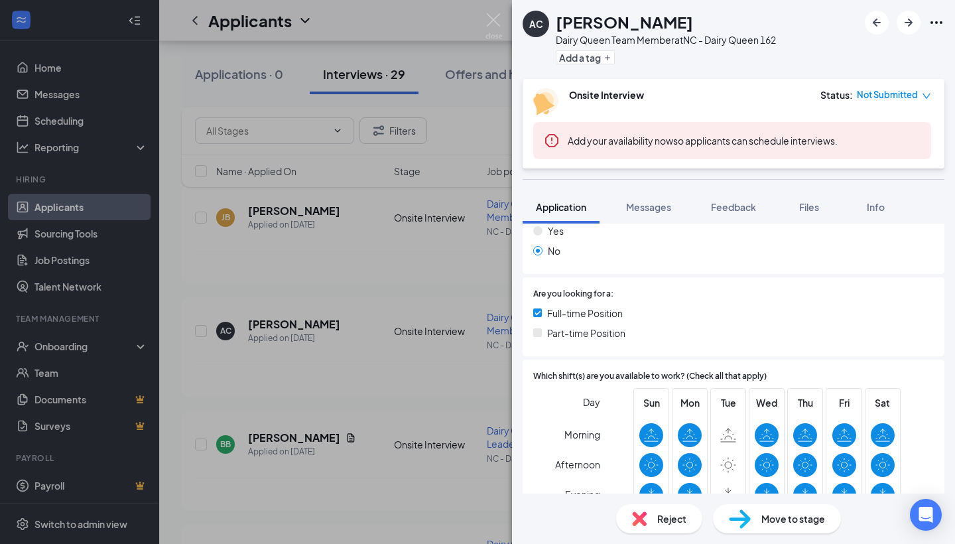
scroll to position [44, 0]
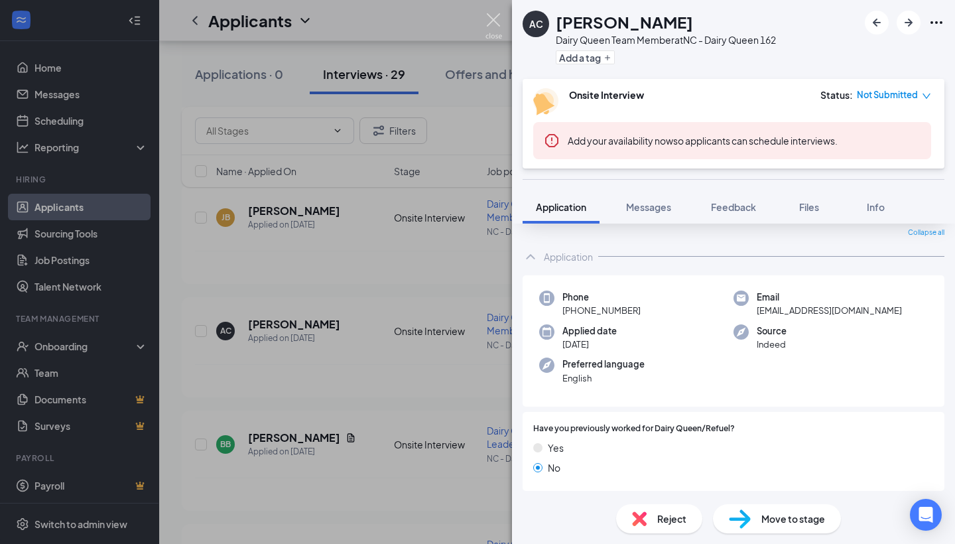
click at [489, 23] on img at bounding box center [493, 26] width 17 height 26
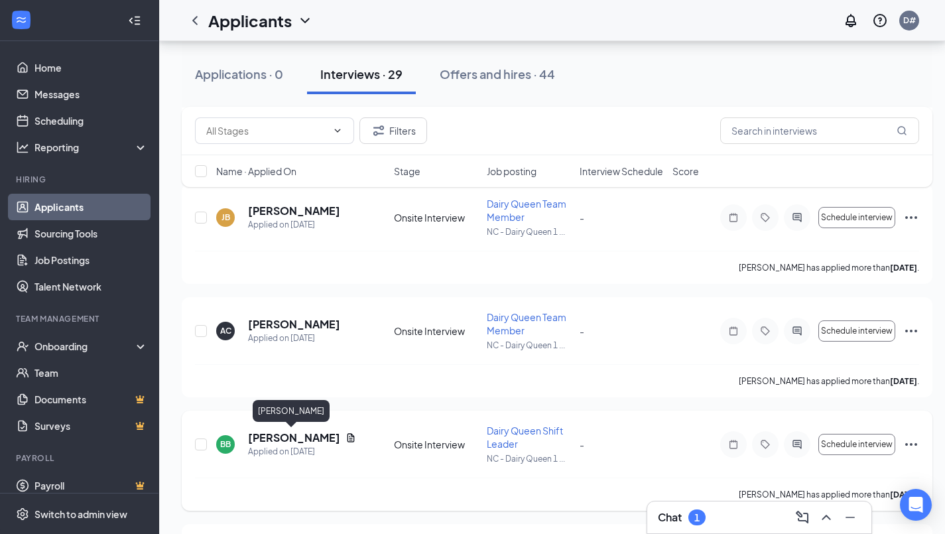
click at [306, 439] on h5 "[PERSON_NAME]" at bounding box center [294, 437] width 92 height 15
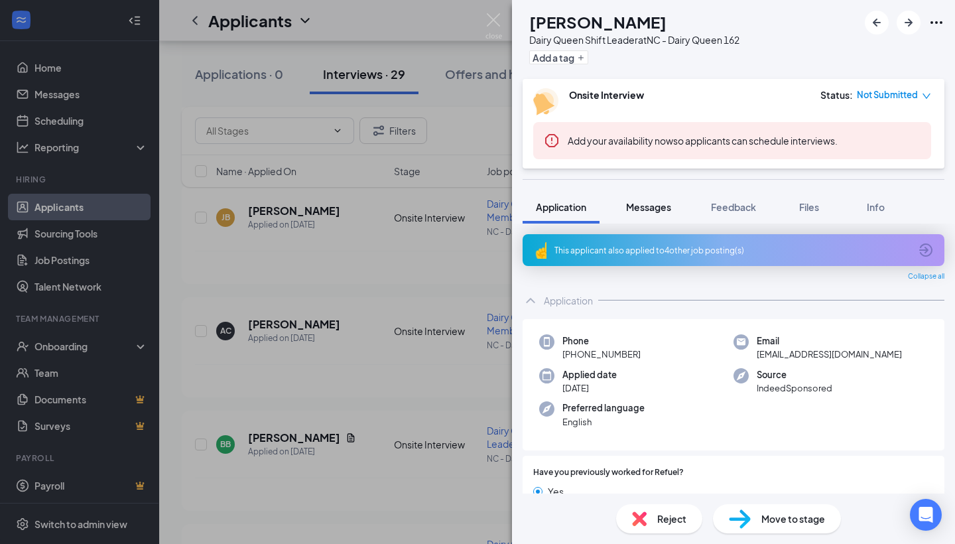
click at [635, 221] on button "Messages" at bounding box center [649, 206] width 72 height 33
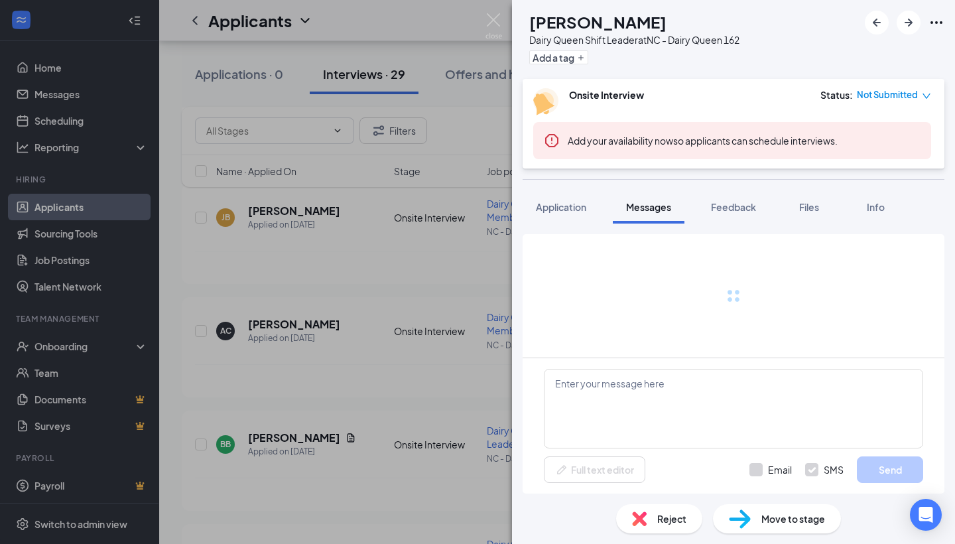
click at [645, 213] on button "Messages" at bounding box center [649, 206] width 72 height 33
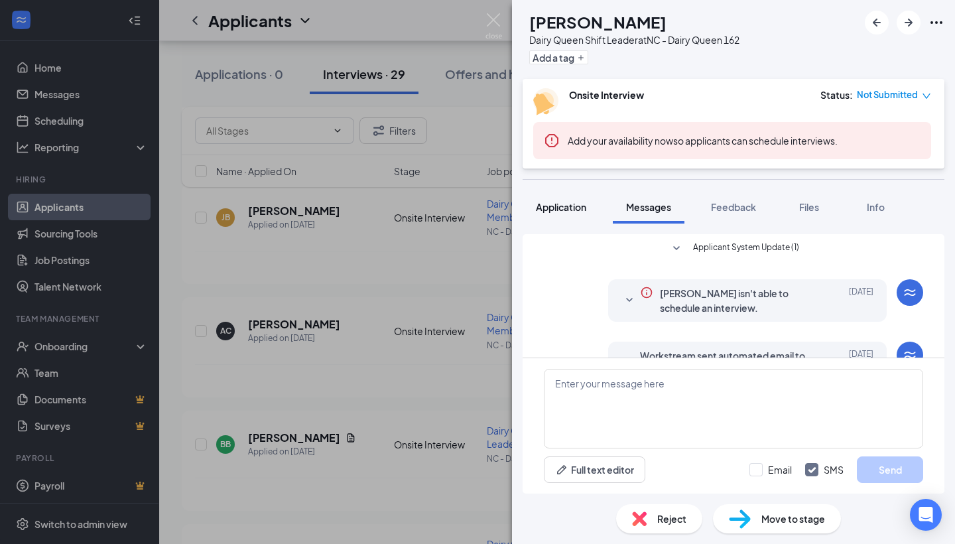
scroll to position [212, 0]
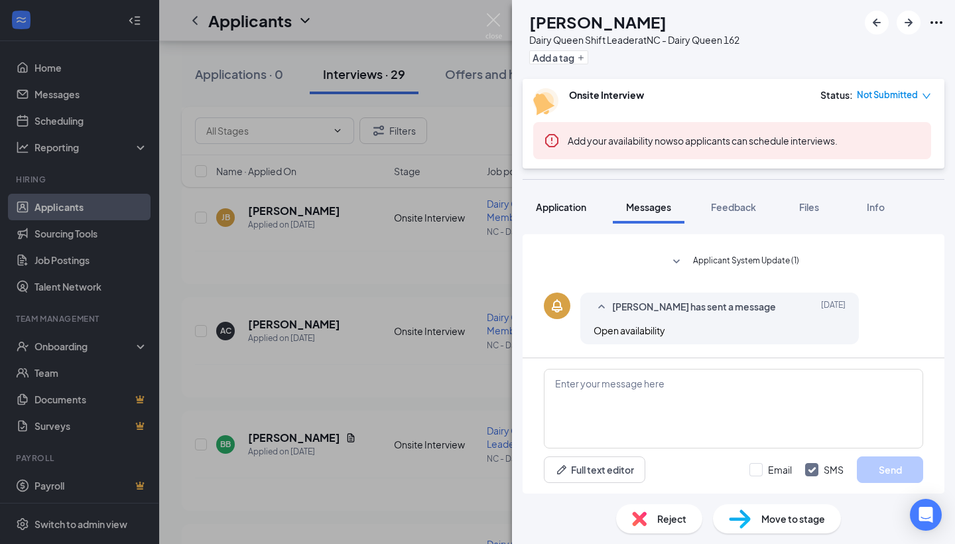
click at [573, 217] on button "Application" at bounding box center [560, 206] width 77 height 33
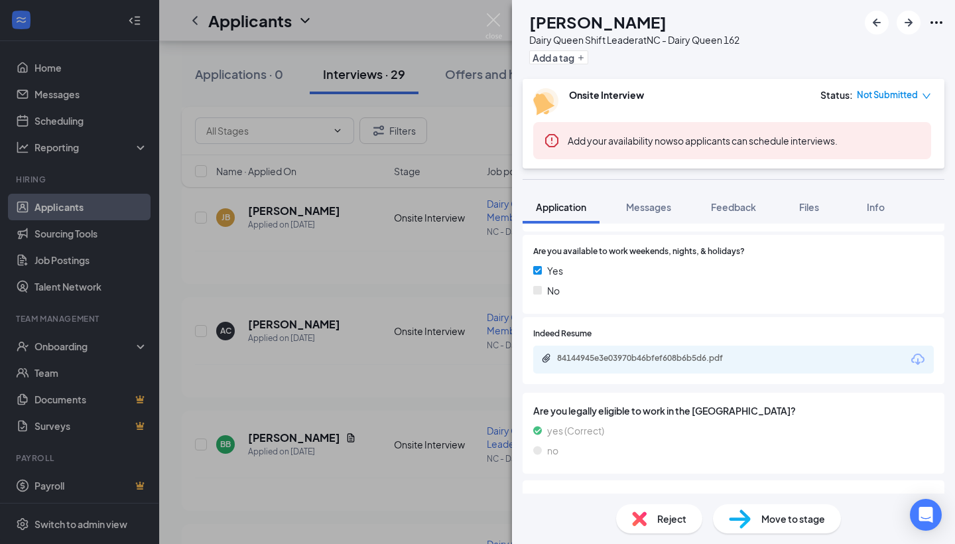
scroll to position [568, 0]
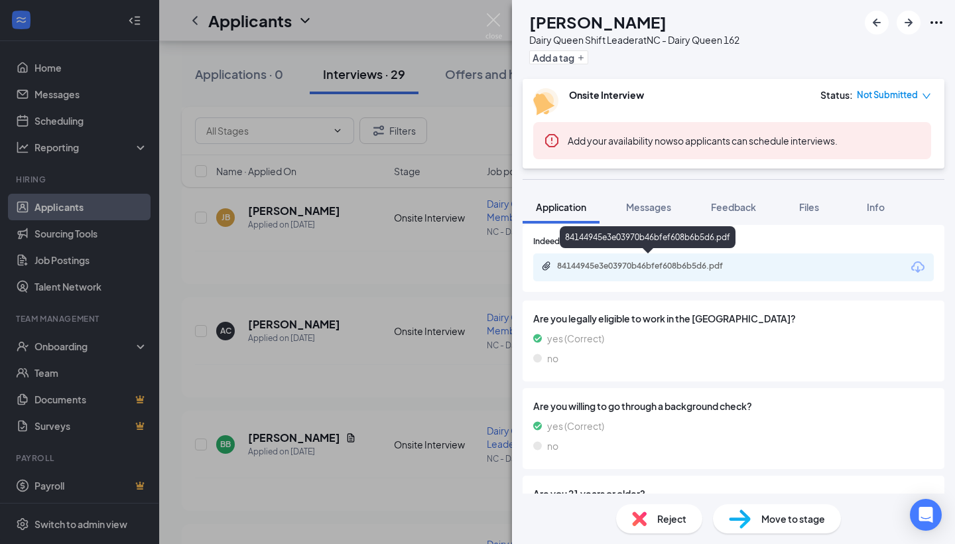
click at [699, 261] on div "84144945e3e03970b46bfef608b6b5d6.pdf" at bounding box center [650, 266] width 186 height 11
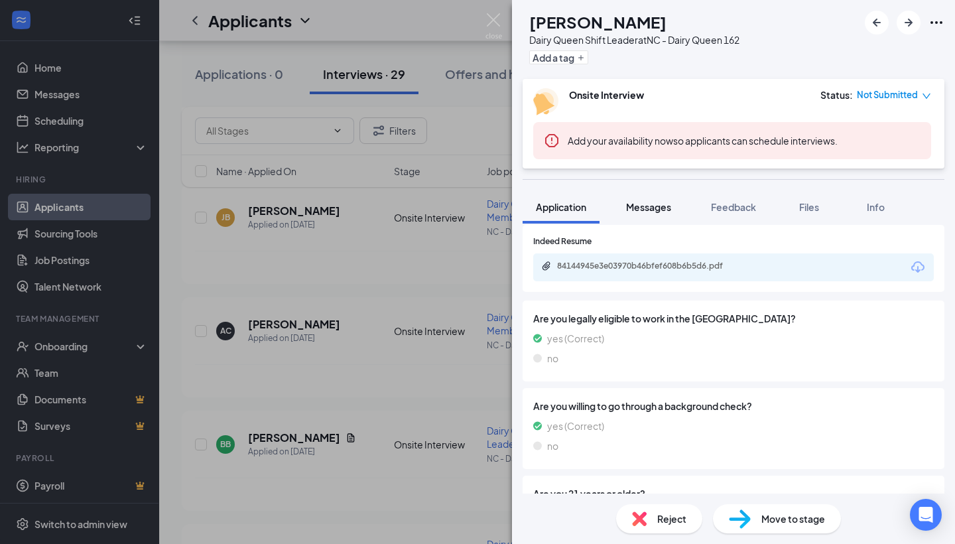
click at [653, 211] on span "Messages" at bounding box center [648, 207] width 45 height 12
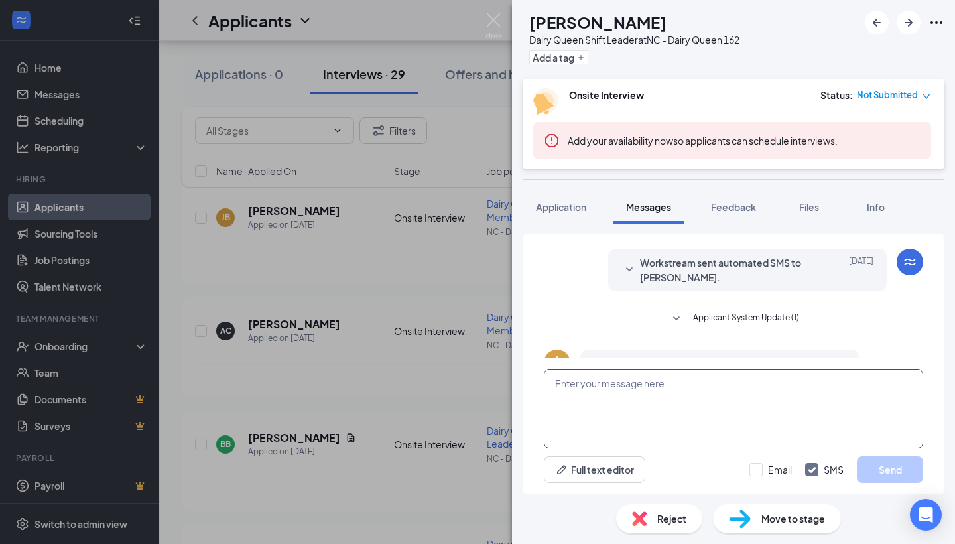
scroll to position [212, 0]
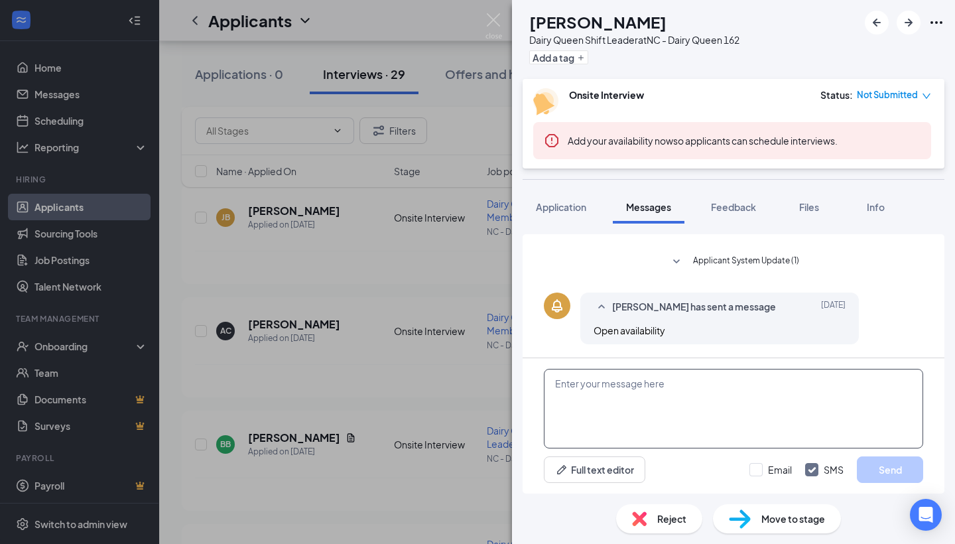
click at [650, 416] on textarea at bounding box center [733, 409] width 379 height 80
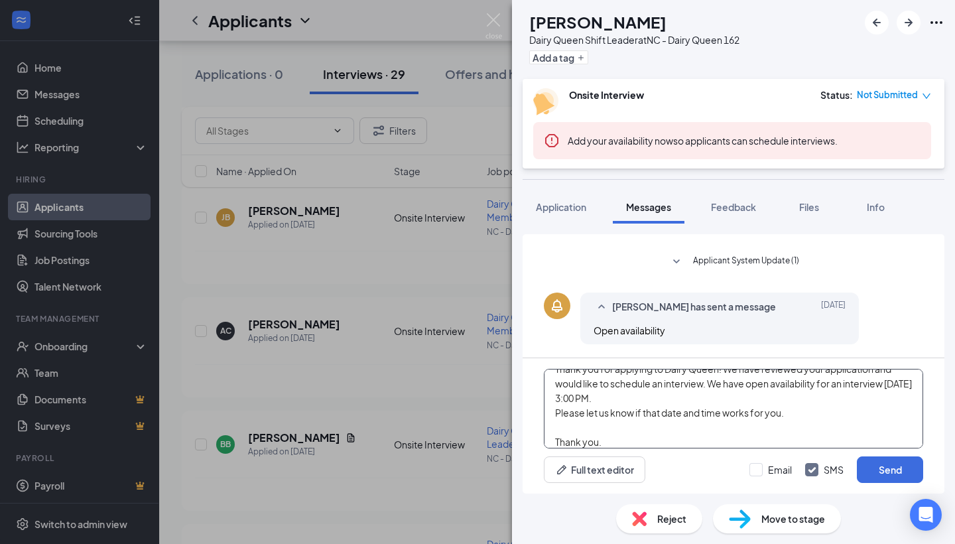
scroll to position [44, 0]
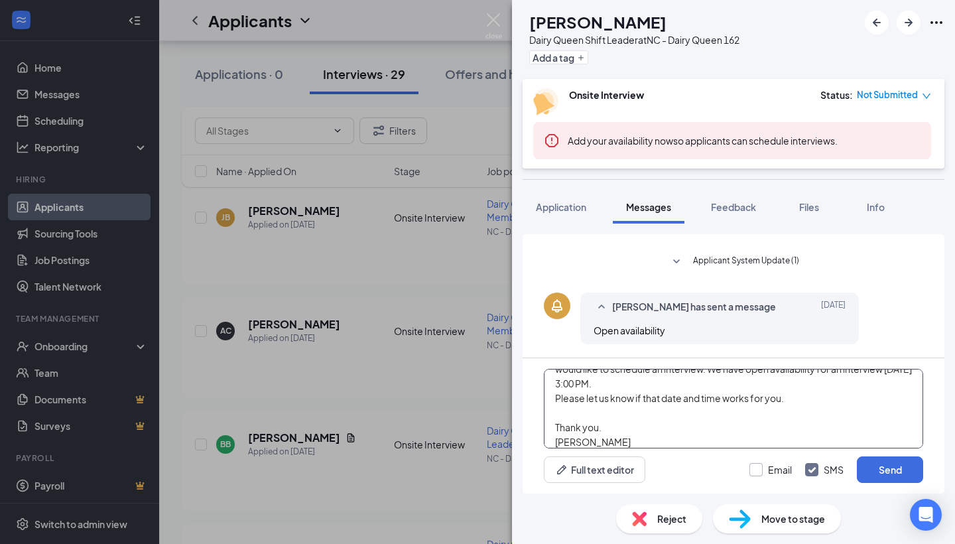
type textarea "Hi [PERSON_NAME], Thank you for applying to Dairy Queen! We have reviewed your …"
click at [768, 467] on div "Email" at bounding box center [780, 469] width 24 height 13
click at [768, 467] on input "Email" at bounding box center [770, 469] width 42 height 13
checkbox input "true"
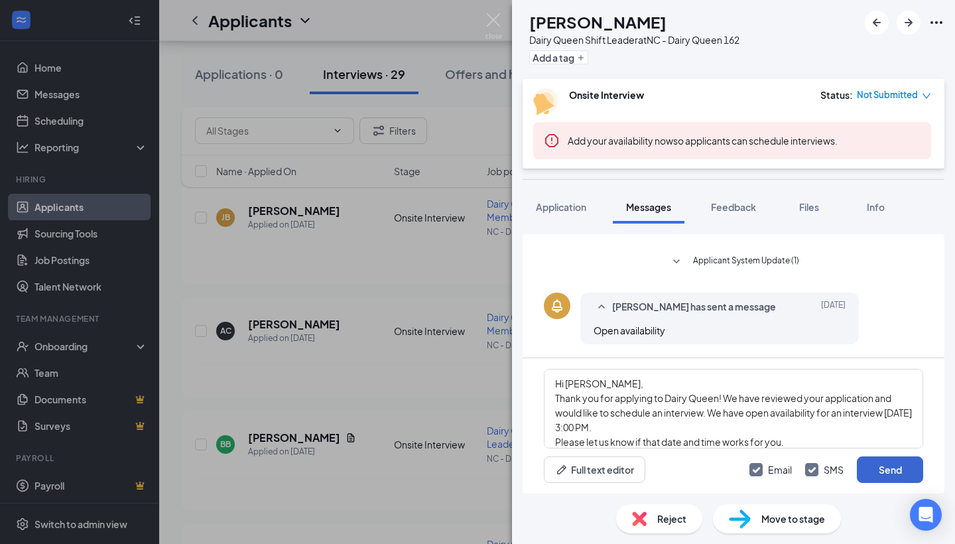
click at [889, 462] on button "Send" at bounding box center [890, 469] width 66 height 27
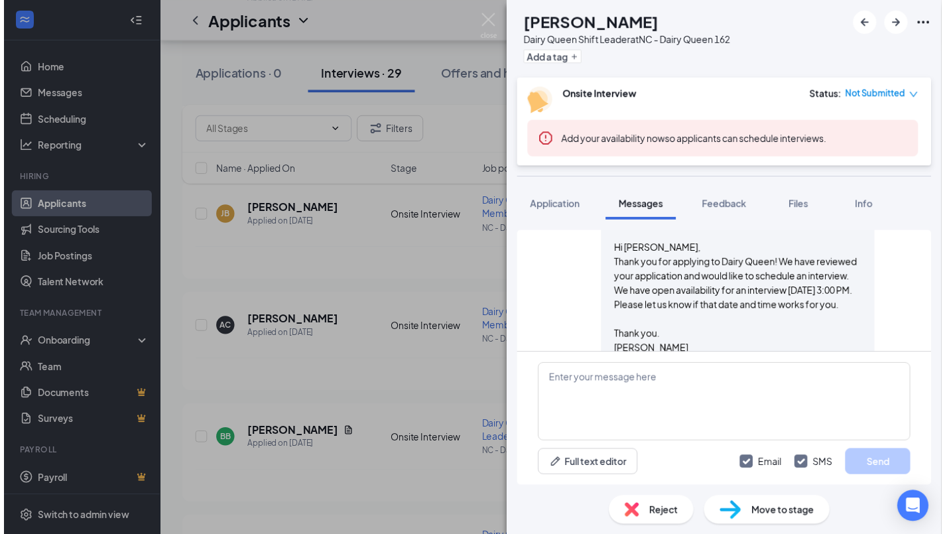
scroll to position [615, 0]
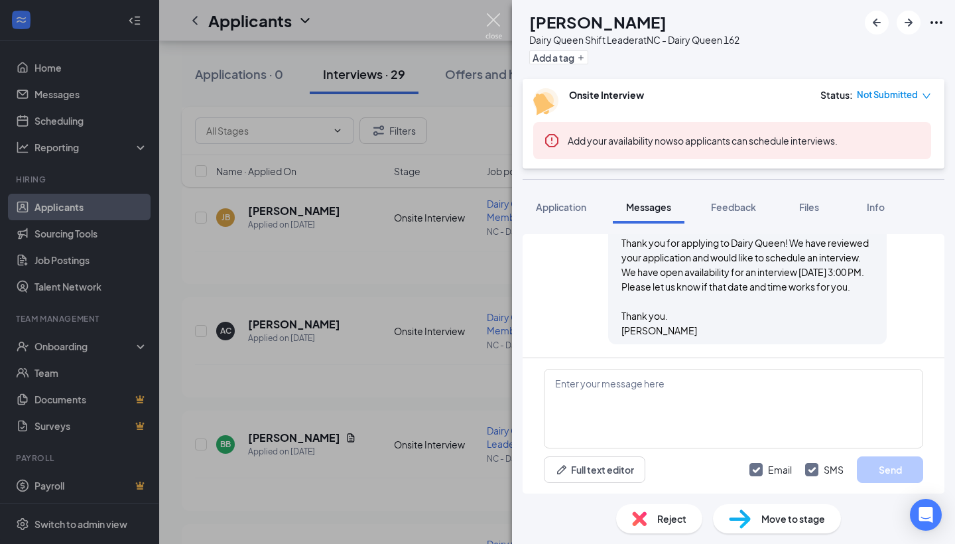
click at [496, 23] on img at bounding box center [493, 26] width 17 height 26
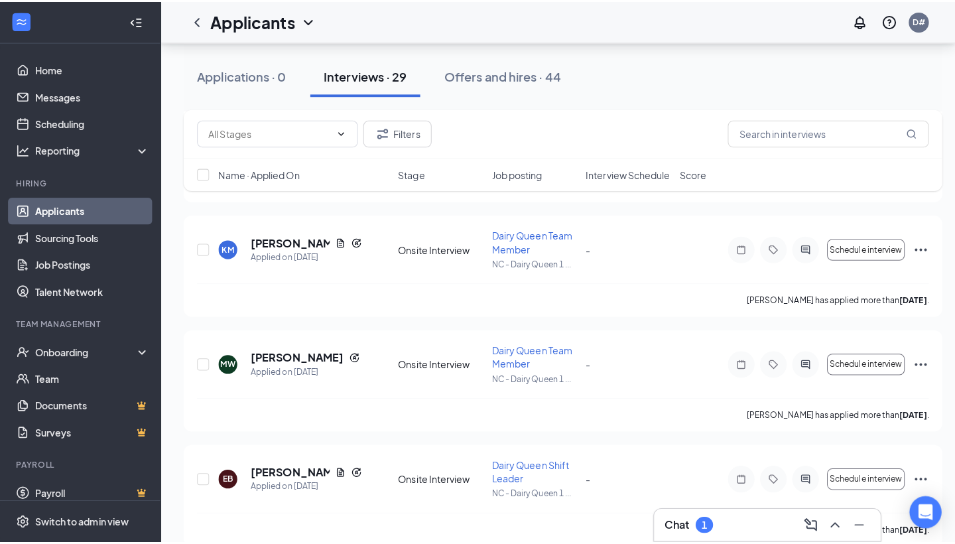
scroll to position [1270, 0]
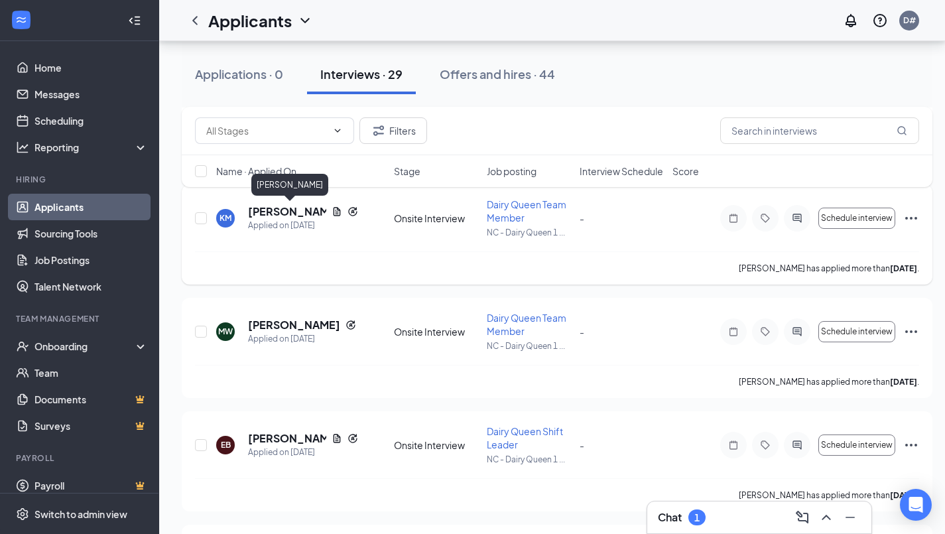
click at [298, 213] on h5 "[PERSON_NAME]" at bounding box center [287, 211] width 78 height 15
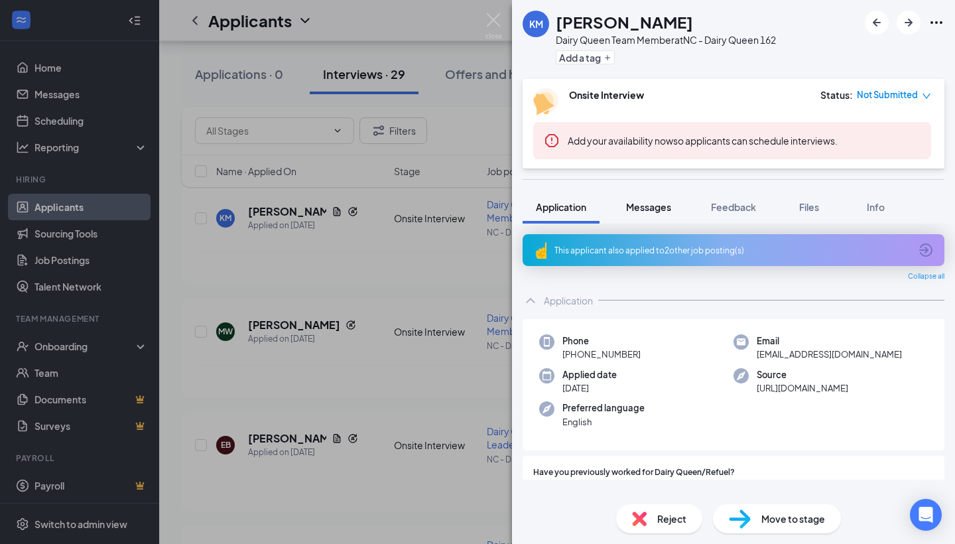
click at [631, 208] on span "Messages" at bounding box center [648, 207] width 45 height 12
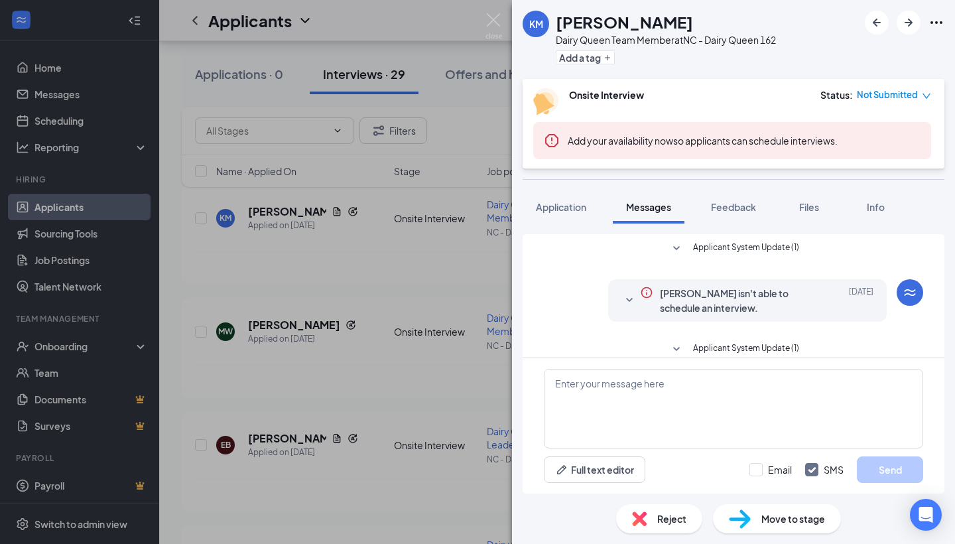
scroll to position [212, 0]
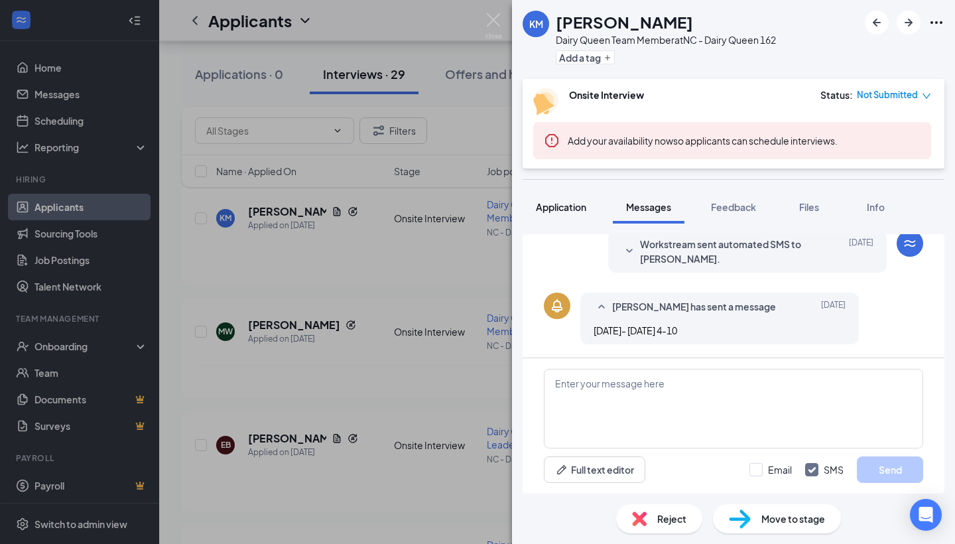
click at [574, 221] on button "Application" at bounding box center [560, 206] width 77 height 33
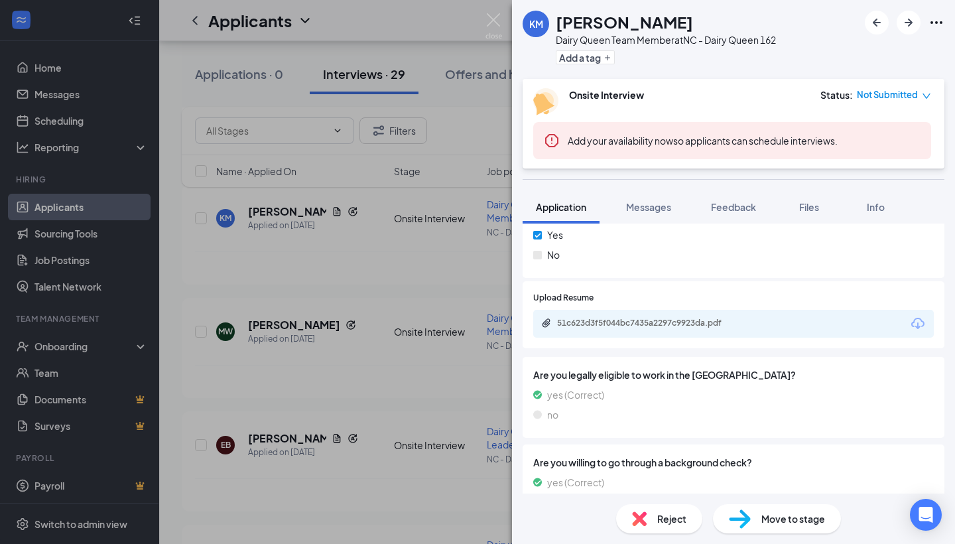
scroll to position [715, 0]
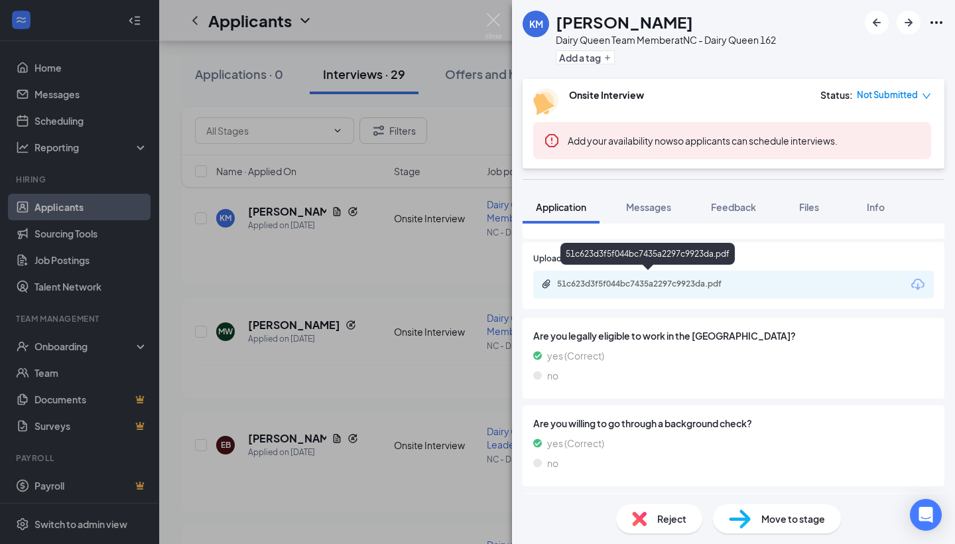
click at [700, 278] on div "51c623d3f5f044bc7435a2297c9923da.pdf" at bounding box center [650, 283] width 186 height 11
click at [652, 204] on span "Messages" at bounding box center [648, 207] width 45 height 12
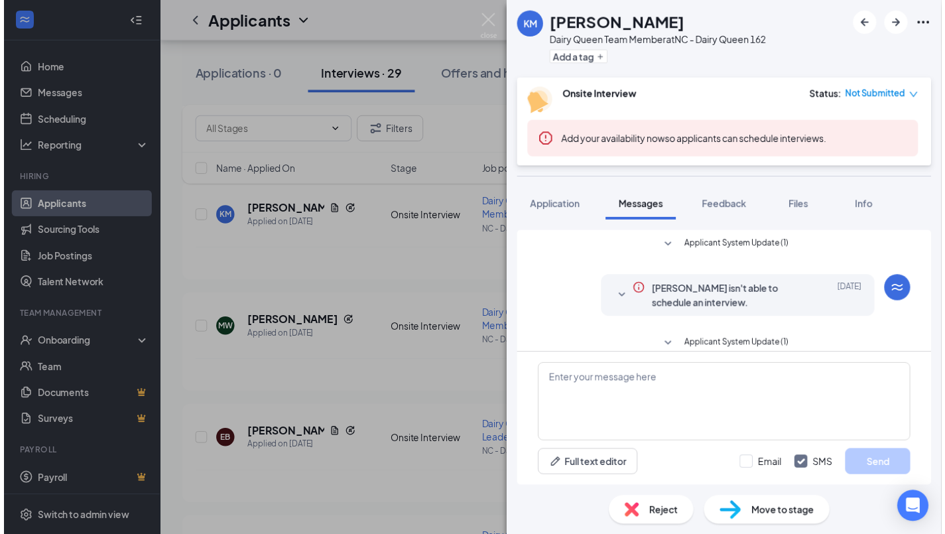
scroll to position [212, 0]
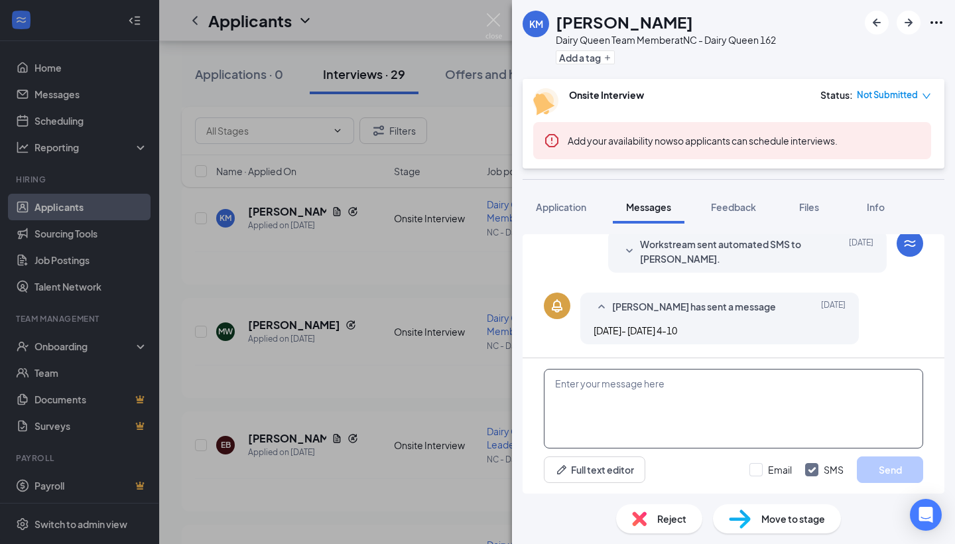
click at [645, 398] on textarea at bounding box center [733, 409] width 379 height 80
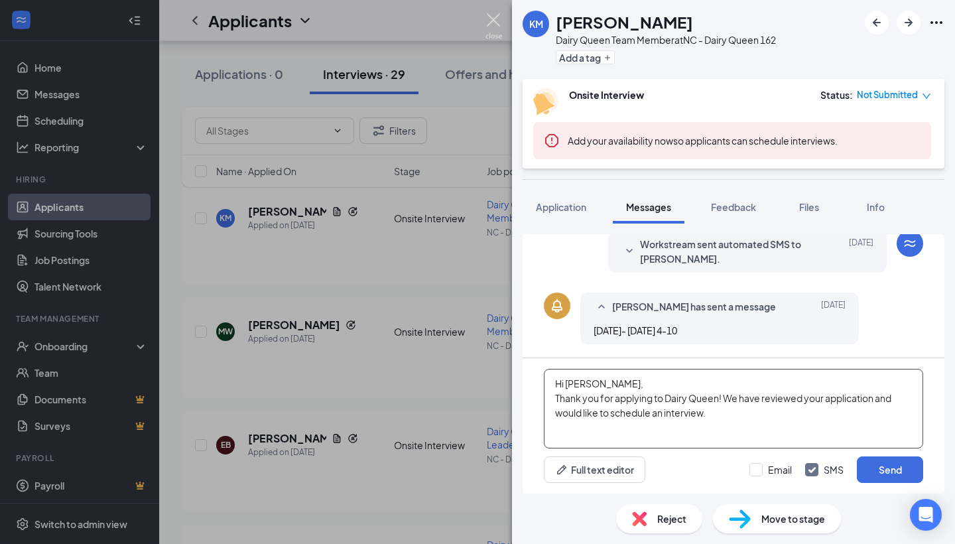
type textarea "Hi [PERSON_NAME], Thank you for applying to Dairy Queen! We have reviewed your …"
click at [497, 23] on img at bounding box center [493, 26] width 17 height 26
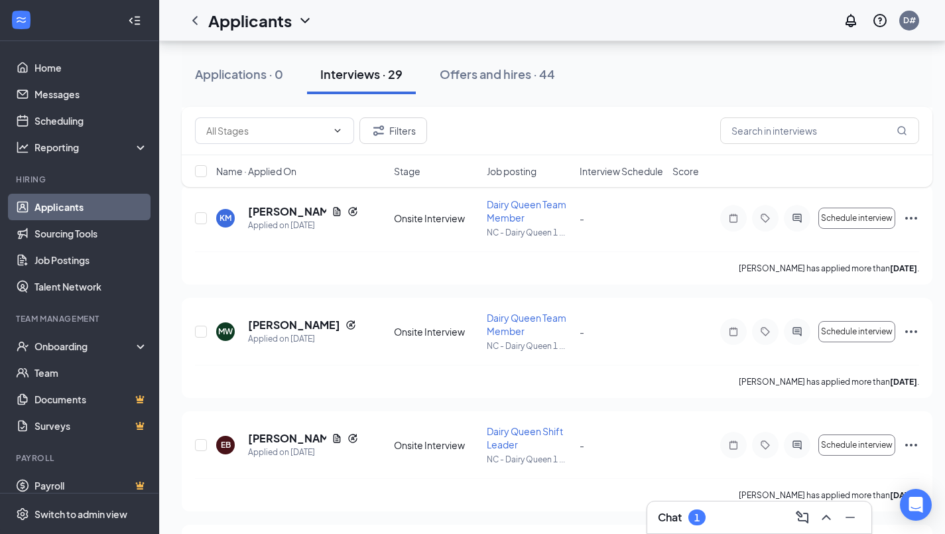
click at [691, 520] on div "1" at bounding box center [696, 517] width 17 height 16
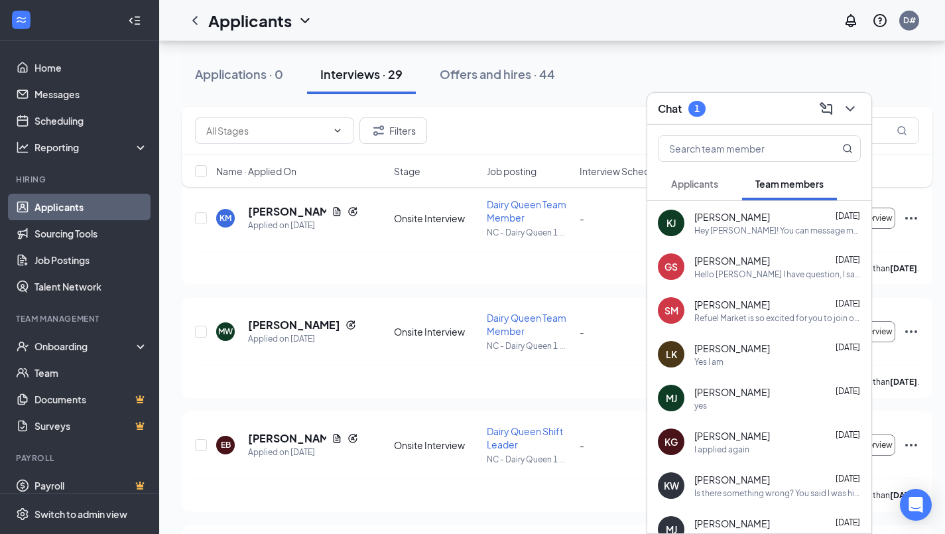
click at [713, 187] on span "Applicants" at bounding box center [694, 184] width 47 height 12
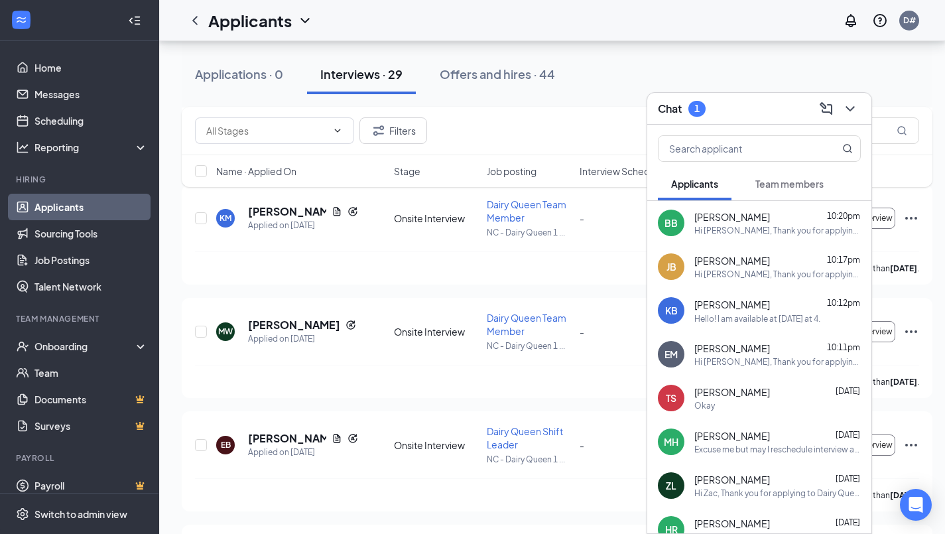
click at [748, 308] on div "[PERSON_NAME] 10:12pm" at bounding box center [777, 304] width 166 height 15
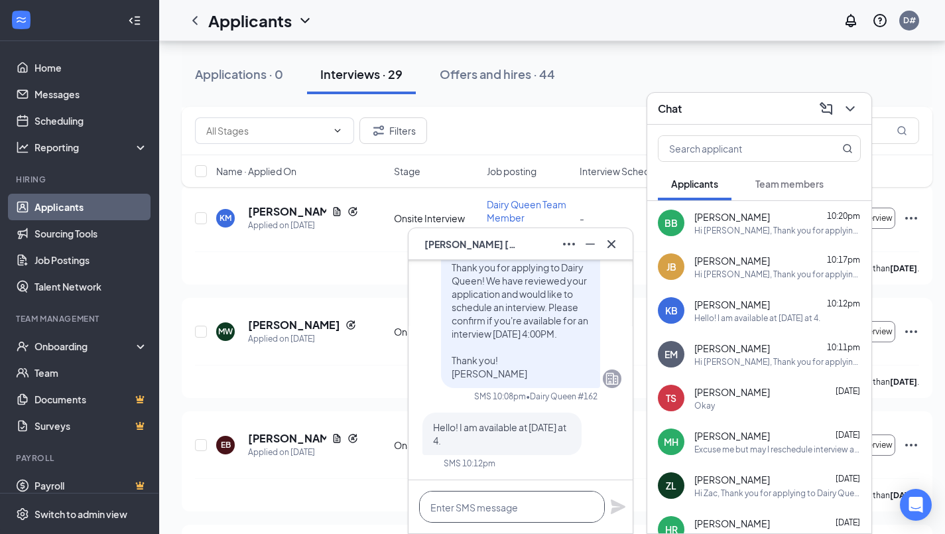
click at [513, 514] on textarea at bounding box center [512, 507] width 186 height 32
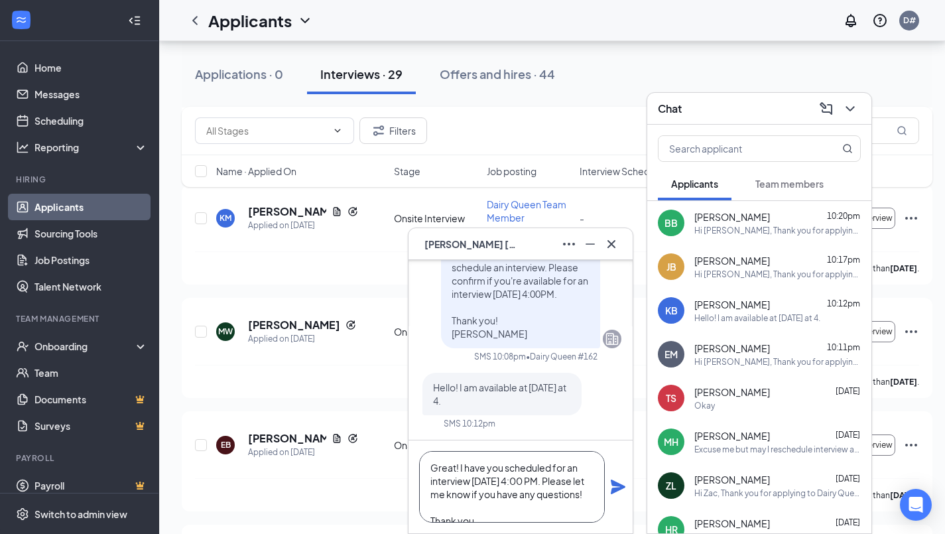
type textarea "Great! I have you scheduled for an interview [DATE] 4:00 PM. Please let me know…"
click at [620, 486] on icon "Plane" at bounding box center [618, 486] width 15 height 15
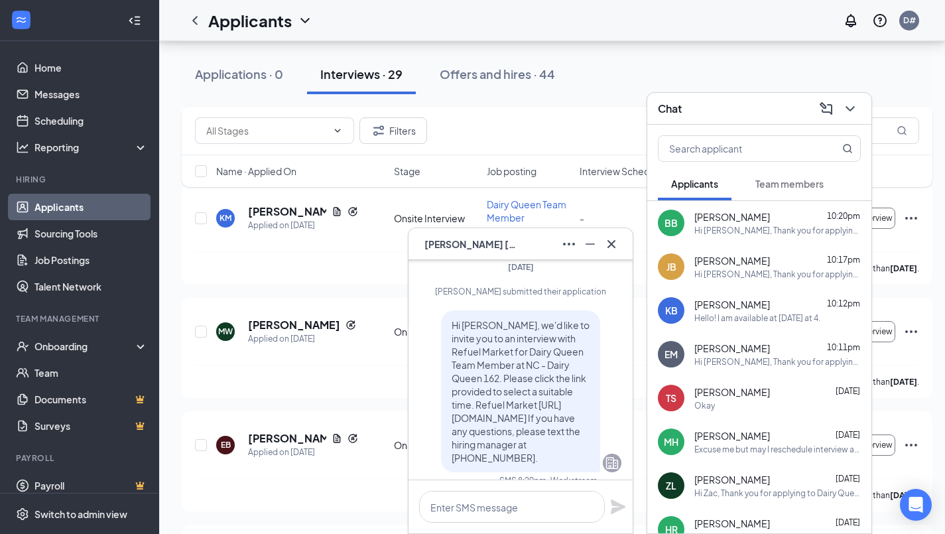
scroll to position [-687, 0]
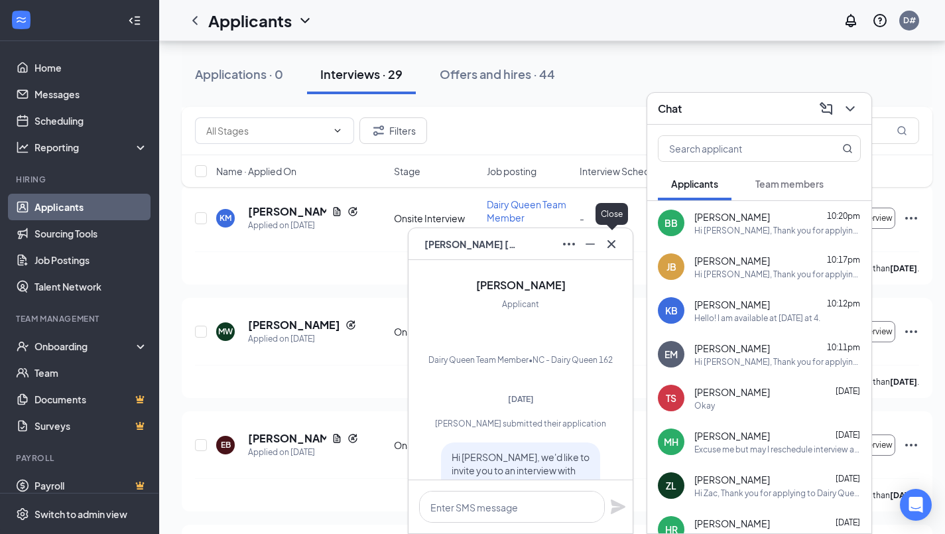
click at [618, 250] on icon "Cross" at bounding box center [611, 244] width 16 height 16
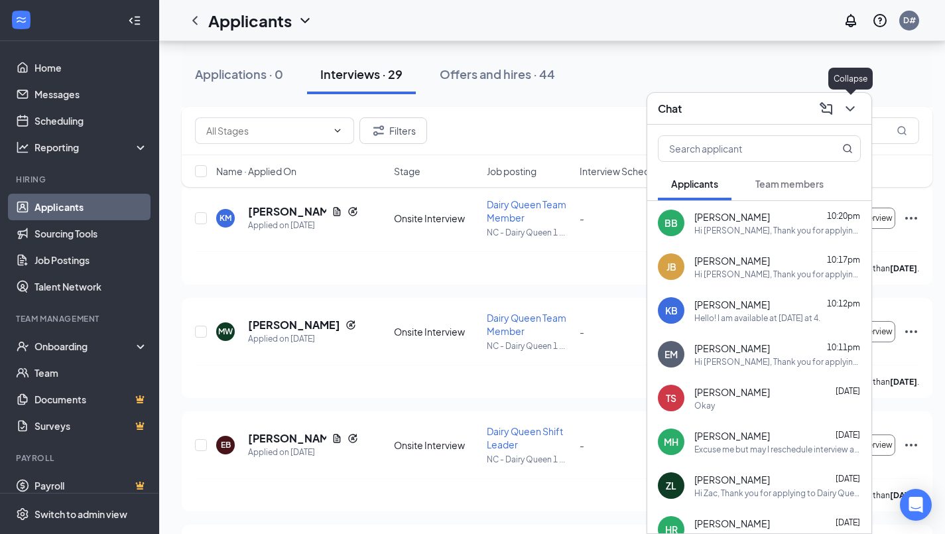
click at [855, 111] on icon "ChevronDown" at bounding box center [850, 109] width 16 height 16
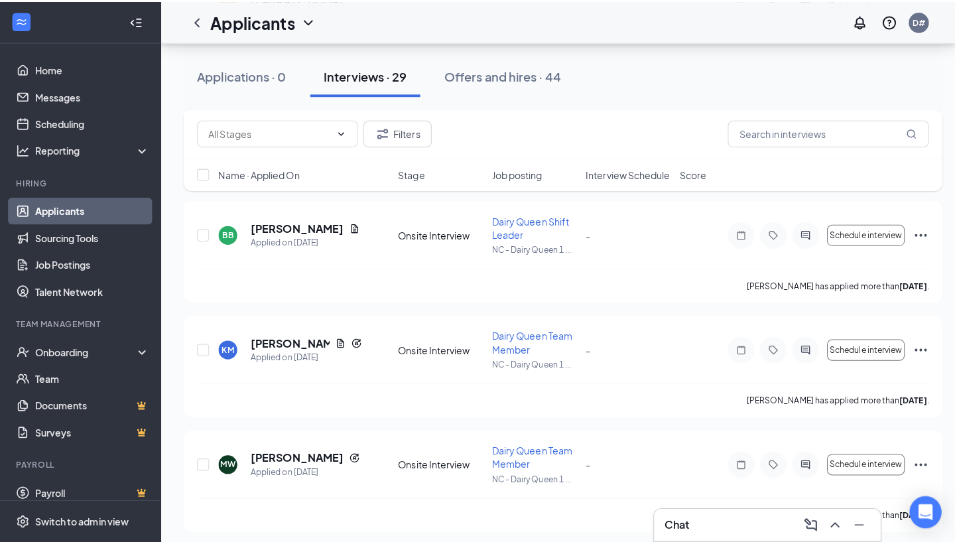
scroll to position [1135, 0]
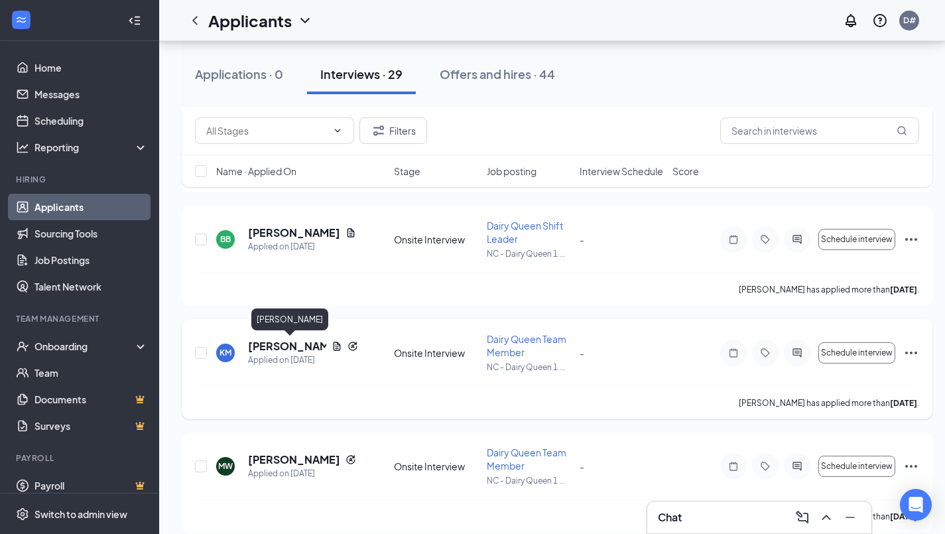
click at [290, 342] on h5 "[PERSON_NAME]" at bounding box center [287, 346] width 78 height 15
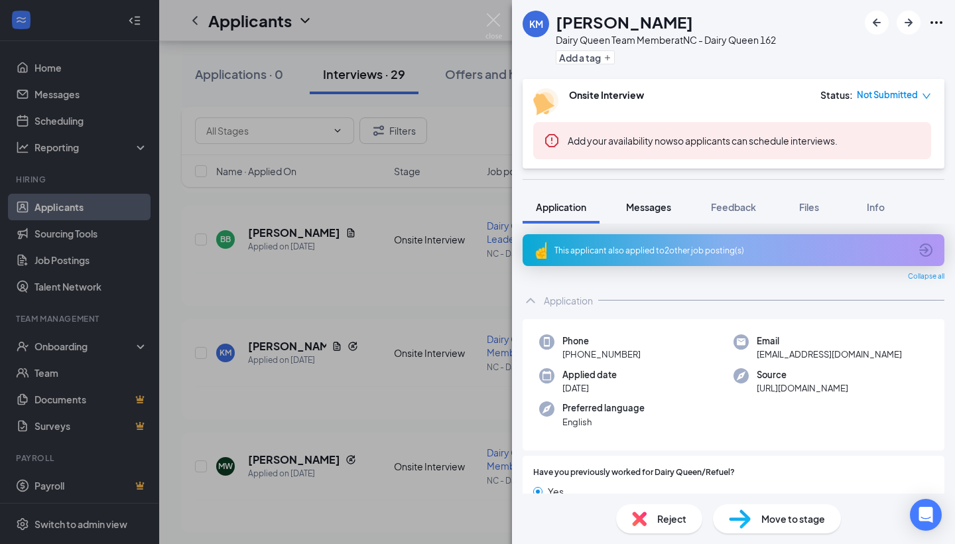
click at [643, 210] on span "Messages" at bounding box center [648, 207] width 45 height 12
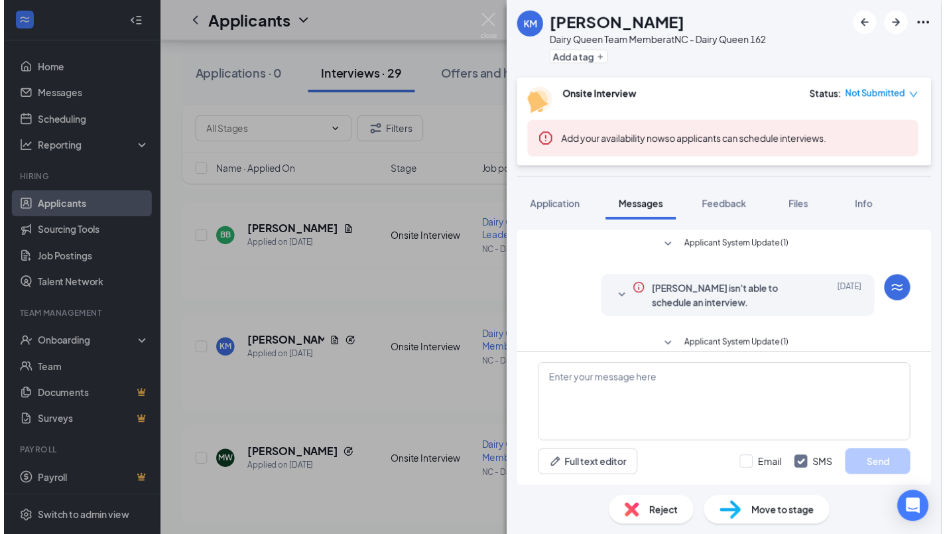
scroll to position [212, 0]
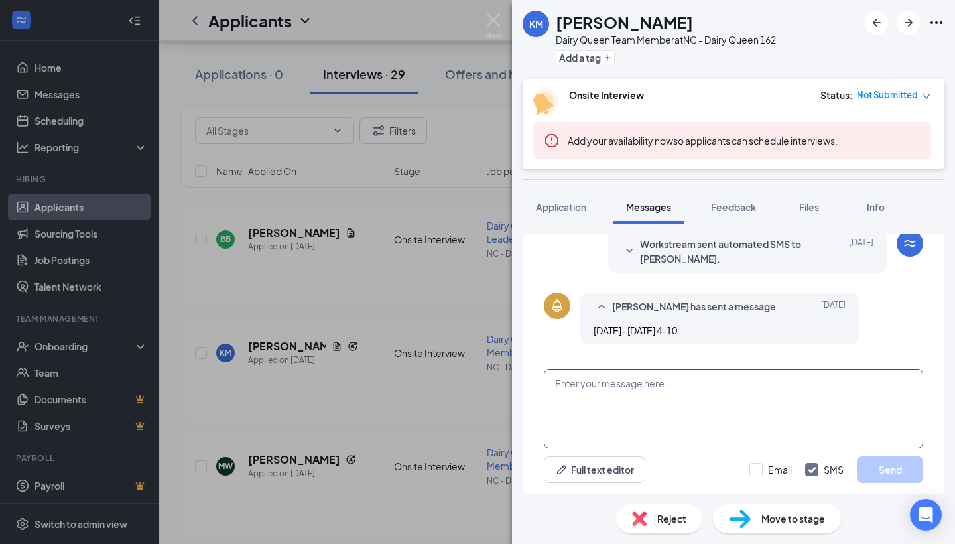
click at [661, 388] on textarea at bounding box center [733, 409] width 379 height 80
click at [493, 25] on img at bounding box center [493, 26] width 17 height 26
